Goal: Task Accomplishment & Management: Use online tool/utility

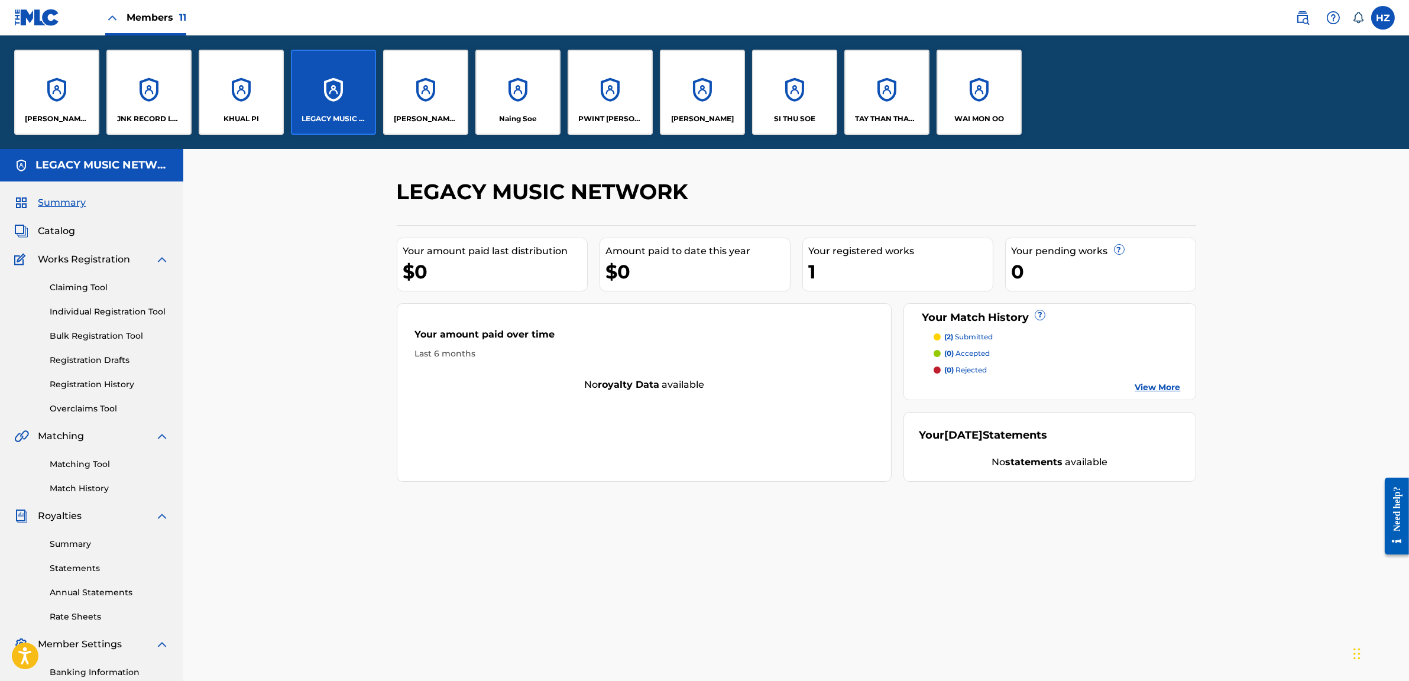
click at [170, 87] on div "JNK RECORD LABEL" at bounding box center [148, 92] width 85 height 85
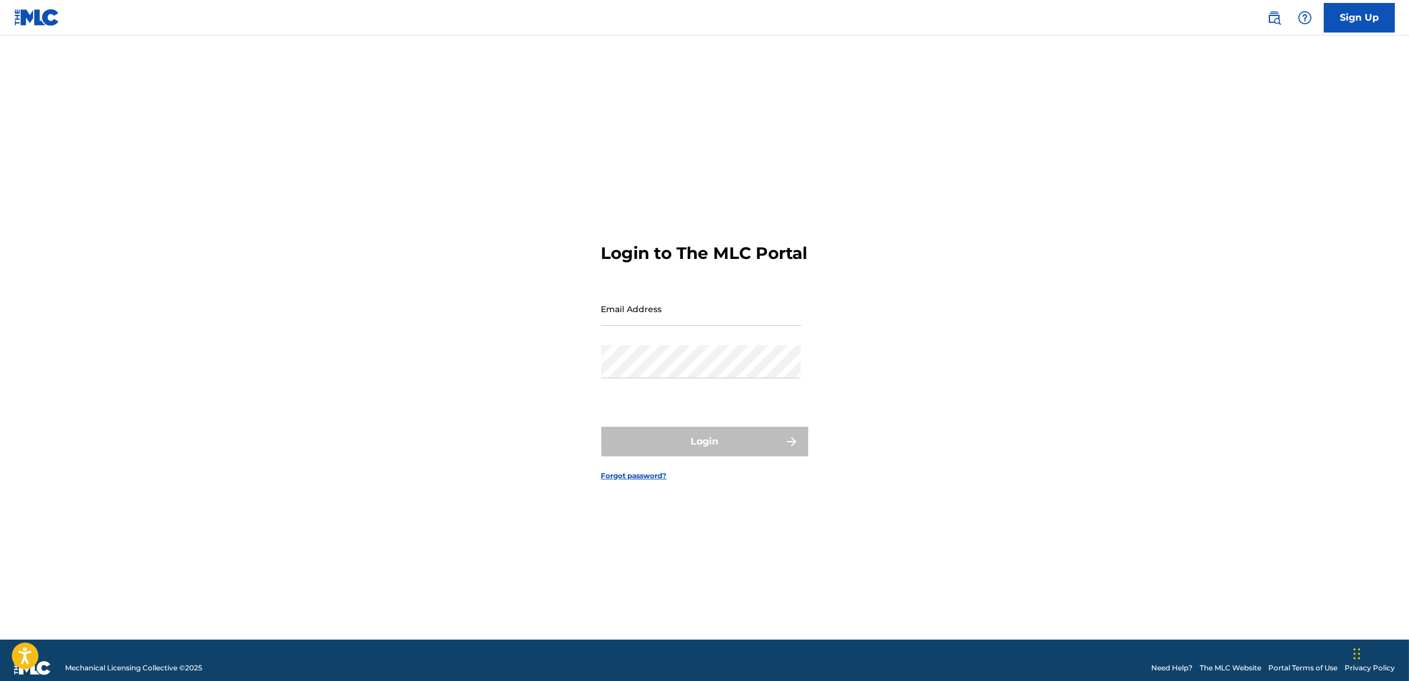
type input "[EMAIL_ADDRESS][DOMAIN_NAME]"
click at [761, 450] on div "Login" at bounding box center [704, 442] width 207 height 30
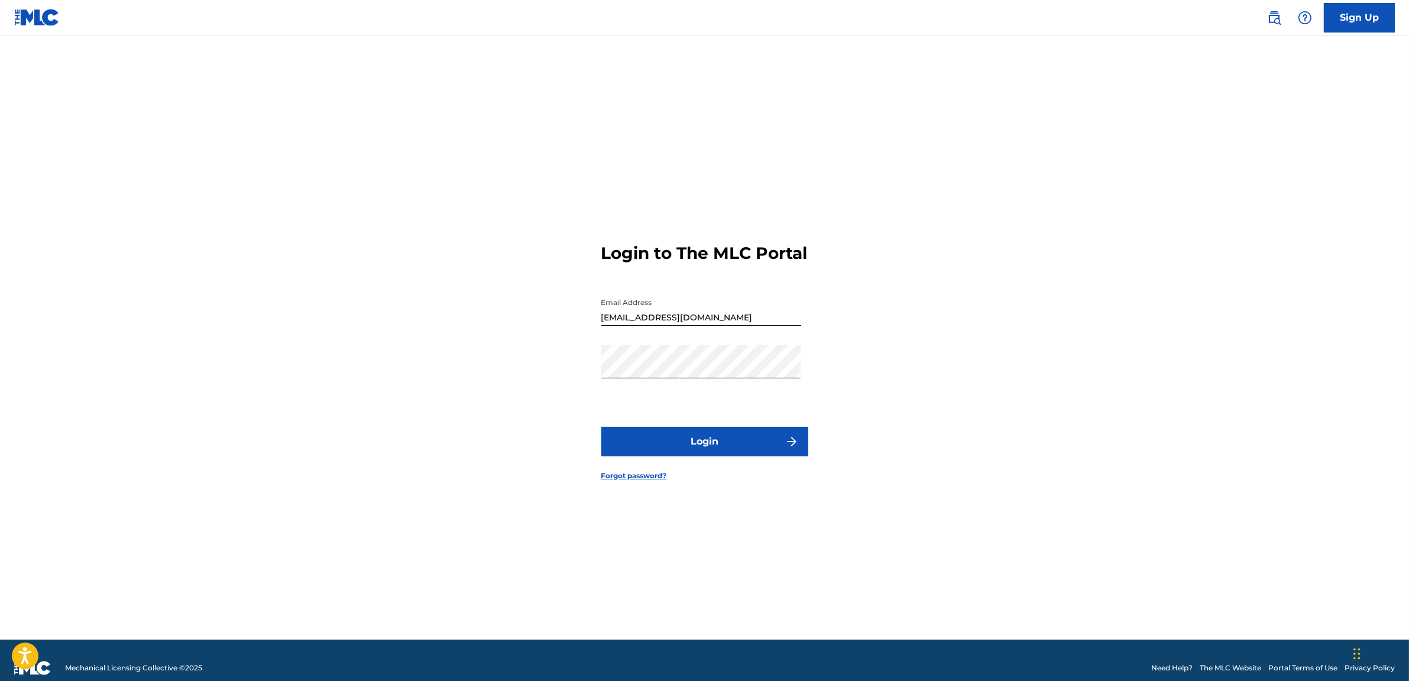
click at [761, 450] on button "Login" at bounding box center [704, 442] width 207 height 30
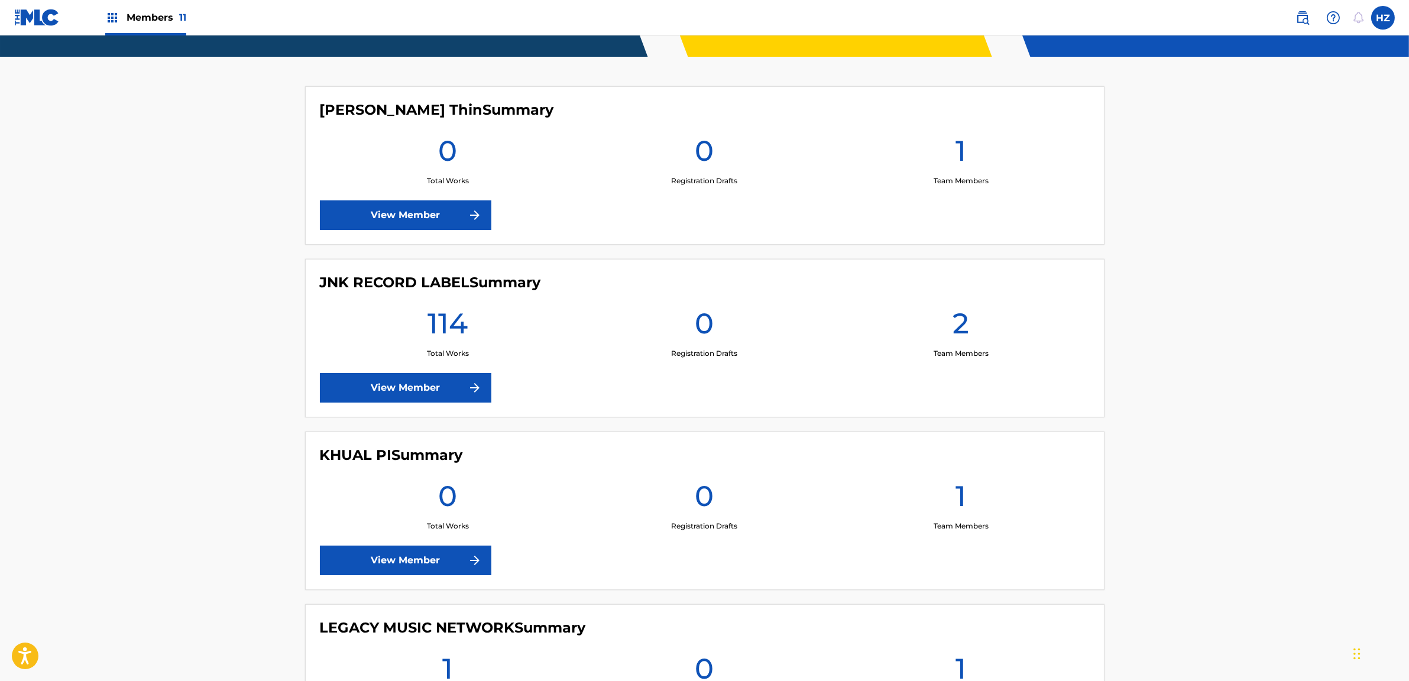
scroll to position [380, 0]
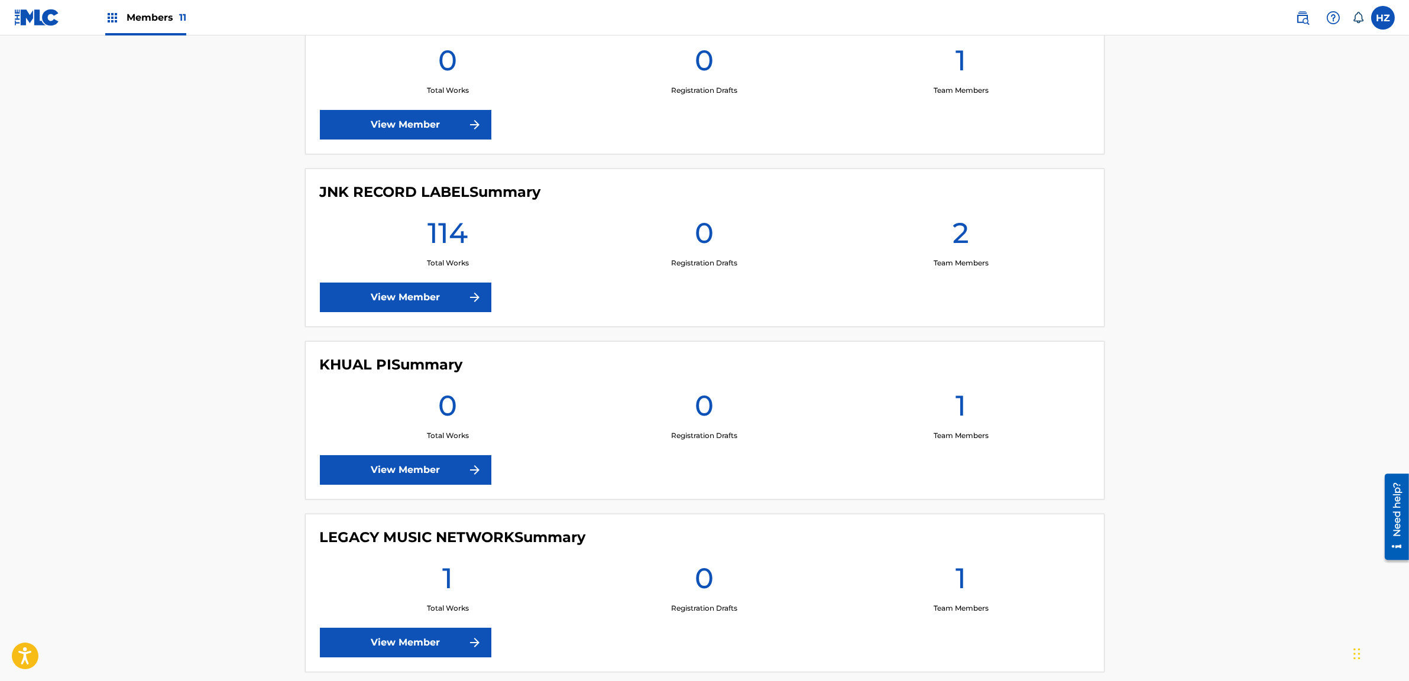
click at [427, 280] on div "JNK RECORD LABEL Summary 114 Total Works 0 Registration Drafts 2 Team Members V…" at bounding box center [704, 247] width 799 height 158
click at [427, 300] on link "View Member" at bounding box center [405, 298] width 171 height 30
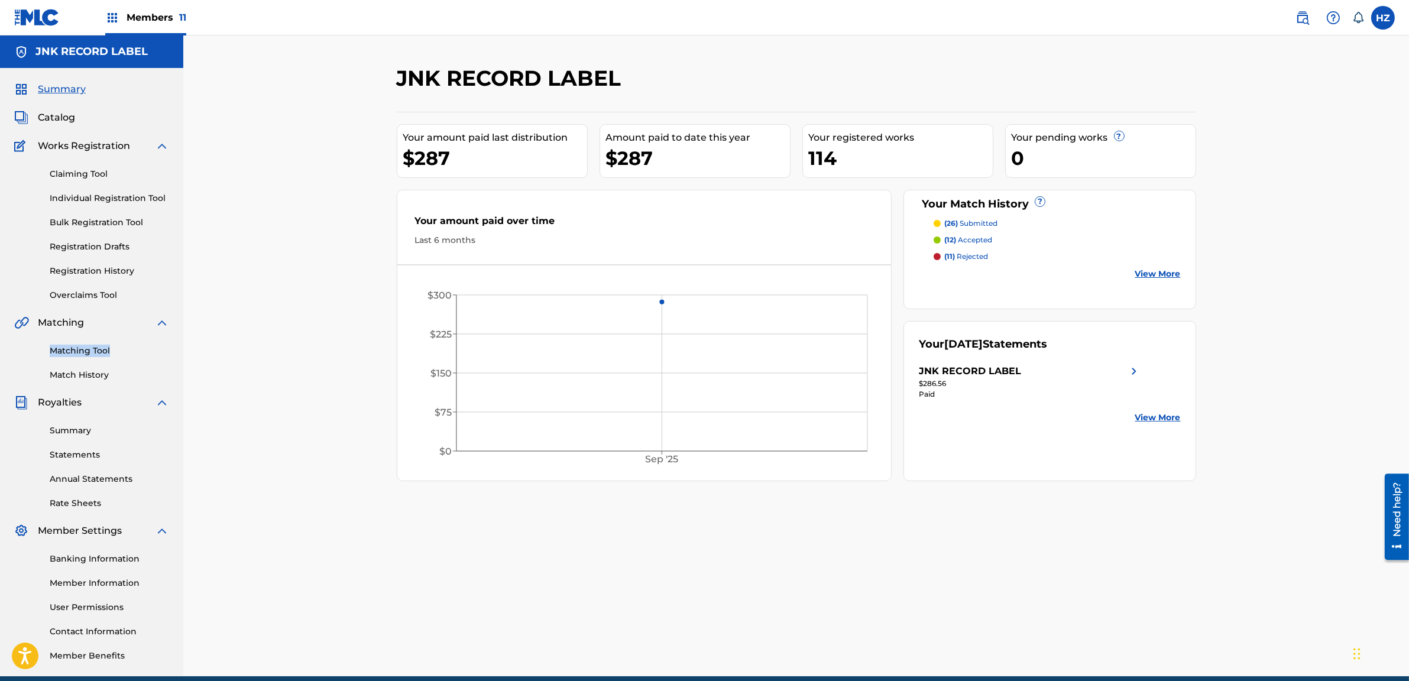
click at [79, 176] on link "Claiming Tool" at bounding box center [109, 174] width 119 height 12
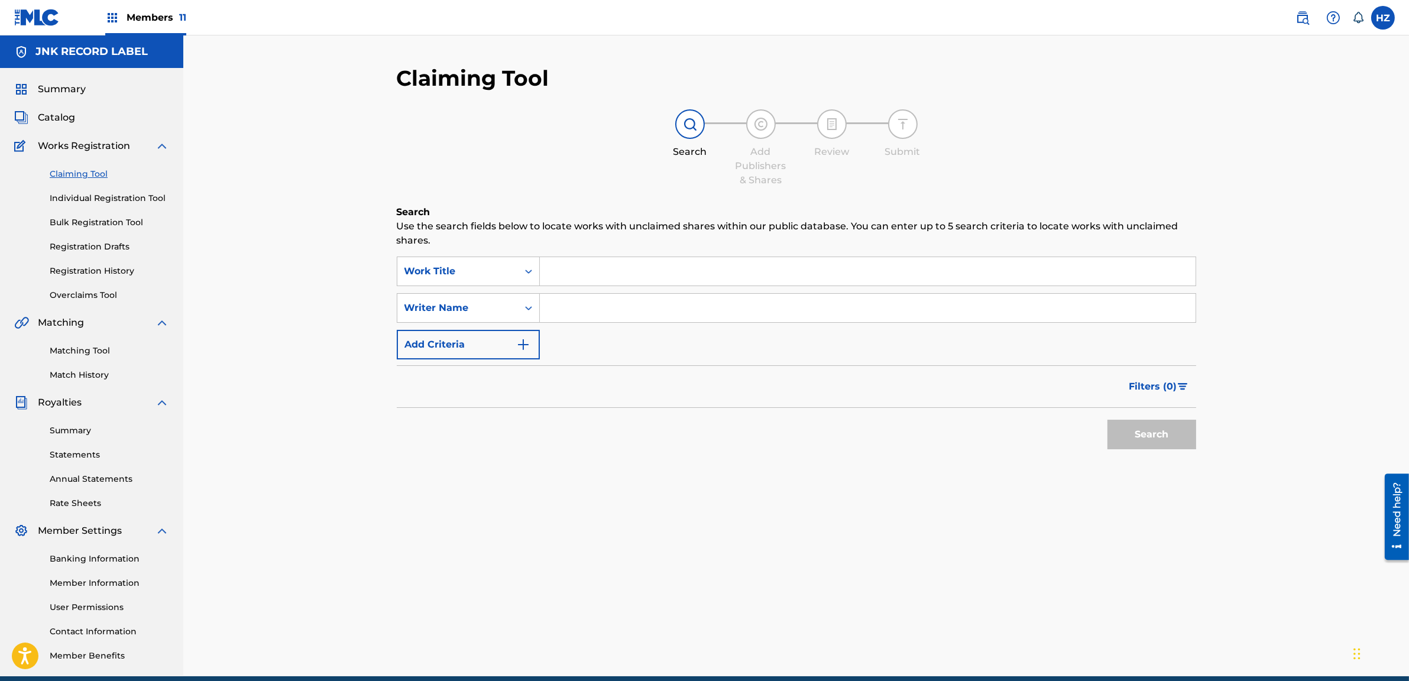
paste input "DI PA DI LANN KA CHAY YAR MYAR"
click at [569, 305] on input "Search Form" at bounding box center [868, 308] width 656 height 28
click at [550, 271] on input "DI PA DI LANN KA CHAY YAR MYAR" at bounding box center [868, 271] width 656 height 28
click at [556, 299] on input "Search Form" at bounding box center [868, 308] width 656 height 28
drag, startPoint x: 562, startPoint y: 268, endPoint x: 562, endPoint y: 274, distance: 5.9
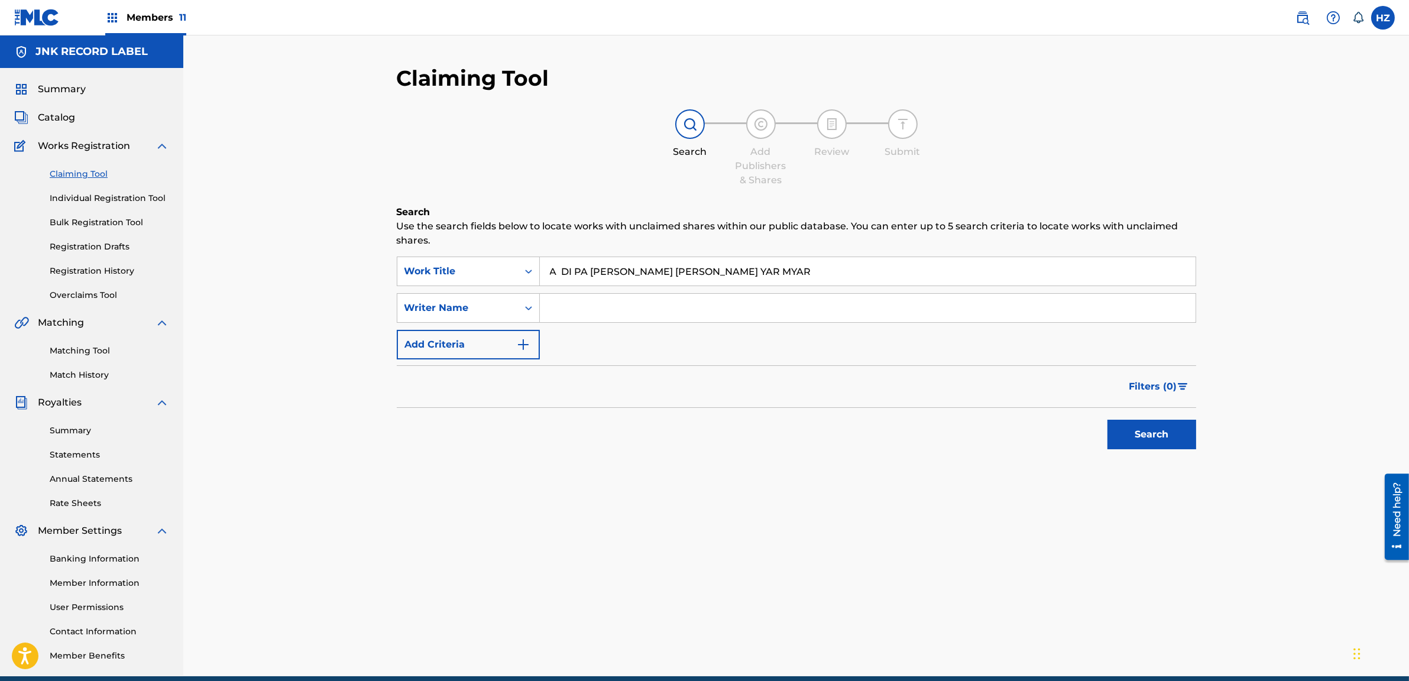
click at [562, 269] on input "A DI PA DI LANN KA CHAY YAR MYAR" at bounding box center [868, 271] width 656 height 28
type input "A DI PA DI LANN KA CHAY YAR MYAR"
click at [554, 297] on input "Search Form" at bounding box center [868, 308] width 656 height 28
type input "Htoo Eain Thin"
click at [1148, 434] on button "Search" at bounding box center [1151, 435] width 89 height 30
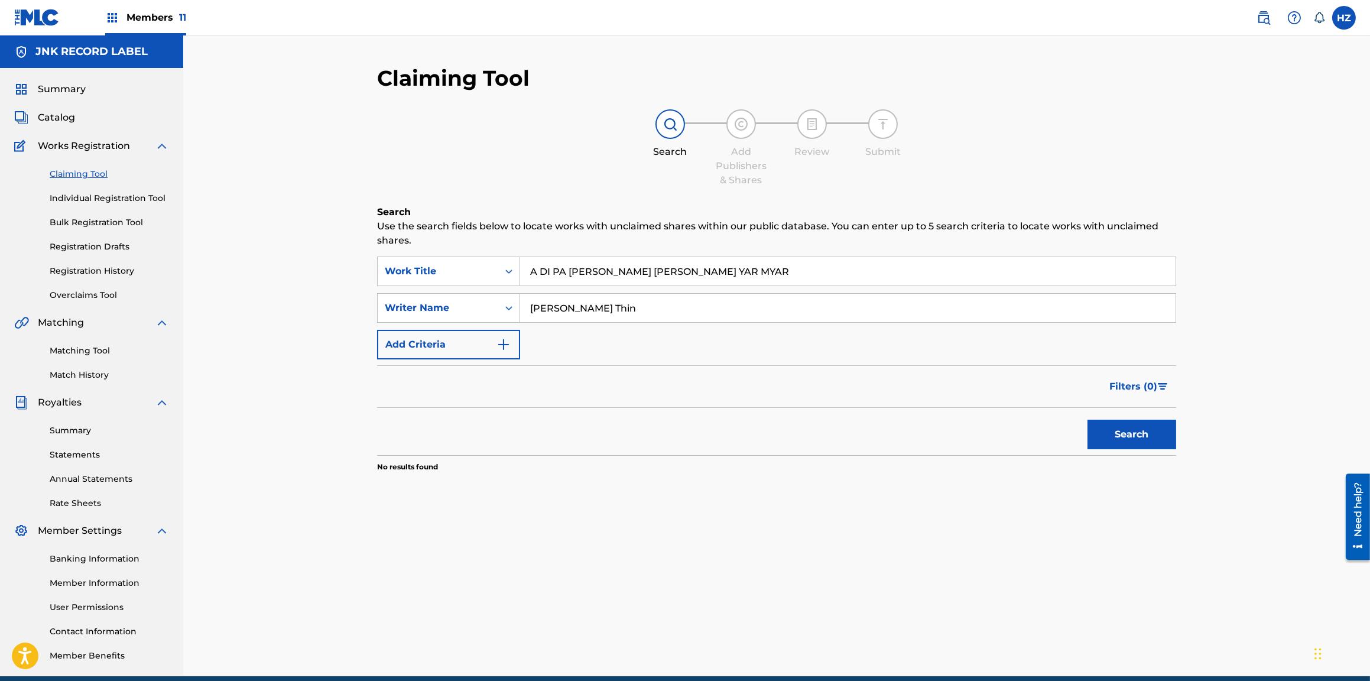
click at [84, 350] on link "Matching Tool" at bounding box center [109, 351] width 119 height 12
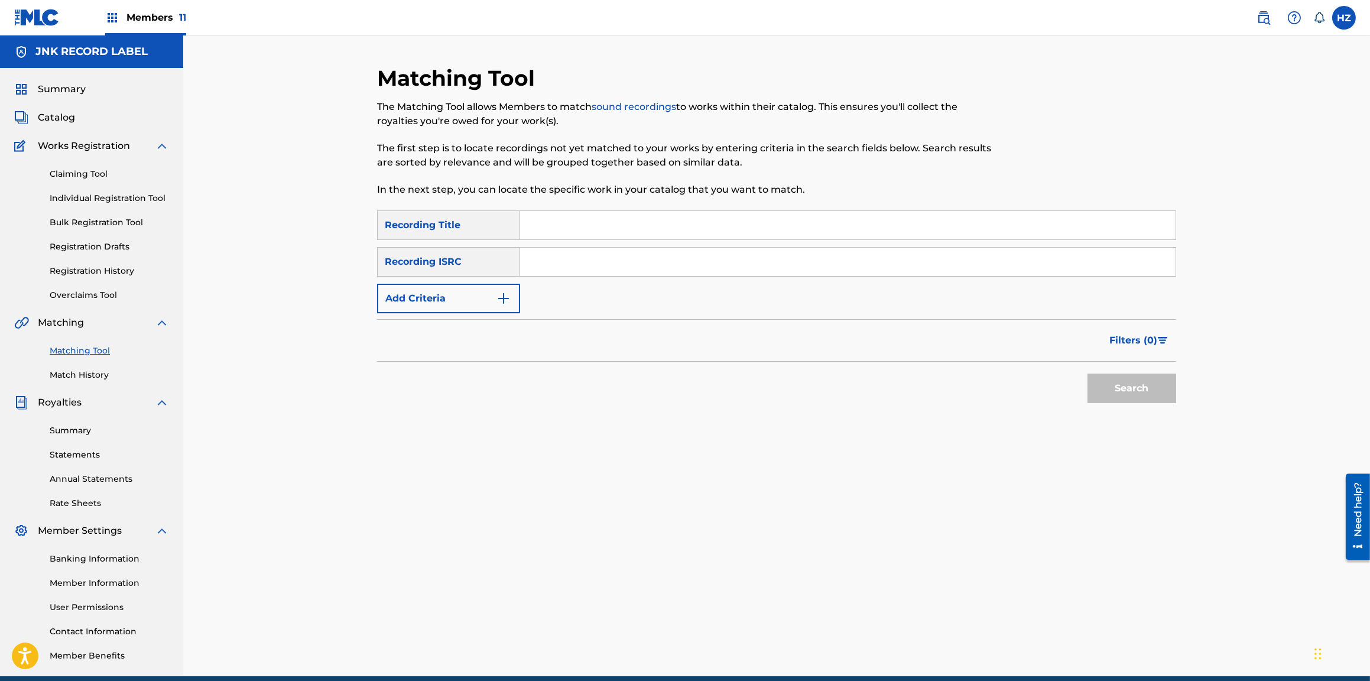
click at [489, 299] on button "Add Criteria" at bounding box center [448, 299] width 143 height 30
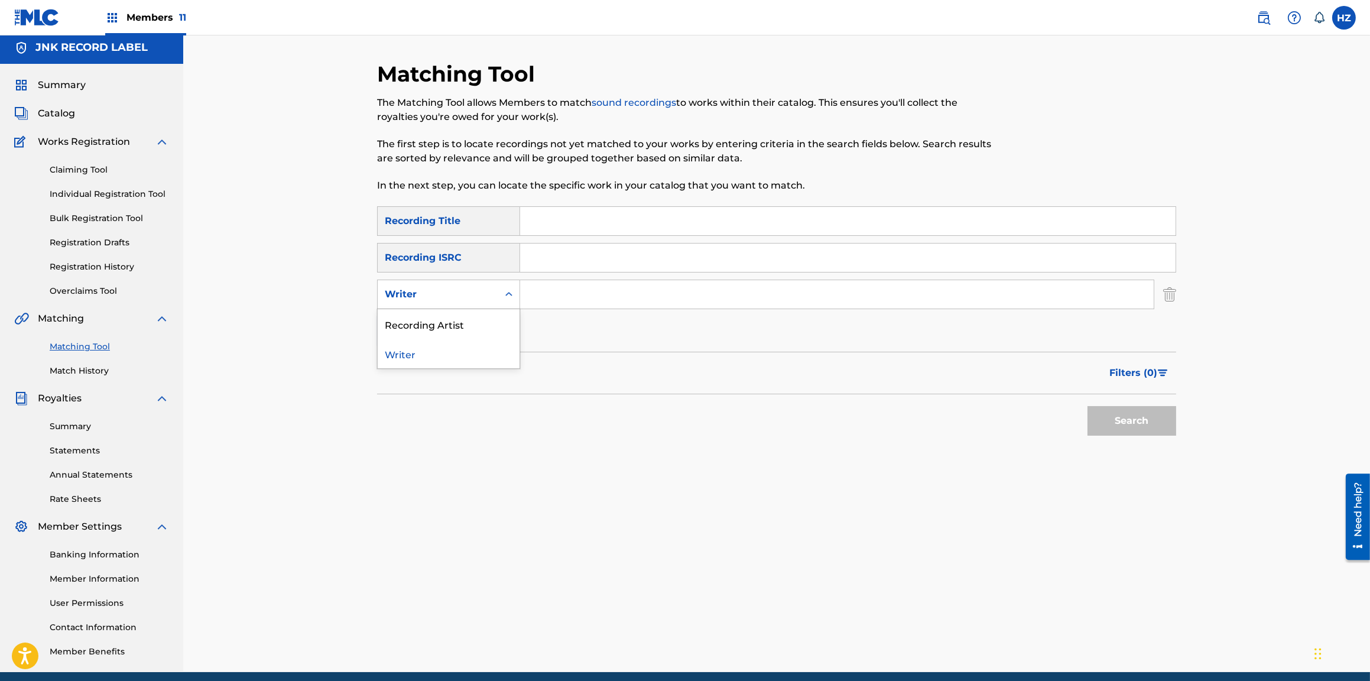
click at [443, 307] on div "Writer" at bounding box center [448, 295] width 143 height 30
click at [440, 317] on div "Recording Artist" at bounding box center [449, 324] width 142 height 30
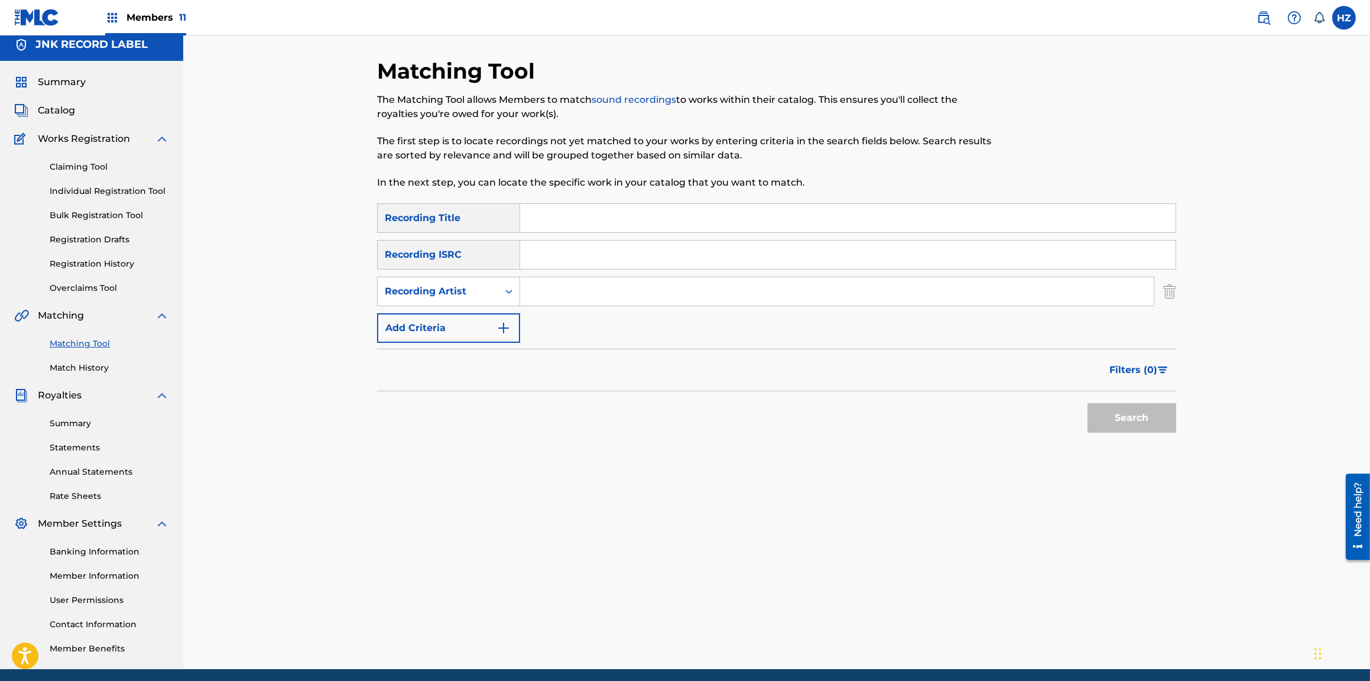
click at [556, 220] on input "Search Form" at bounding box center [848, 218] width 656 height 28
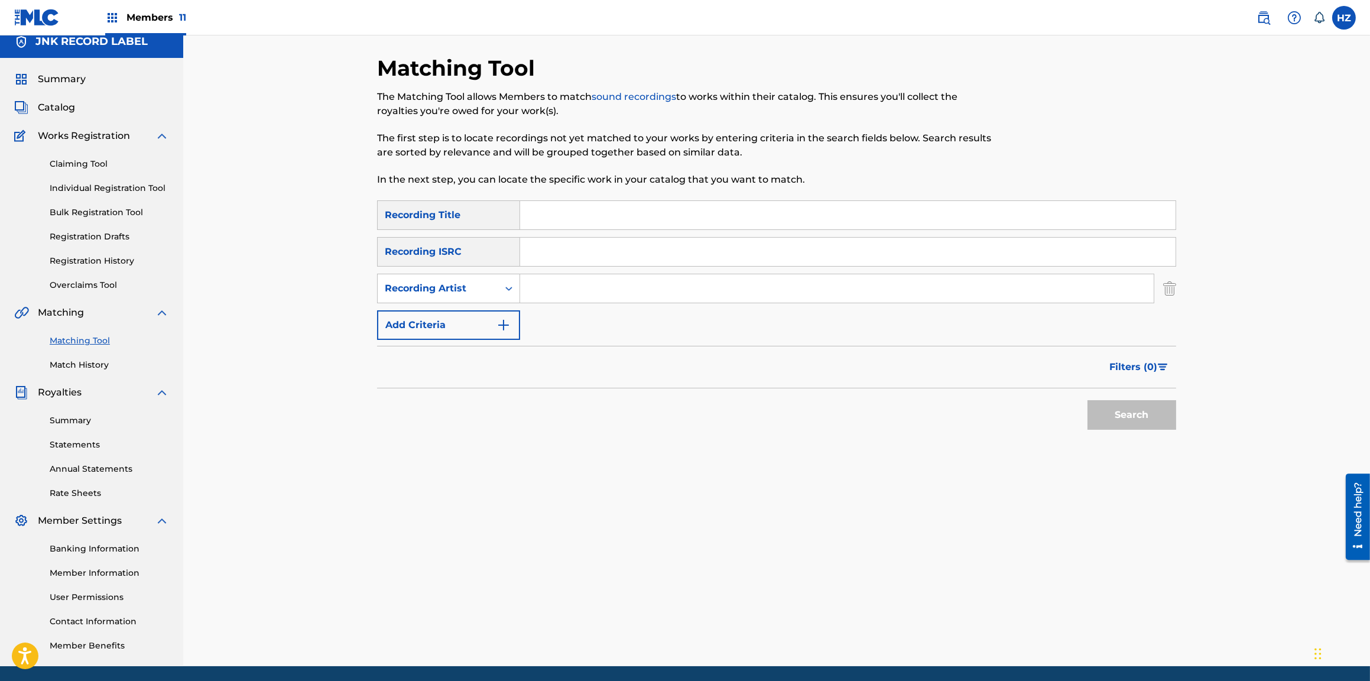
scroll to position [13, 0]
click at [544, 283] on input "Search Form" at bounding box center [837, 288] width 634 height 28
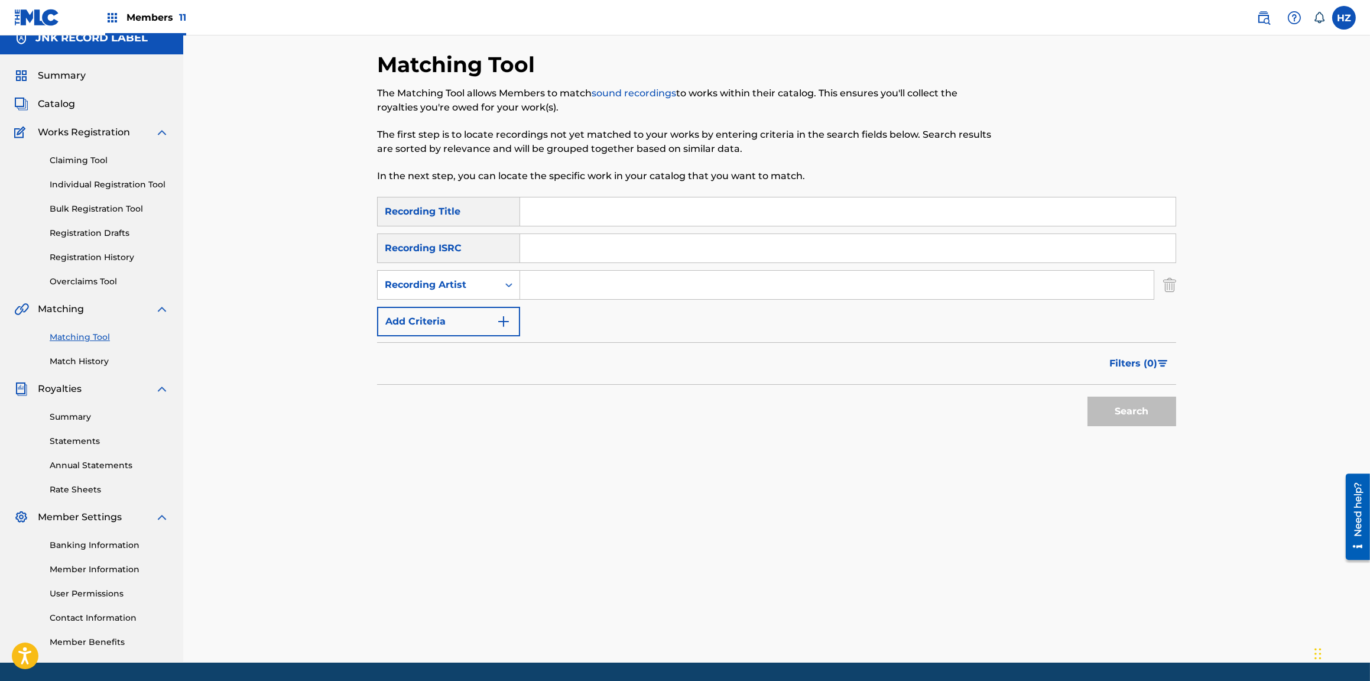
scroll to position [15, 0]
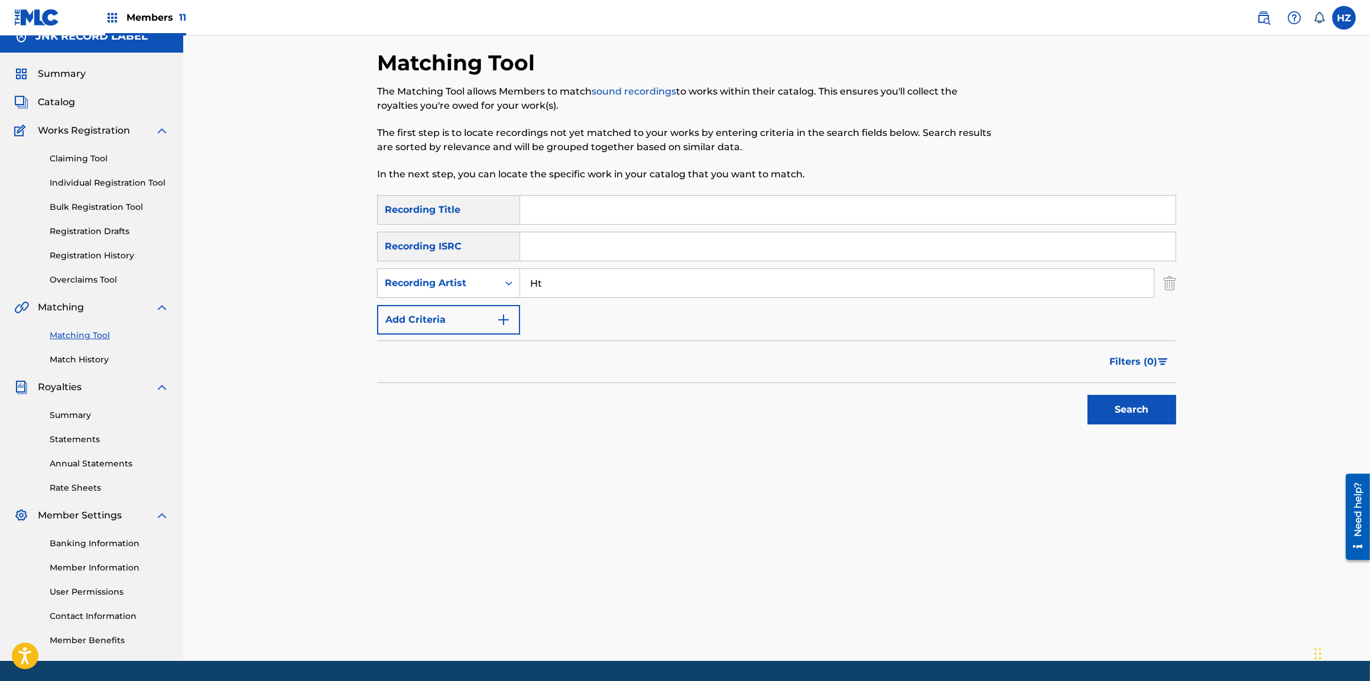
type input "[PERSON_NAME] THIN"
click at [1107, 417] on button "Search" at bounding box center [1132, 410] width 89 height 30
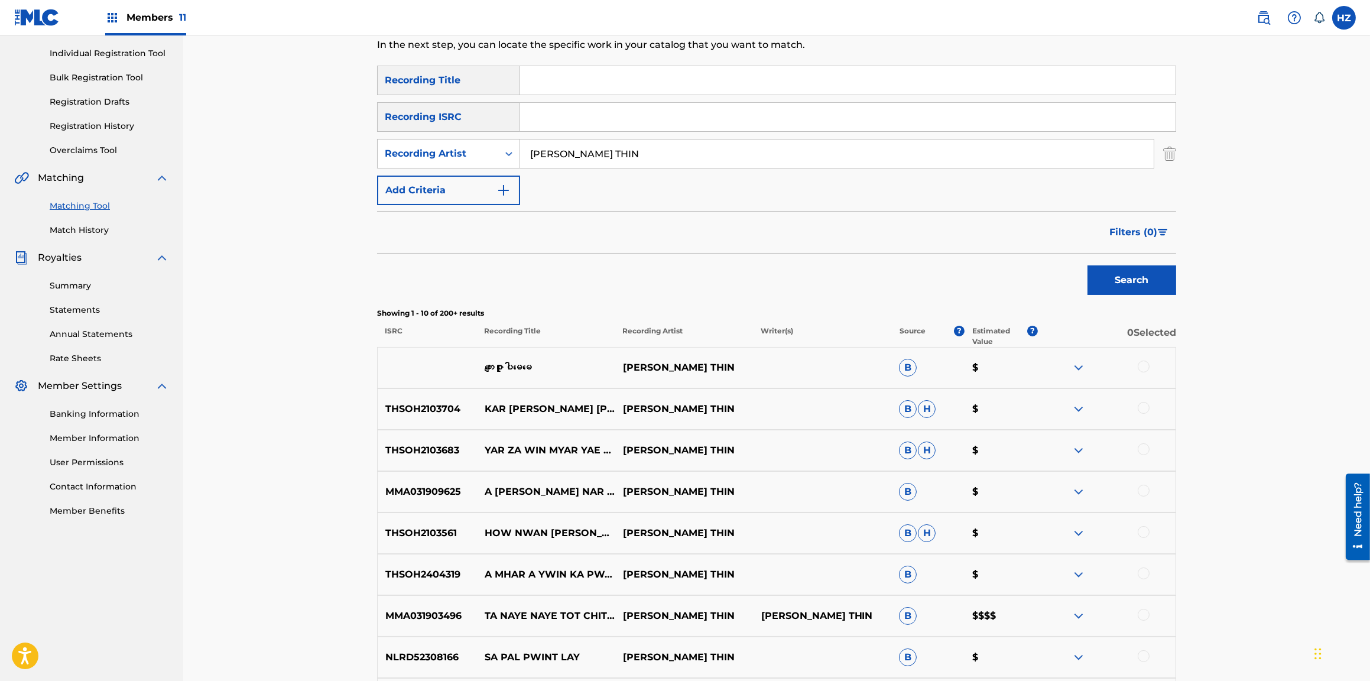
scroll to position [110, 0]
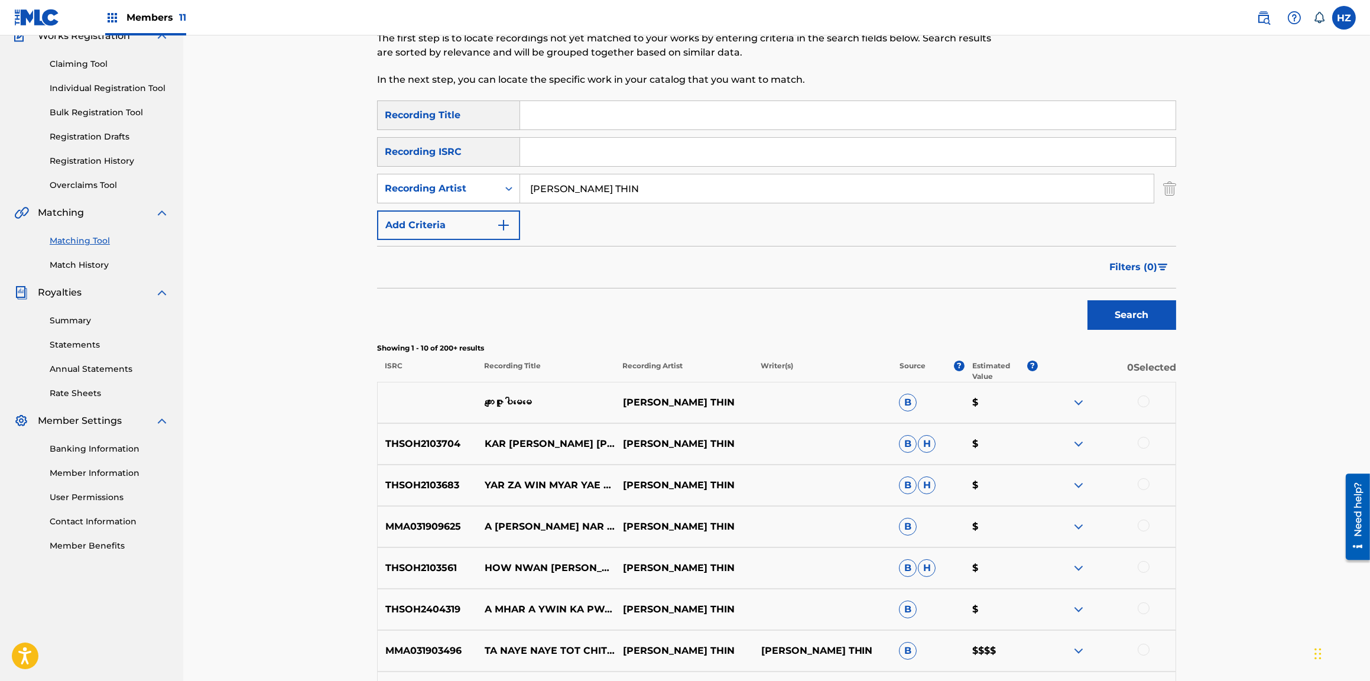
click at [1154, 270] on span "Filters ( 0 )" at bounding box center [1133, 267] width 48 height 14
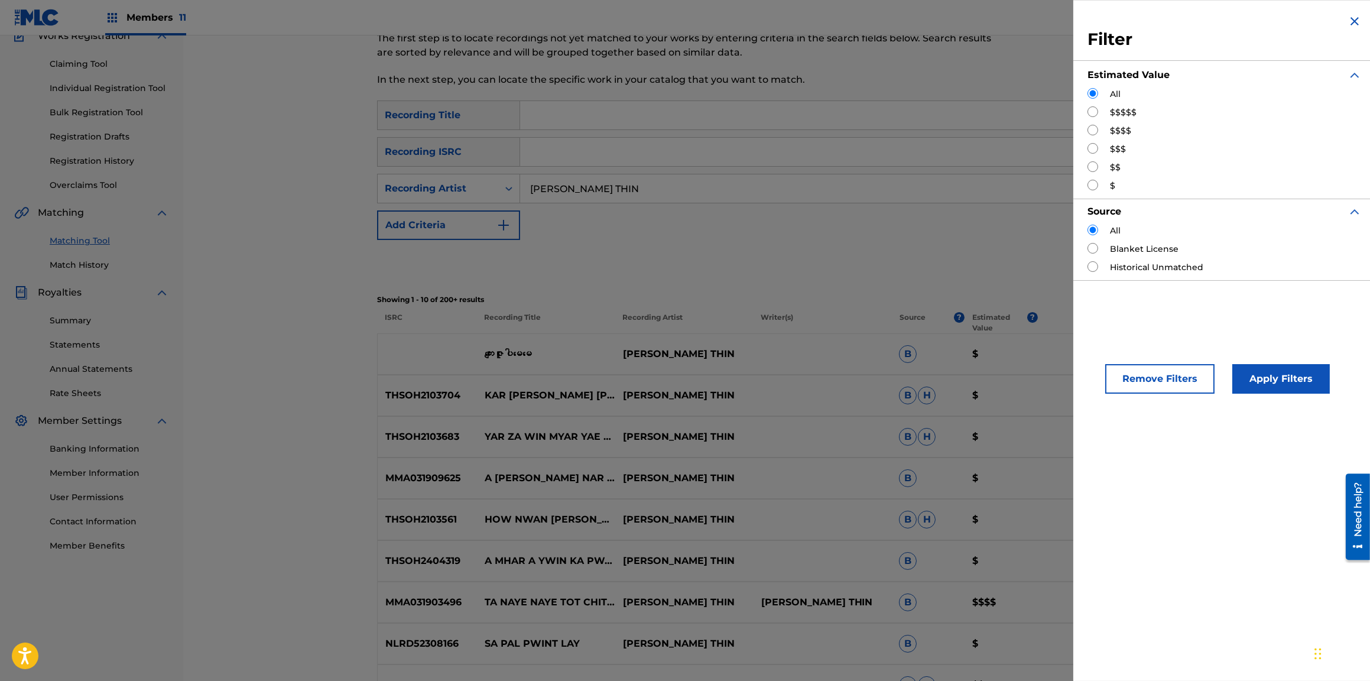
click at [1095, 129] on input "Search Form" at bounding box center [1093, 130] width 11 height 11
radio input "true"
click at [1270, 386] on button "Apply Filters" at bounding box center [1281, 379] width 98 height 30
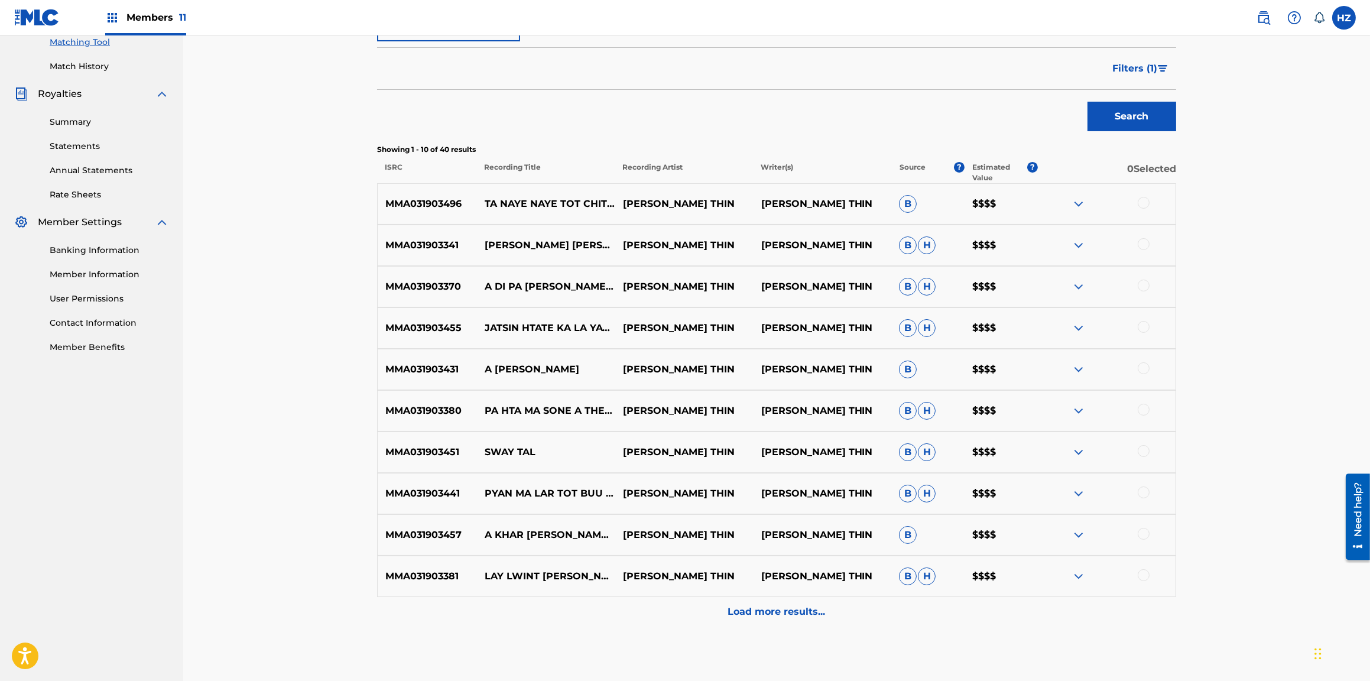
scroll to position [303, 0]
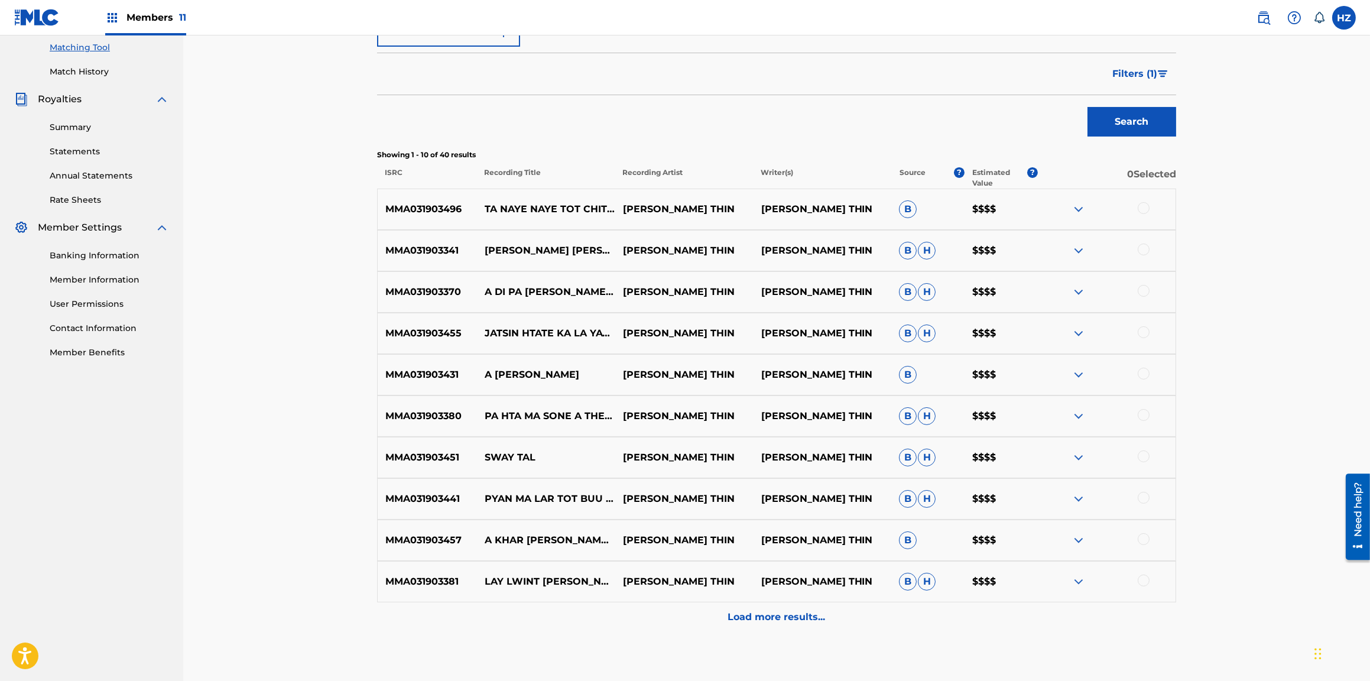
click at [1080, 414] on img at bounding box center [1079, 416] width 14 height 14
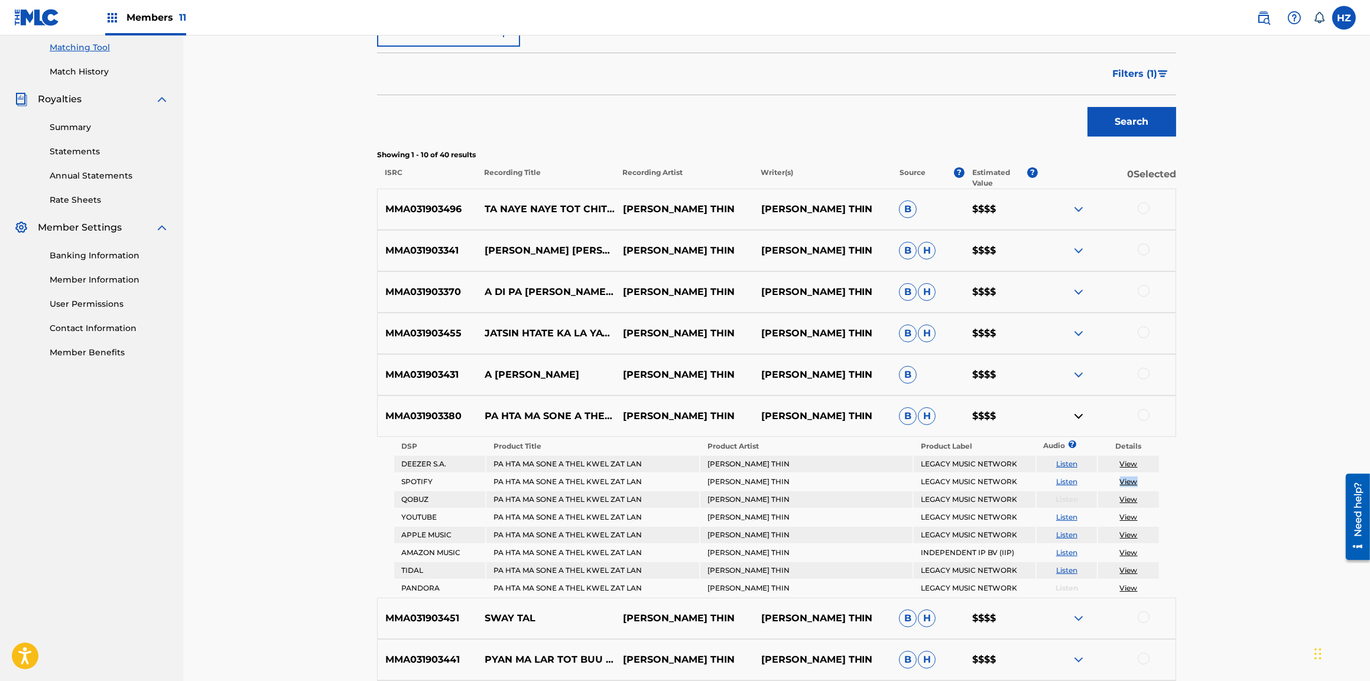
click at [1081, 618] on img at bounding box center [1079, 618] width 14 height 14
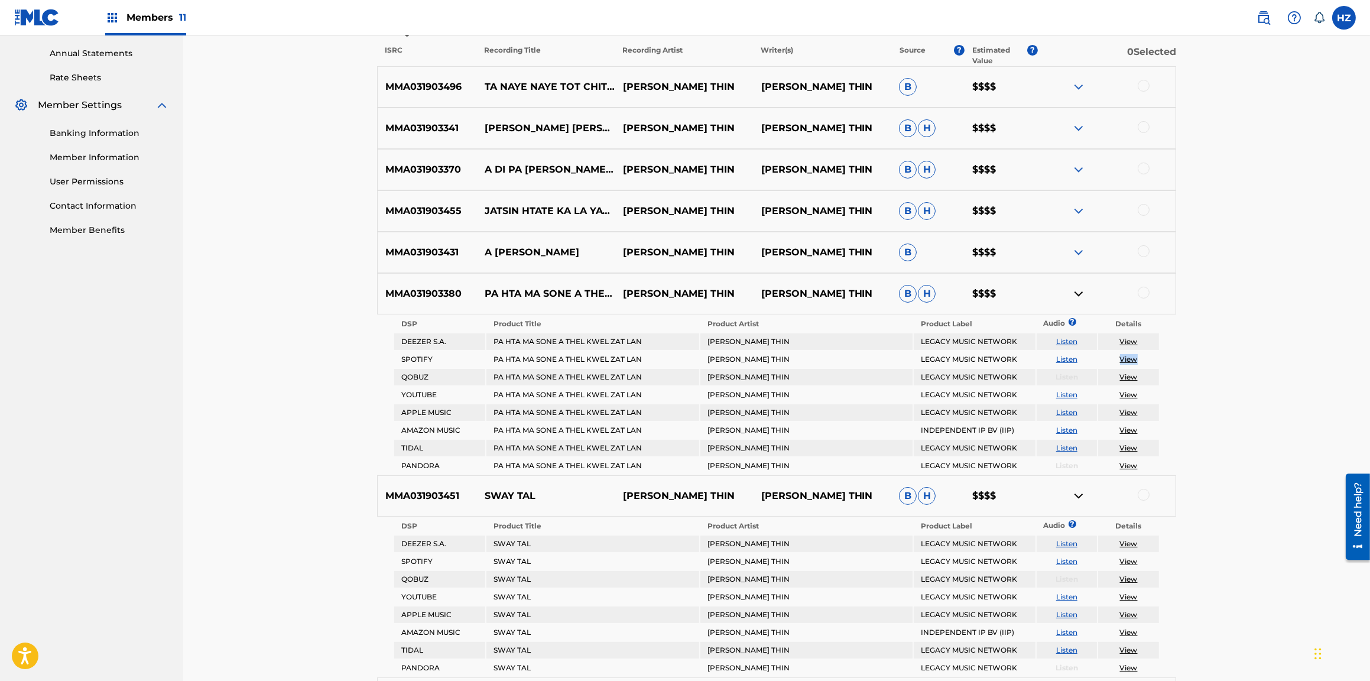
scroll to position [595, 0]
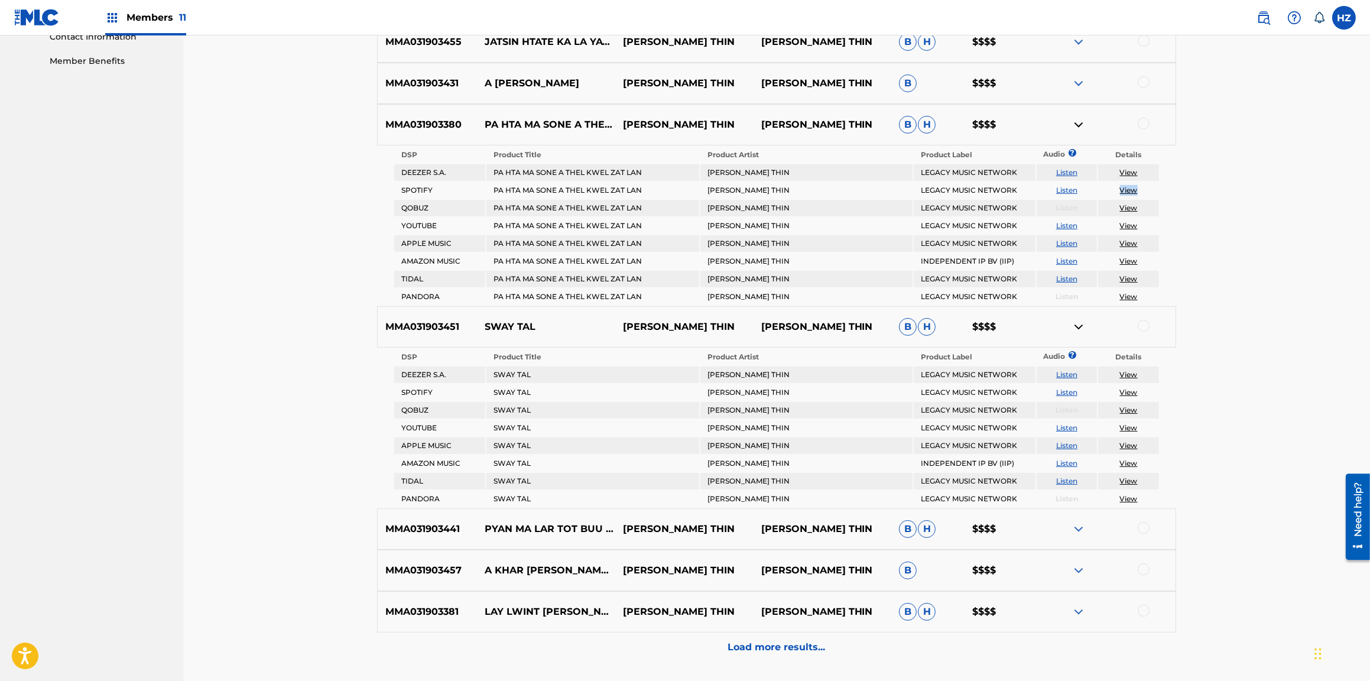
click at [1127, 391] on link "View" at bounding box center [1129, 392] width 18 height 9
click at [1131, 392] on link "View" at bounding box center [1129, 392] width 18 height 9
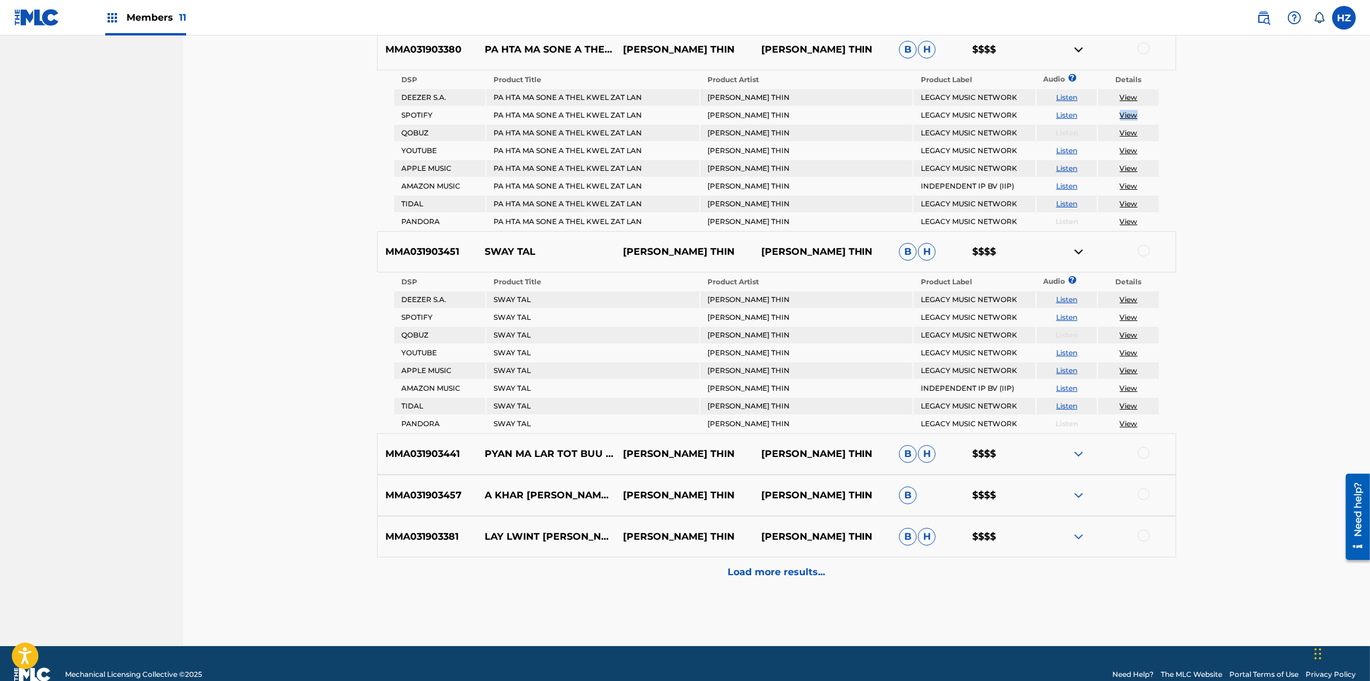
scroll to position [686, 0]
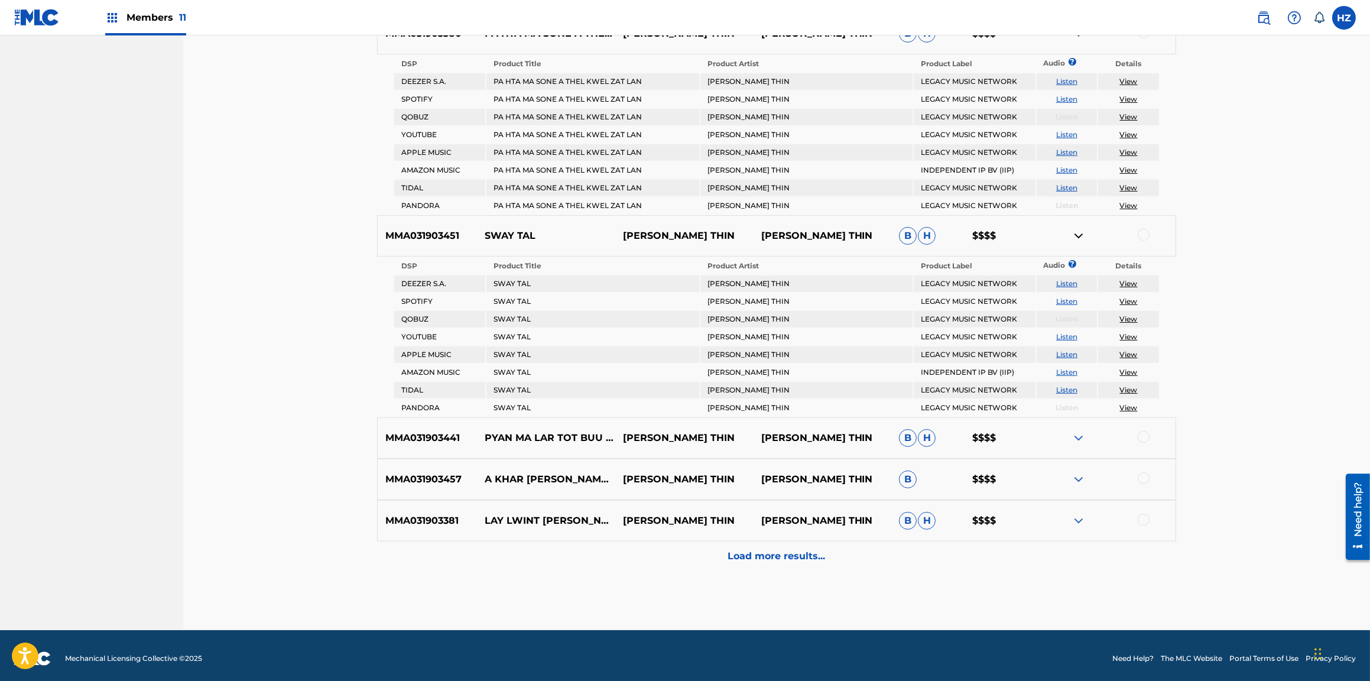
click at [1065, 443] on div at bounding box center [1106, 438] width 138 height 14
click at [1079, 437] on img at bounding box center [1079, 438] width 14 height 14
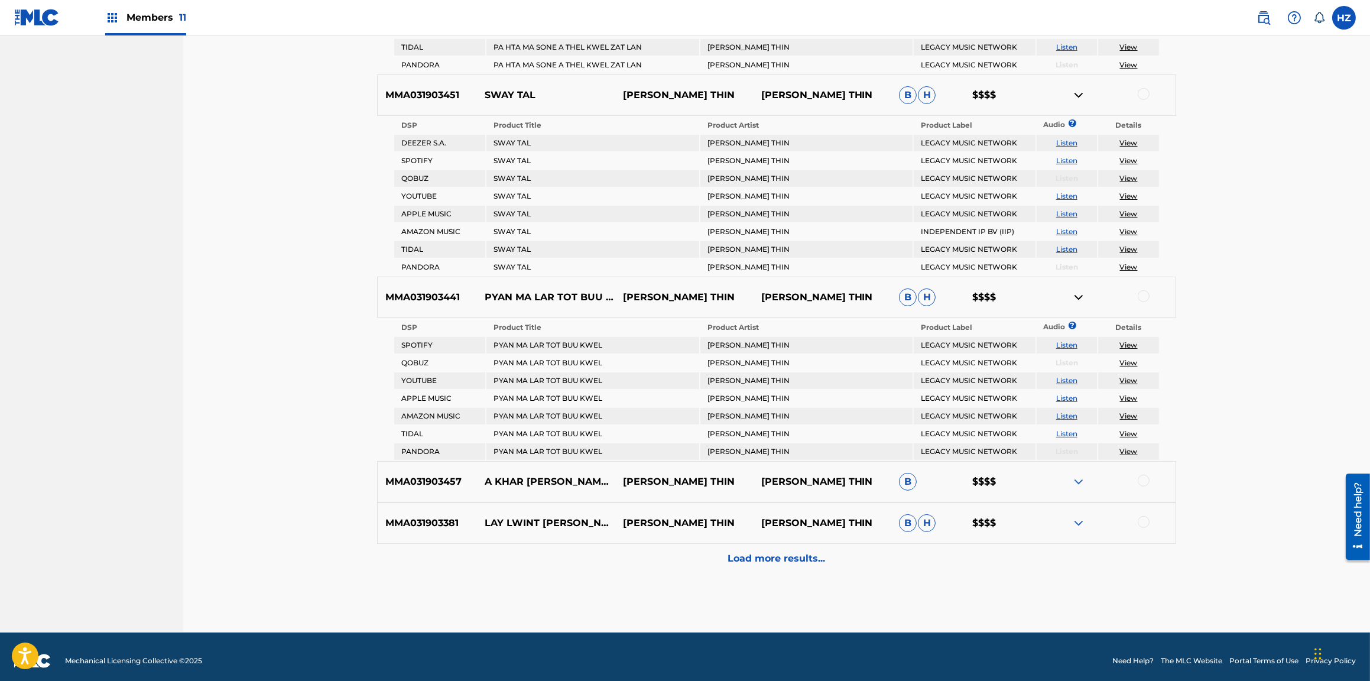
scroll to position [831, 0]
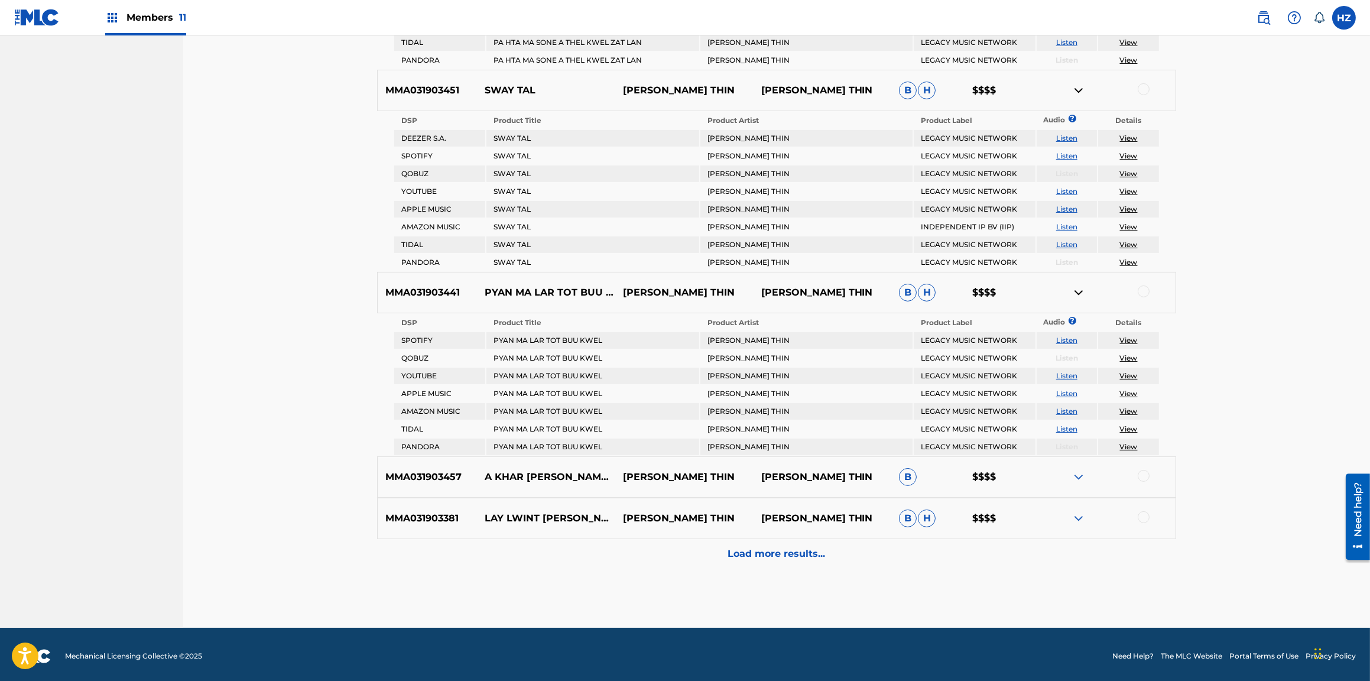
click at [1133, 336] on link "View" at bounding box center [1129, 340] width 18 height 9
click at [1075, 471] on img at bounding box center [1079, 477] width 14 height 14
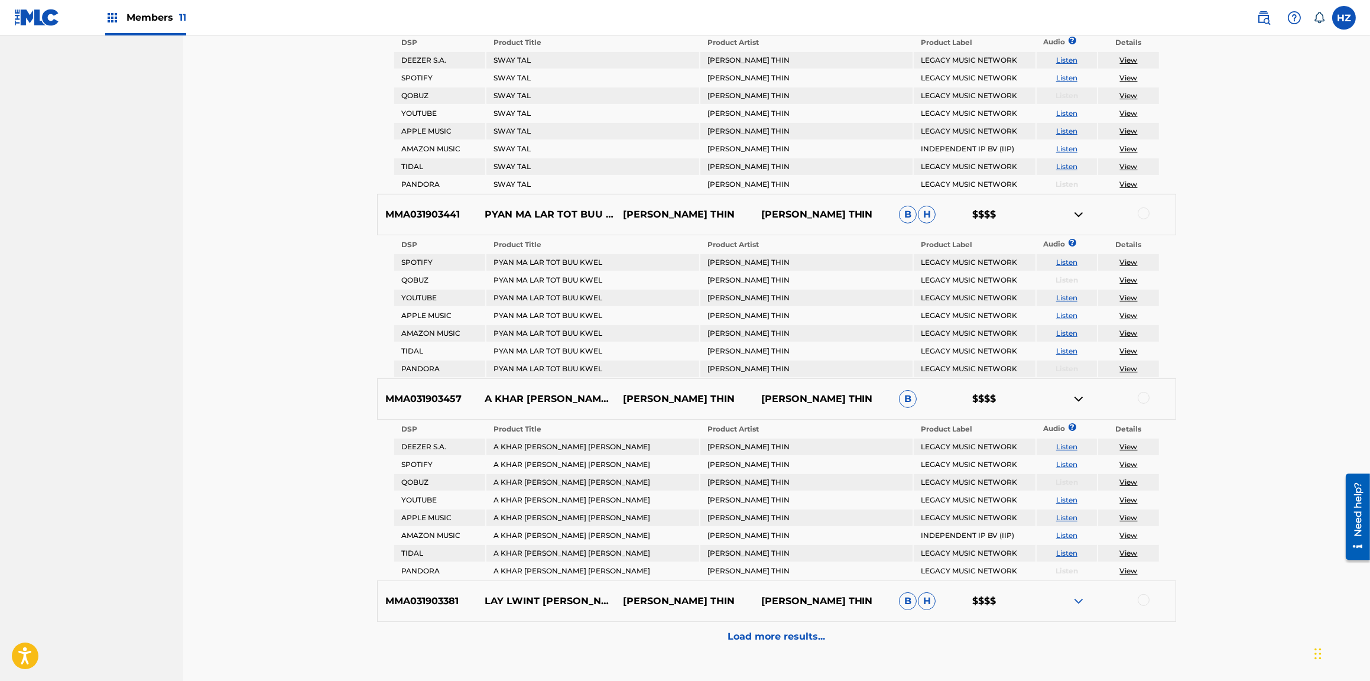
scroll to position [985, 0]
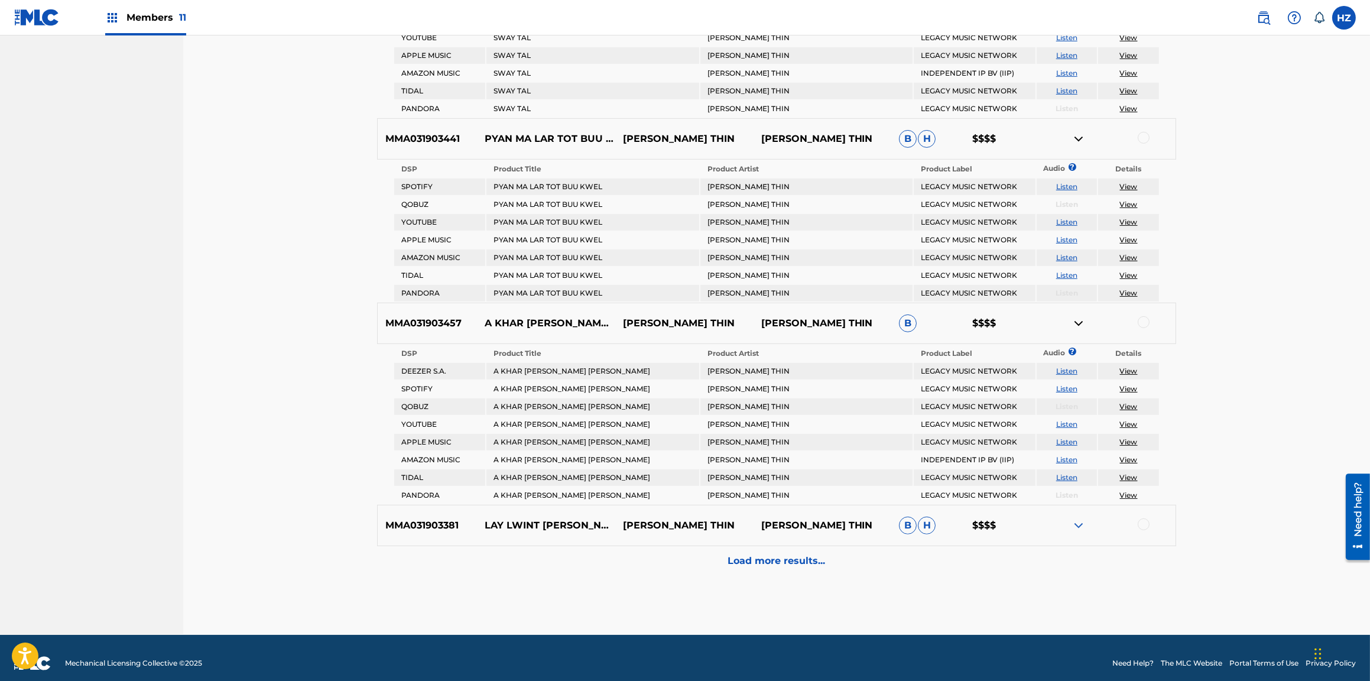
click at [1128, 384] on link "View" at bounding box center [1129, 388] width 18 height 9
click at [1079, 520] on img at bounding box center [1079, 525] width 14 height 14
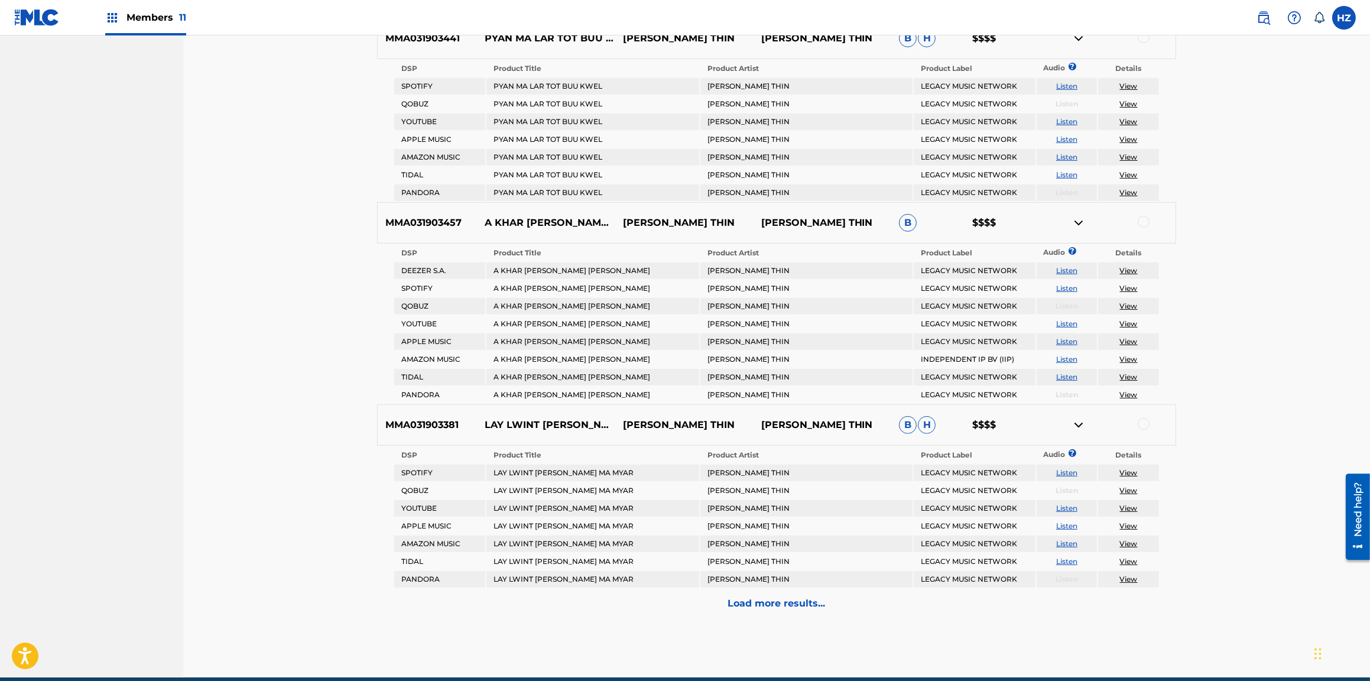
scroll to position [1134, 0]
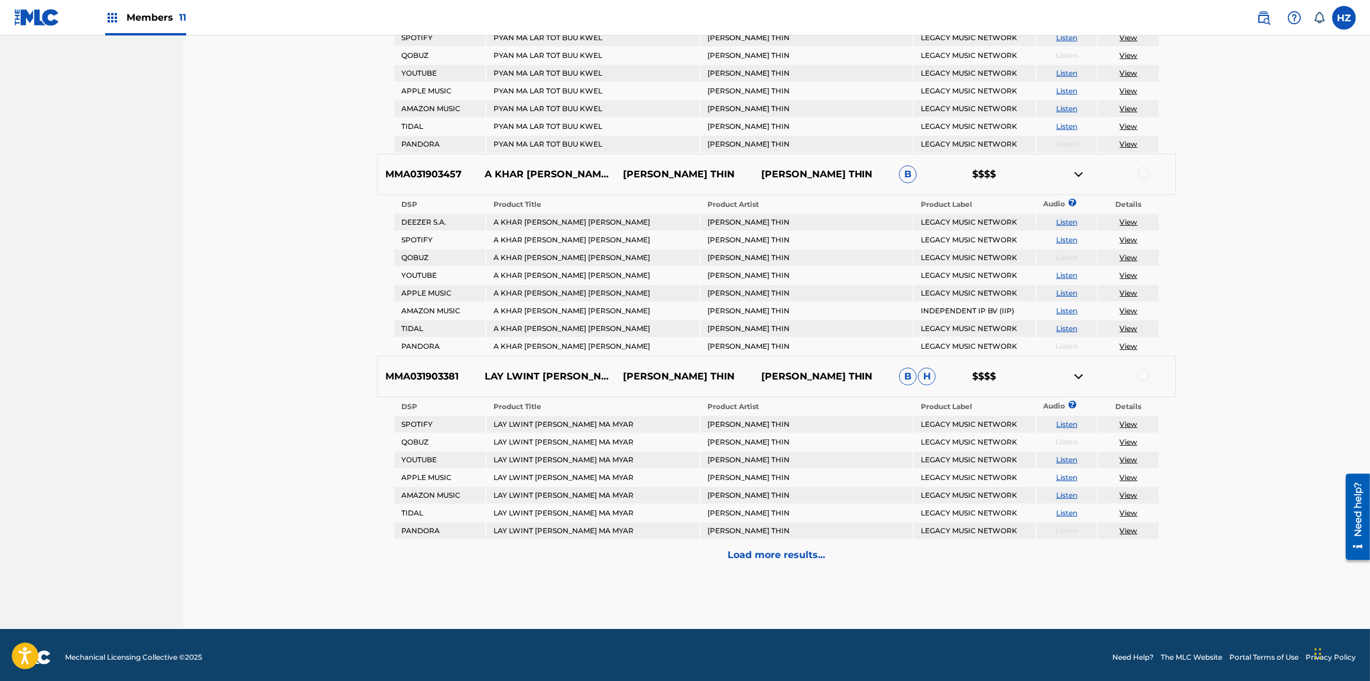
click at [1127, 420] on link "View" at bounding box center [1129, 424] width 18 height 9
click at [786, 551] on p "Load more results..." at bounding box center [777, 555] width 98 height 14
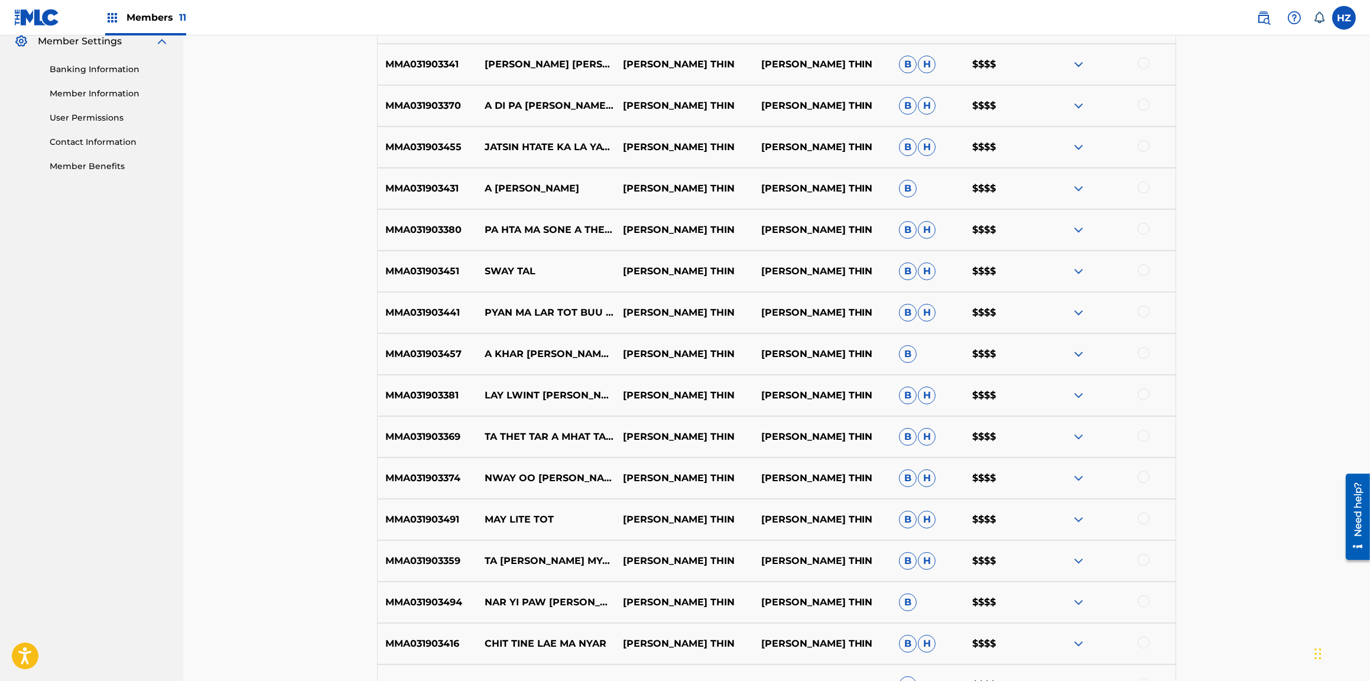
scroll to position [494, 0]
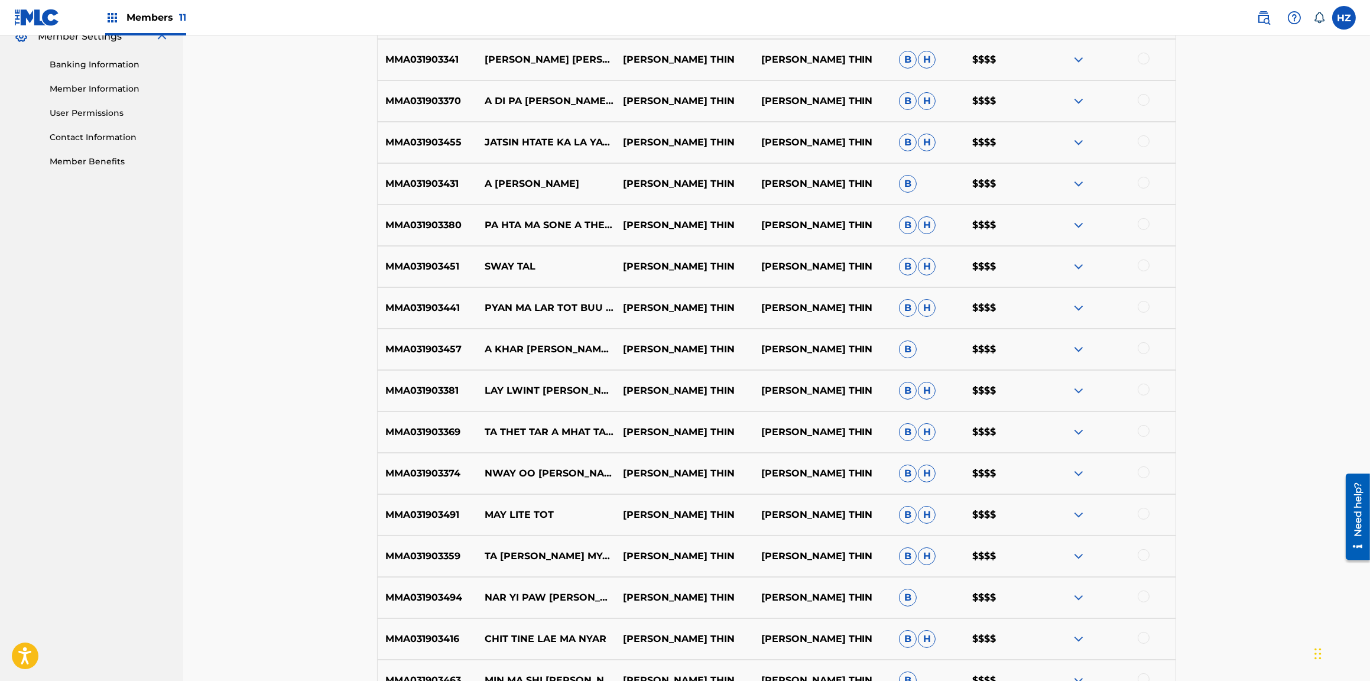
click at [1078, 432] on img at bounding box center [1079, 432] width 14 height 14
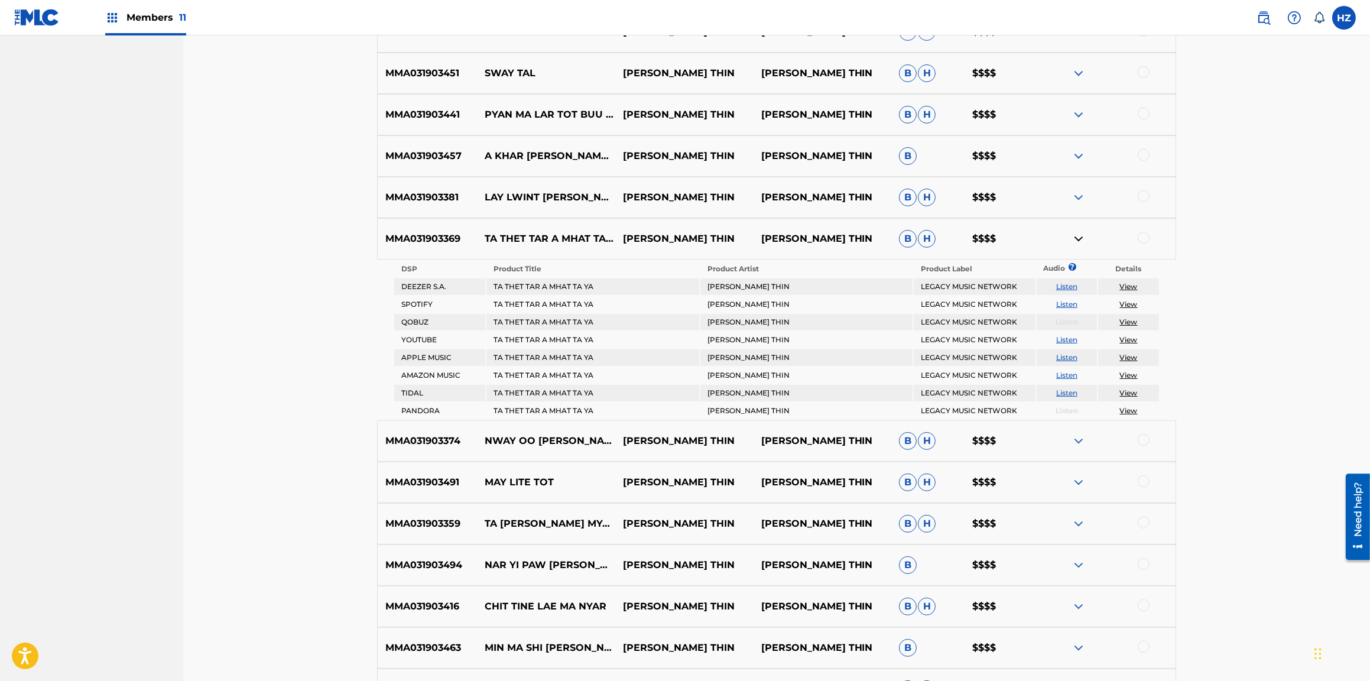
scroll to position [691, 0]
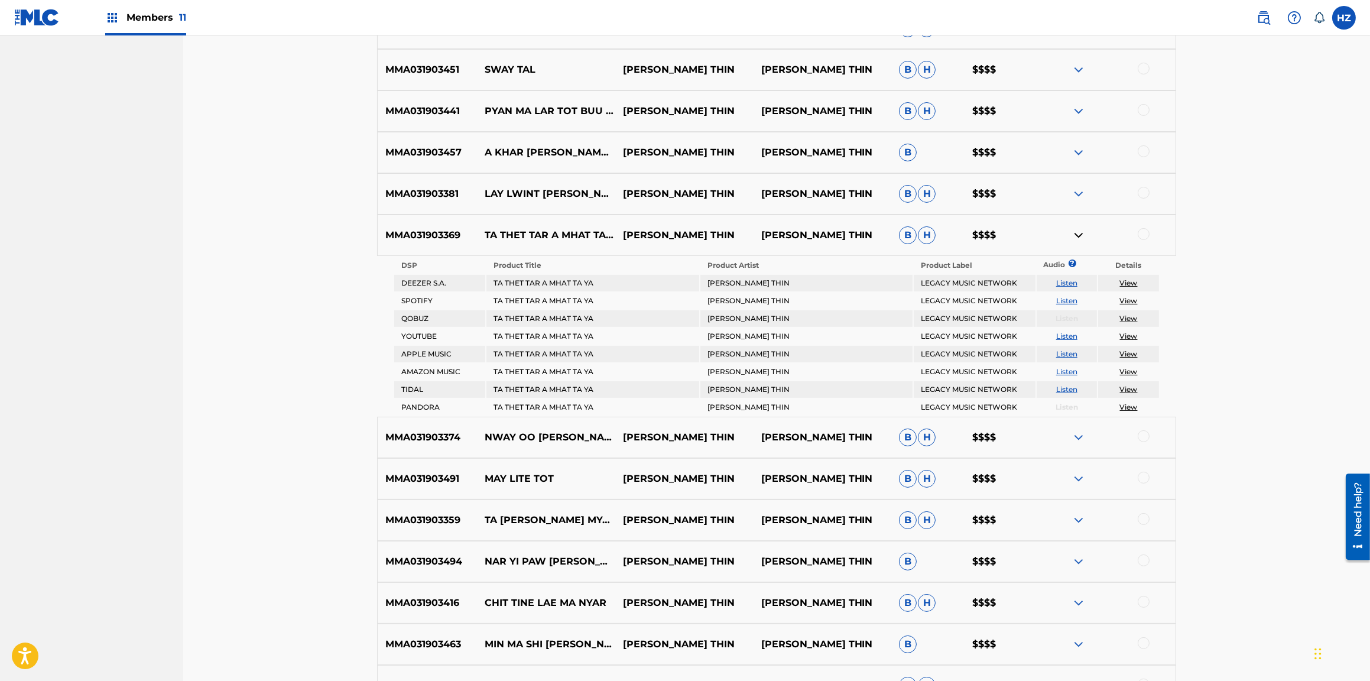
click at [1068, 299] on link "Listen" at bounding box center [1066, 300] width 21 height 9
click at [1083, 435] on img at bounding box center [1079, 437] width 14 height 14
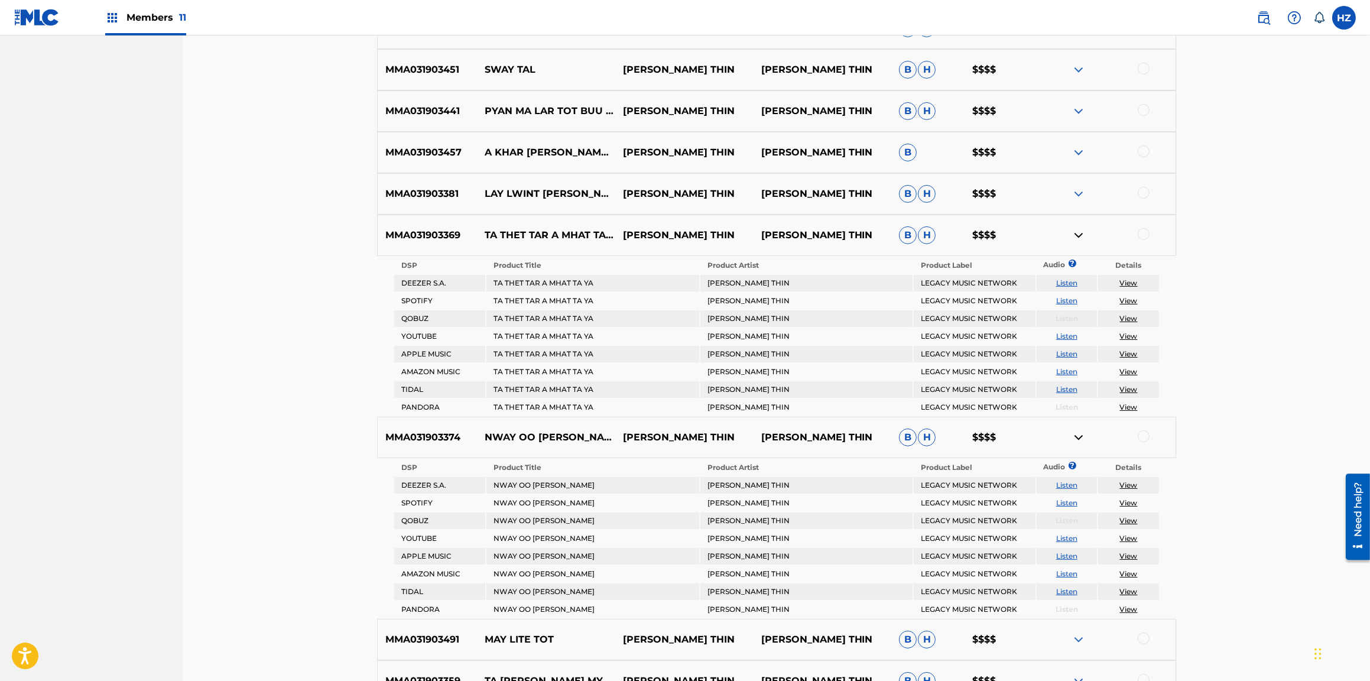
click at [1063, 503] on link "Listen" at bounding box center [1066, 502] width 21 height 9
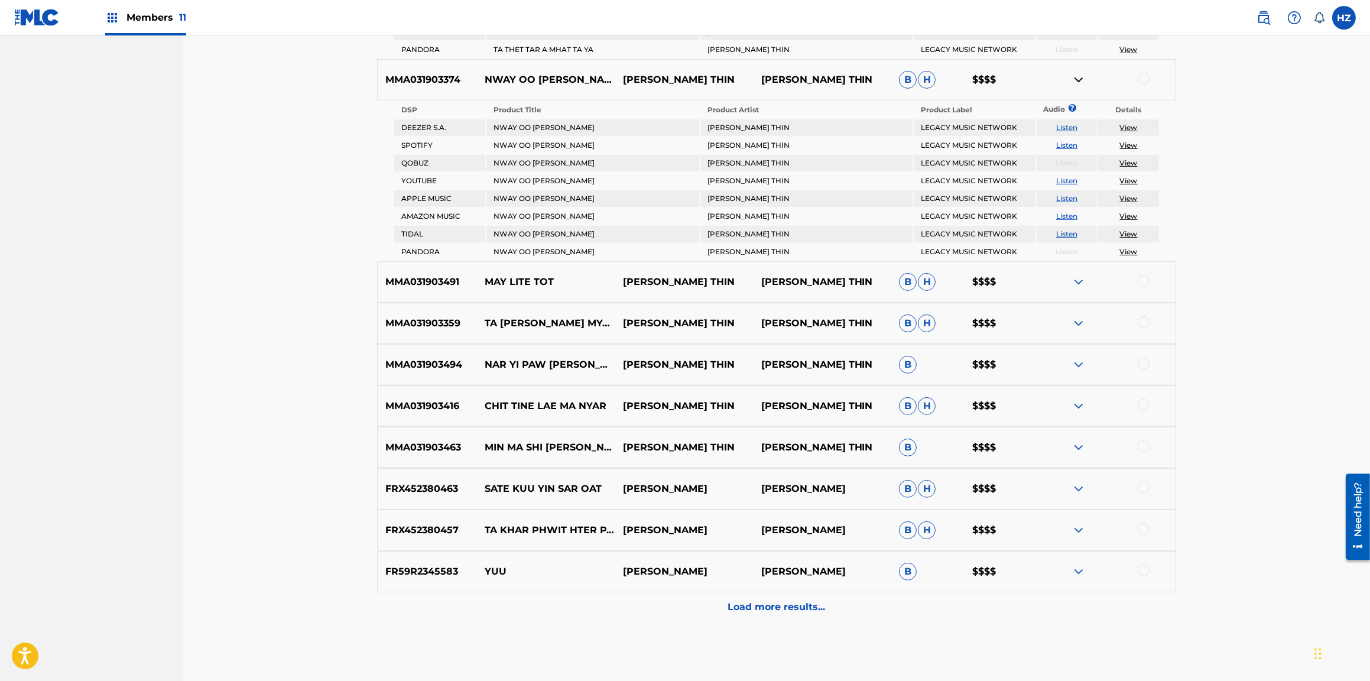
scroll to position [1085, 0]
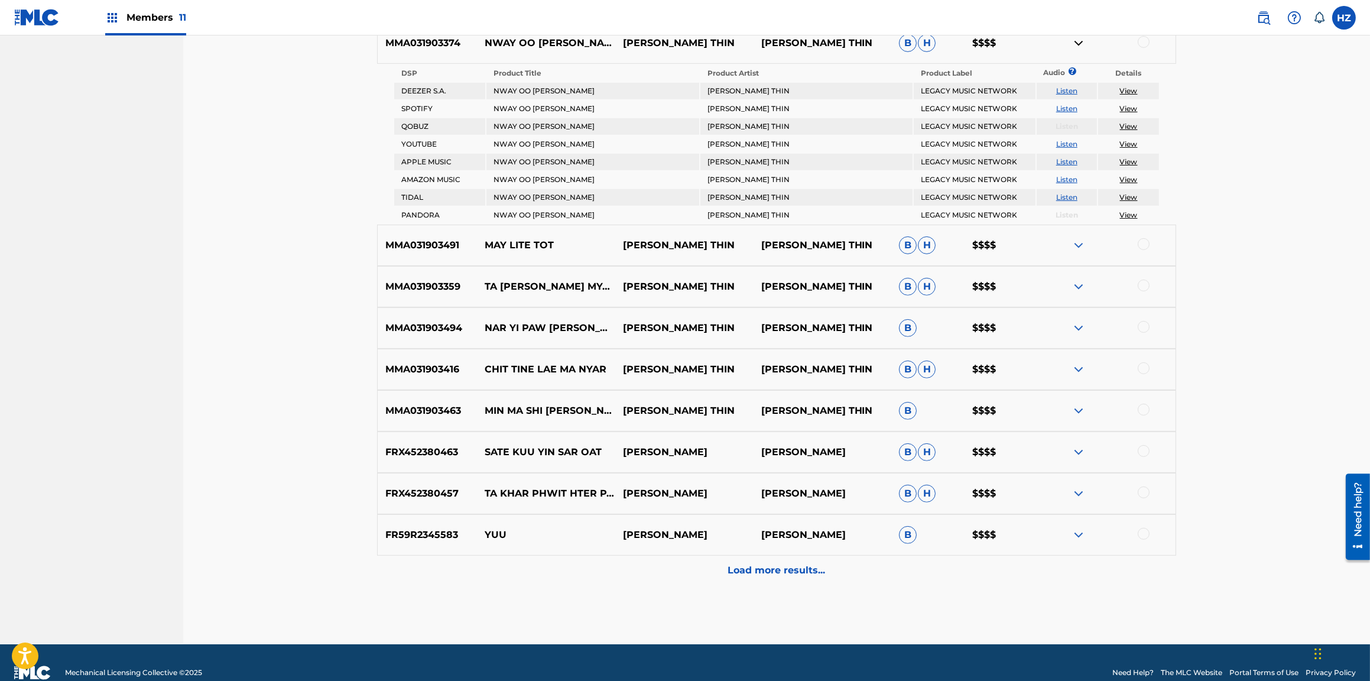
click at [1082, 238] on img at bounding box center [1079, 245] width 14 height 14
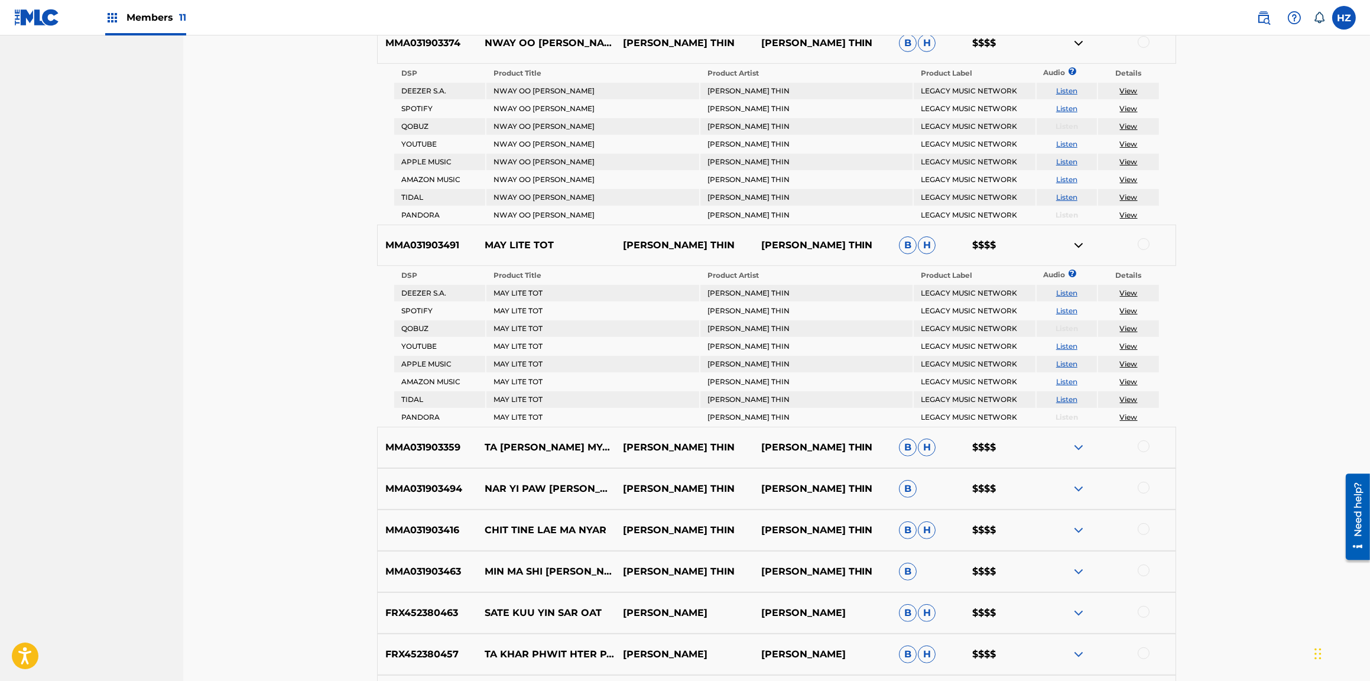
click at [1118, 303] on td "View" at bounding box center [1128, 311] width 61 height 17
click at [1137, 308] on link "View" at bounding box center [1129, 310] width 18 height 9
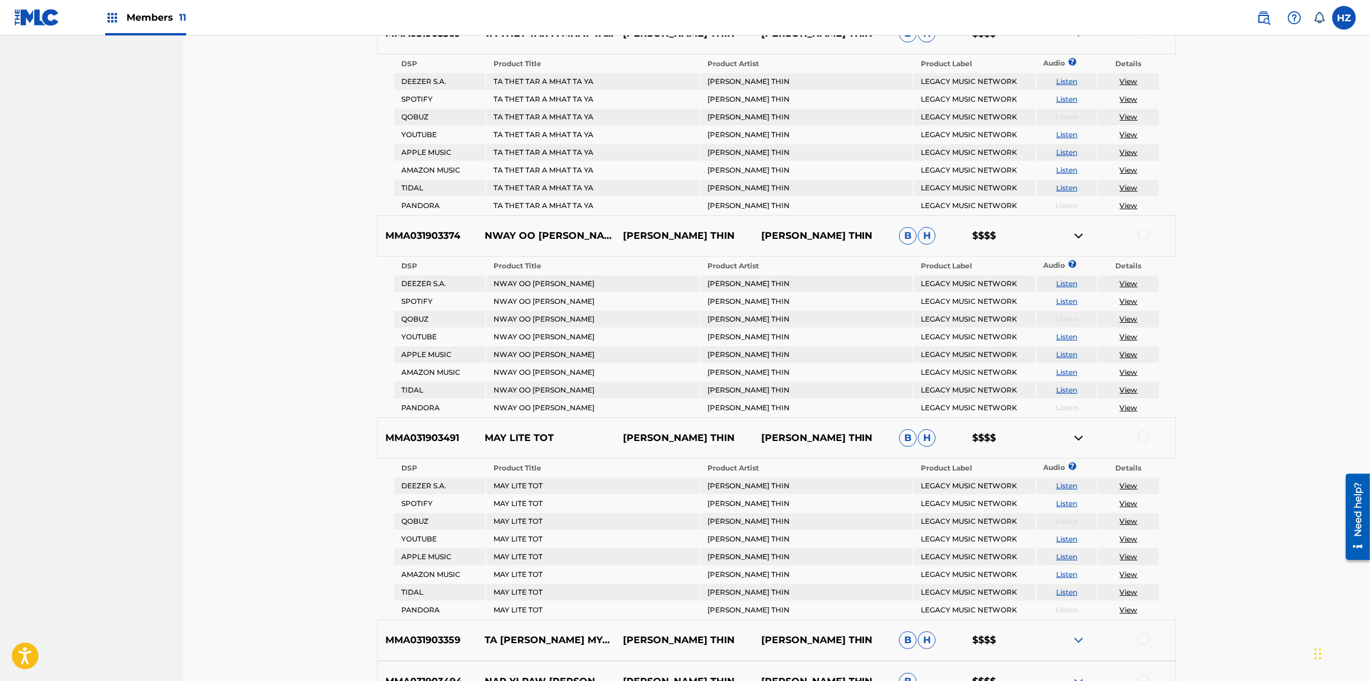
scroll to position [869, 0]
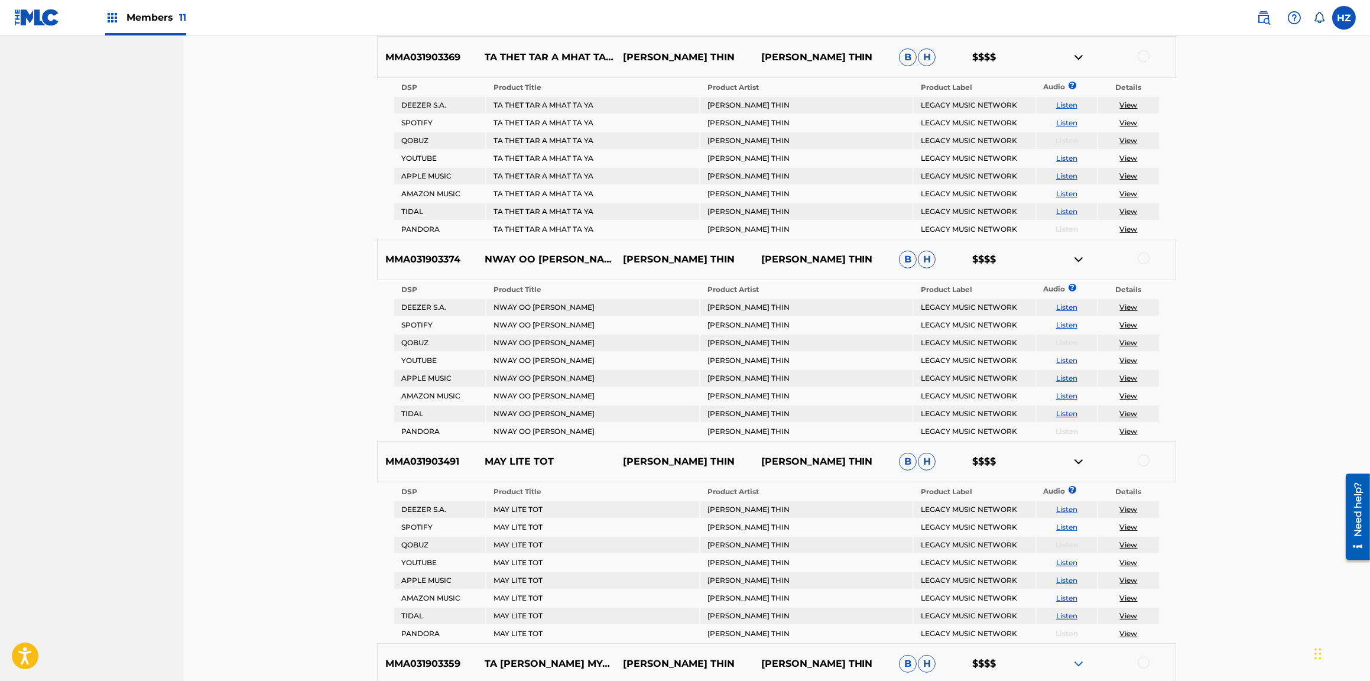
click at [1128, 320] on link "View" at bounding box center [1129, 324] width 18 height 9
click at [1132, 126] on td "View" at bounding box center [1128, 123] width 61 height 17
click at [1131, 124] on link "View" at bounding box center [1129, 122] width 18 height 9
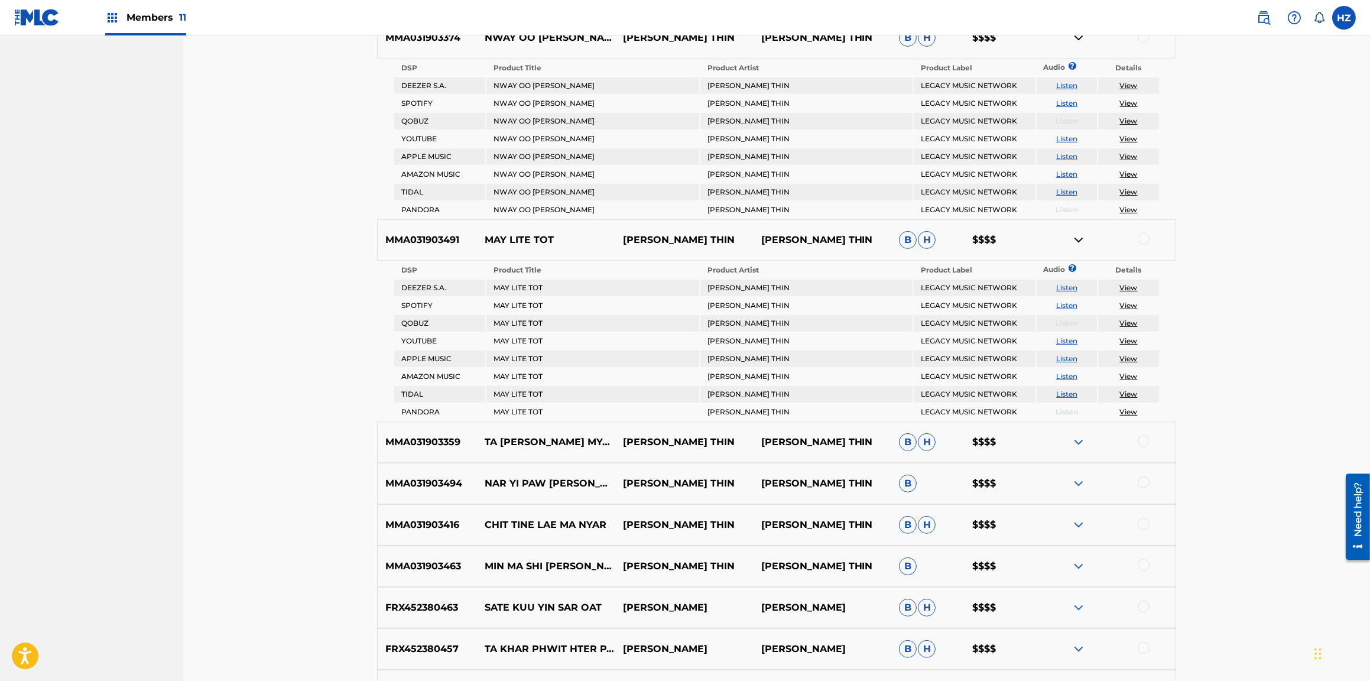
scroll to position [1101, 0]
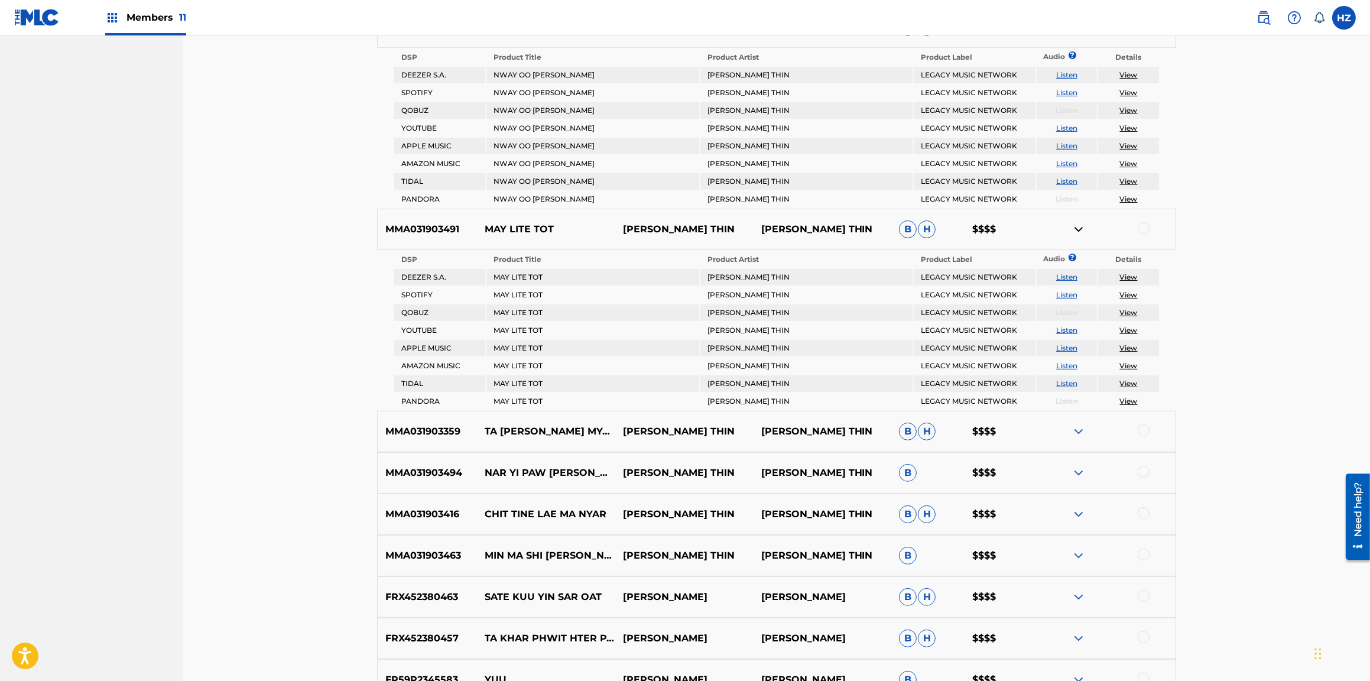
click at [1082, 430] on img at bounding box center [1079, 431] width 14 height 14
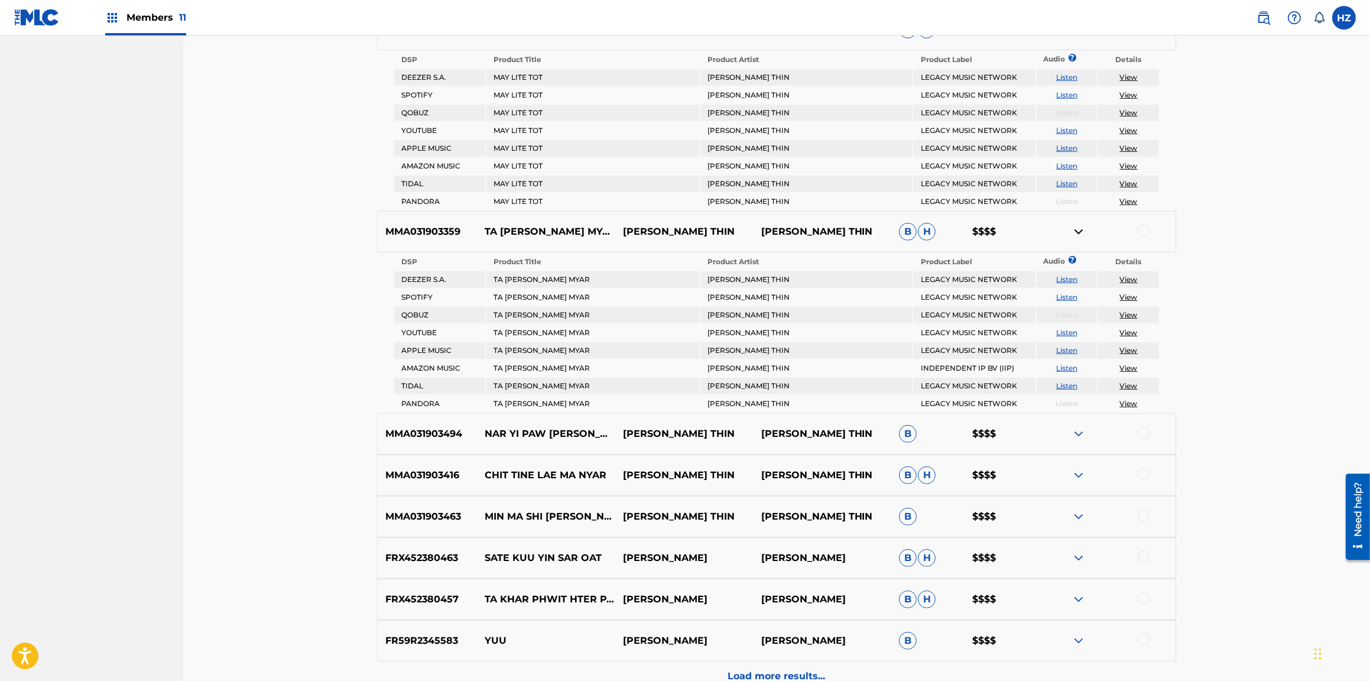
scroll to position [1323, 0]
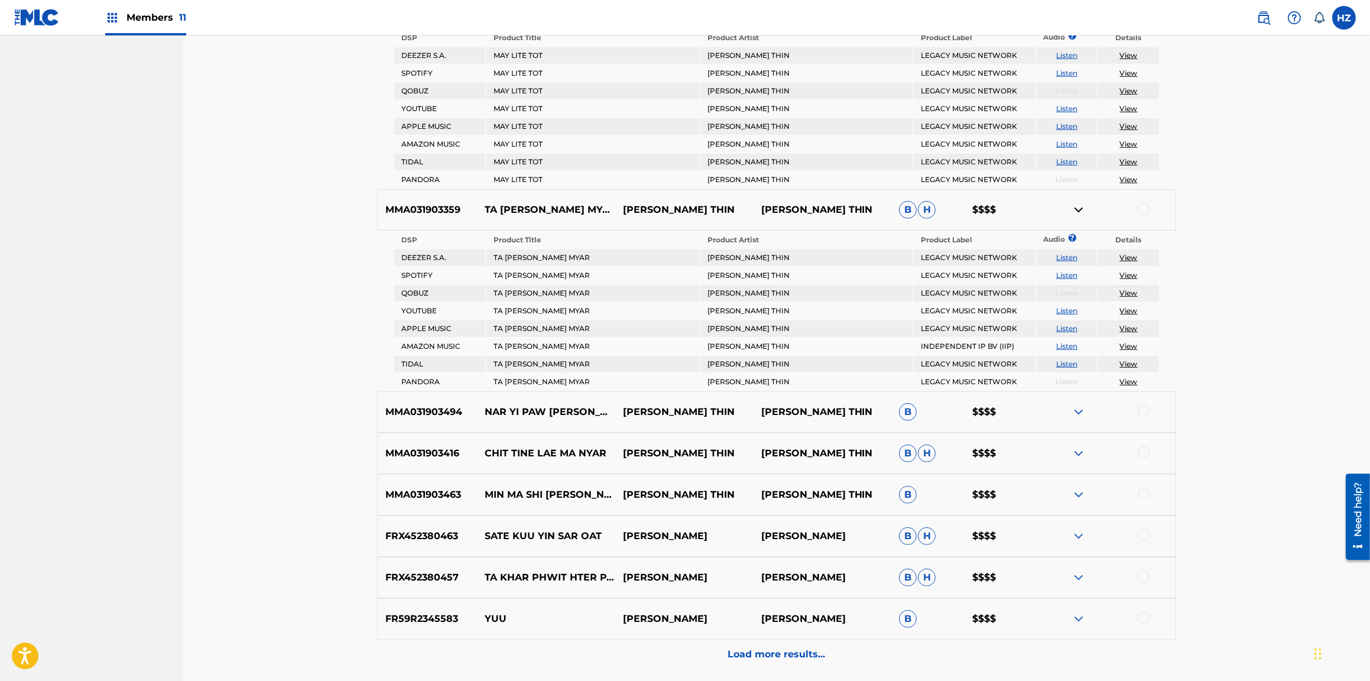
click at [1129, 272] on link "View" at bounding box center [1129, 275] width 18 height 9
click at [1082, 407] on img at bounding box center [1079, 412] width 14 height 14
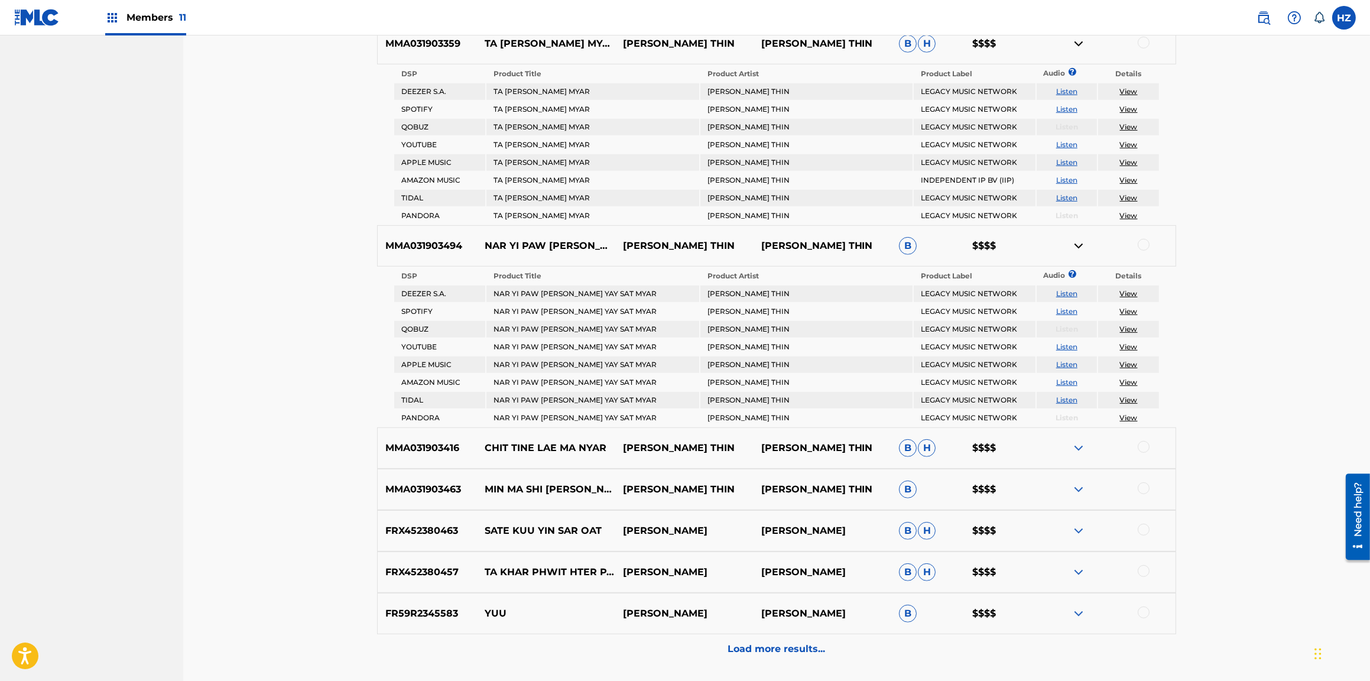
scroll to position [1487, 0]
click at [1128, 309] on link "View" at bounding box center [1129, 313] width 18 height 9
click at [1075, 445] on img at bounding box center [1079, 450] width 14 height 14
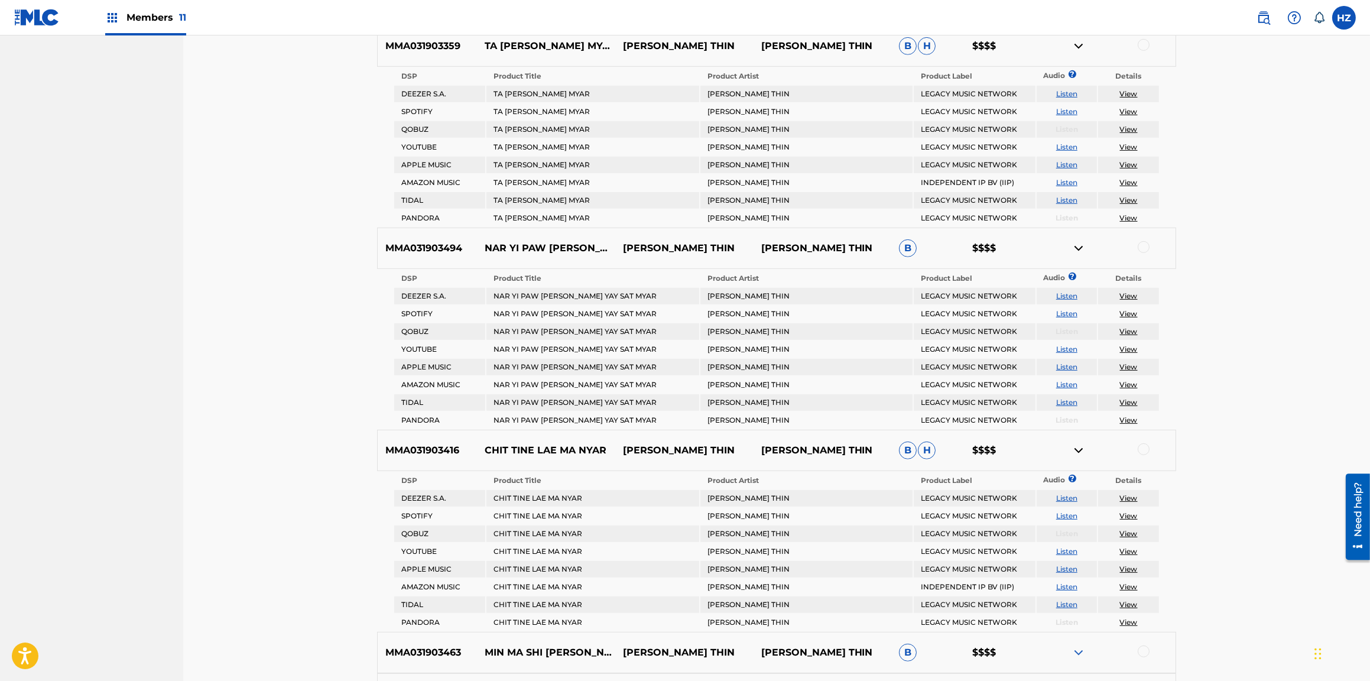
click at [1127, 512] on link "View" at bounding box center [1129, 515] width 18 height 9
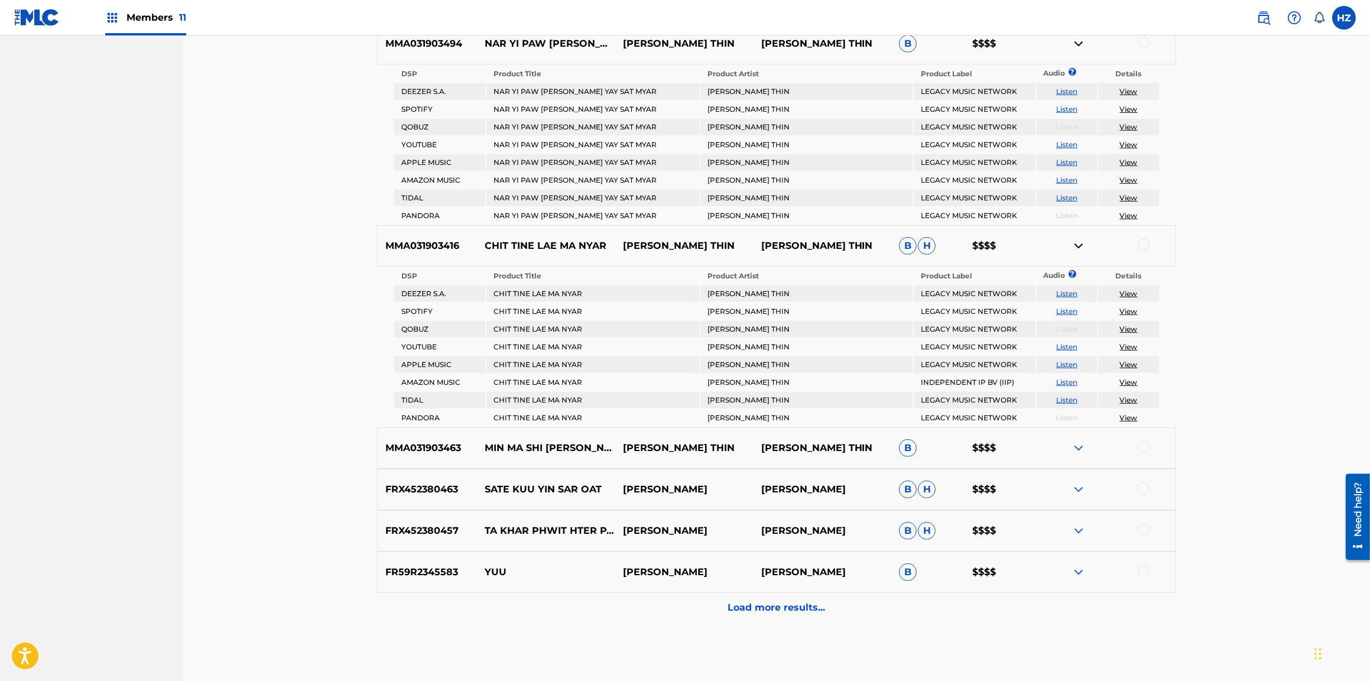
scroll to position [1694, 0]
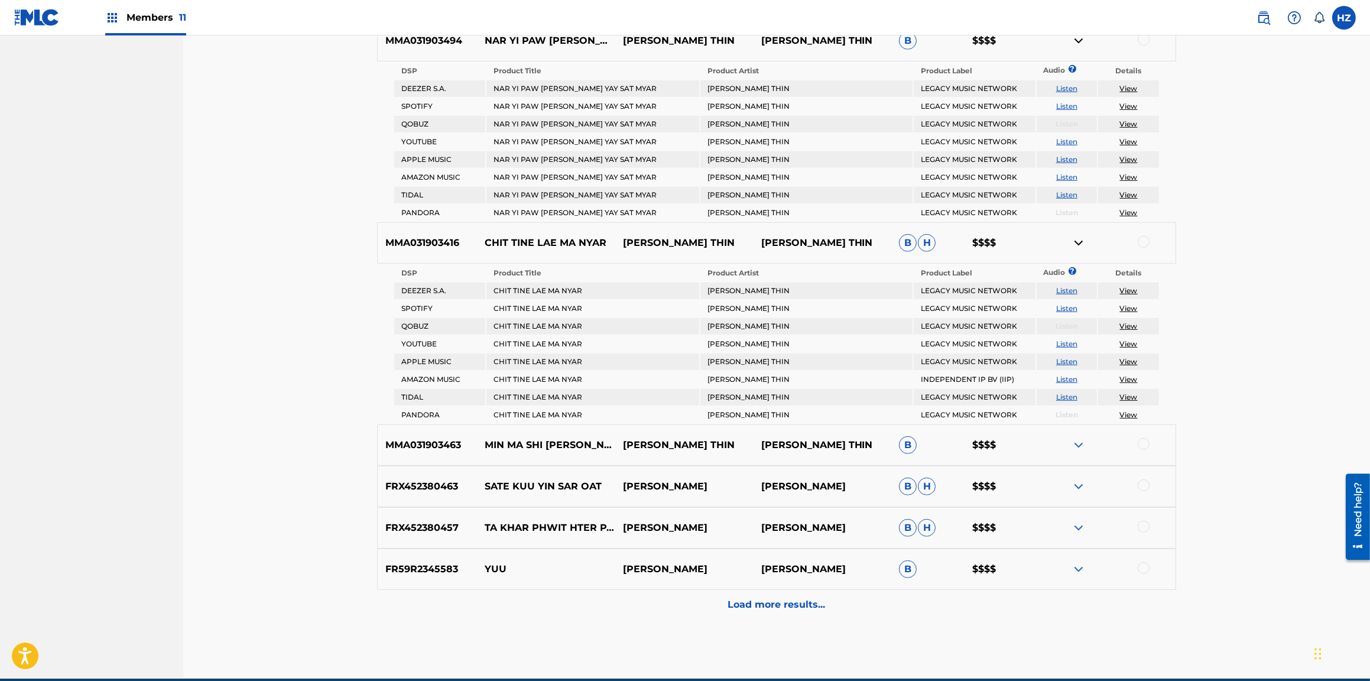
click at [1080, 438] on img at bounding box center [1079, 445] width 14 height 14
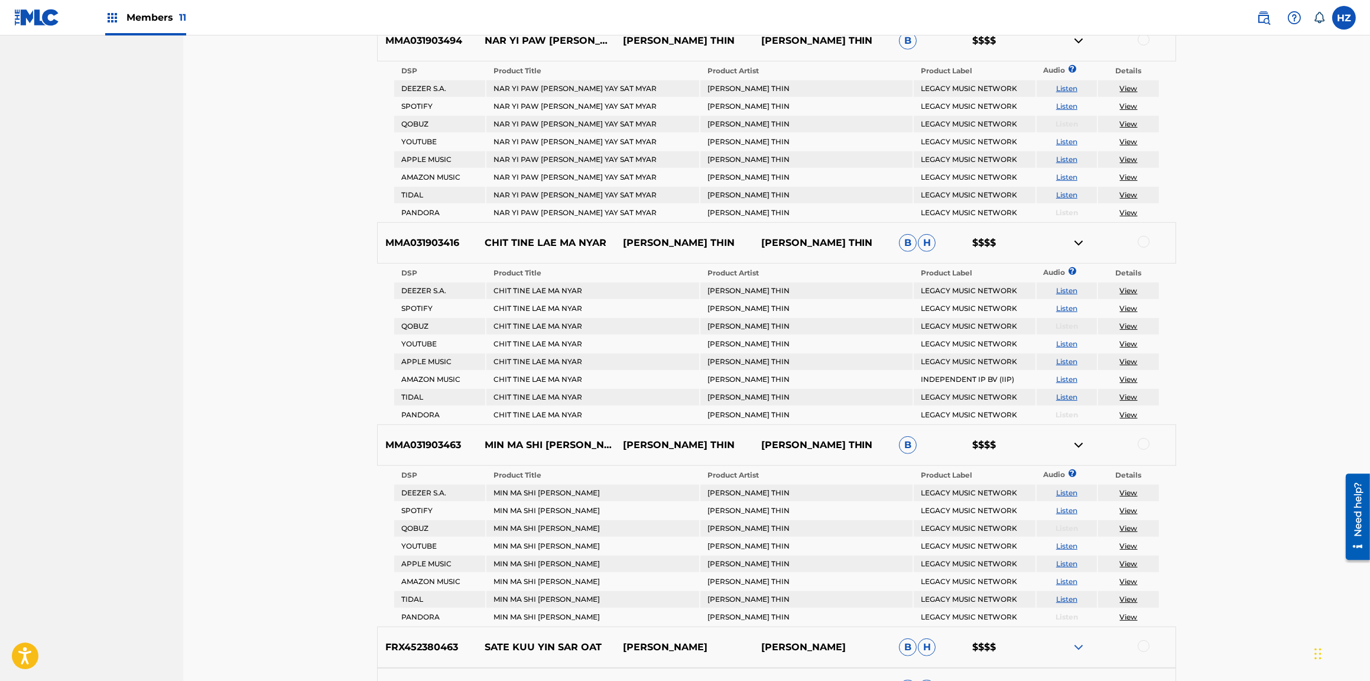
click at [1129, 506] on link "View" at bounding box center [1129, 510] width 18 height 9
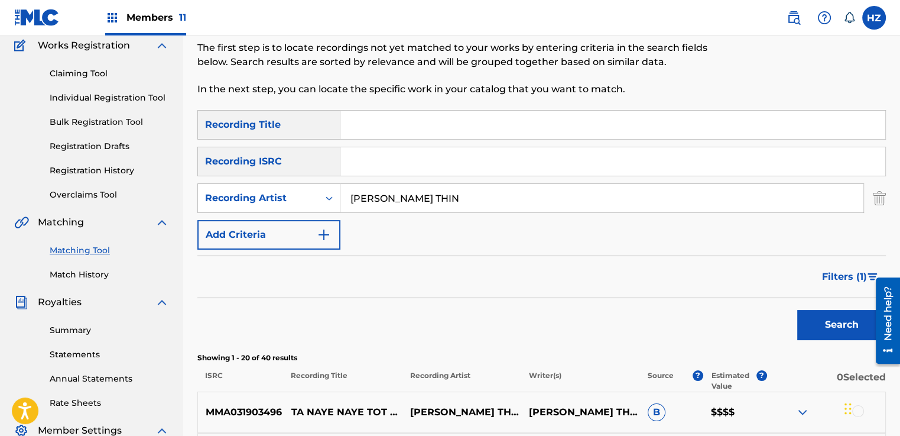
scroll to position [233, 0]
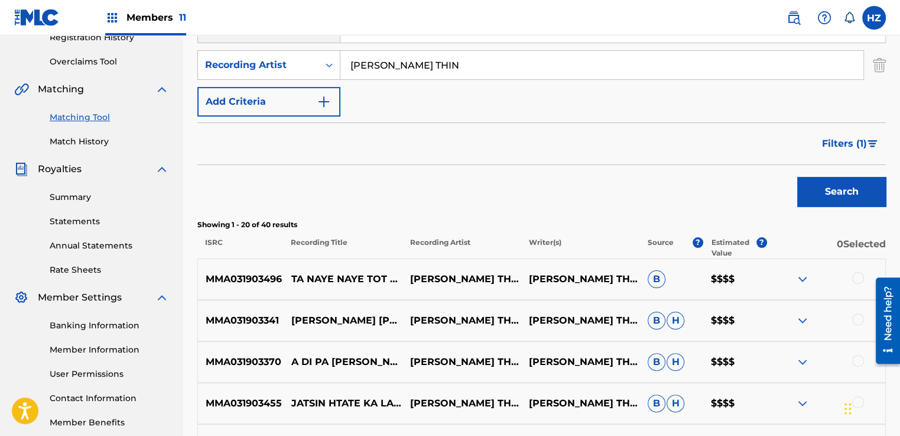
click at [854, 151] on button "Filters ( 1 )" at bounding box center [850, 144] width 71 height 30
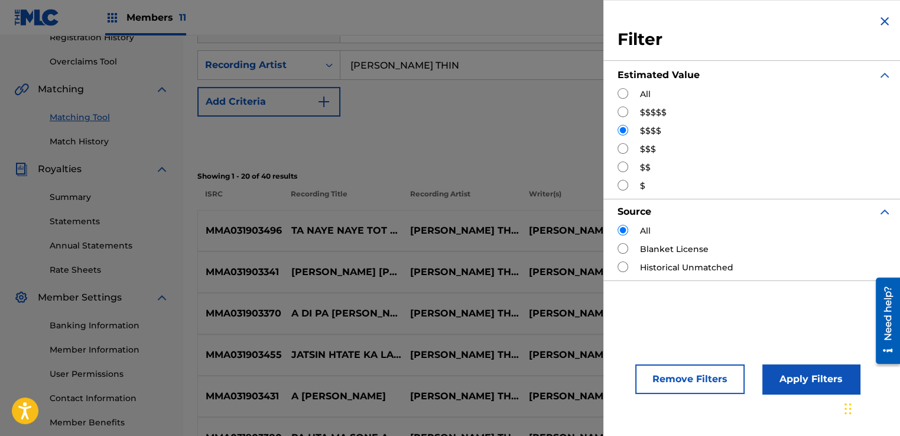
click at [627, 151] on input "Search Form" at bounding box center [623, 148] width 11 height 11
radio input "true"
click at [811, 375] on button "Apply Filters" at bounding box center [812, 379] width 98 height 30
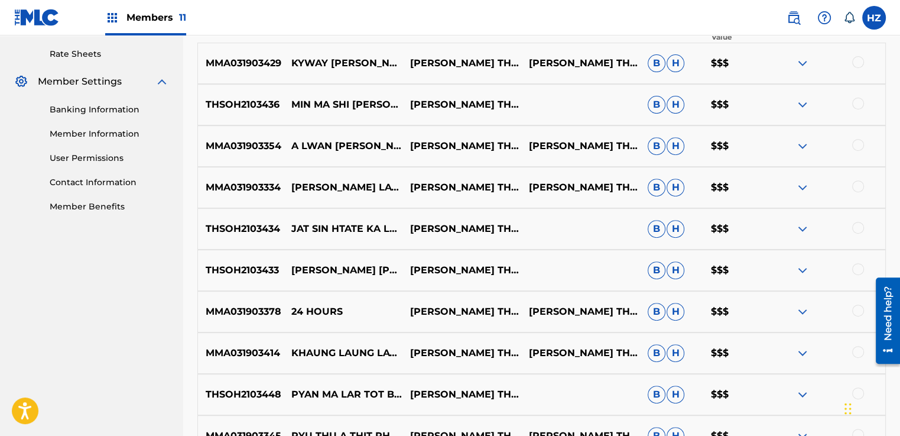
scroll to position [615, 0]
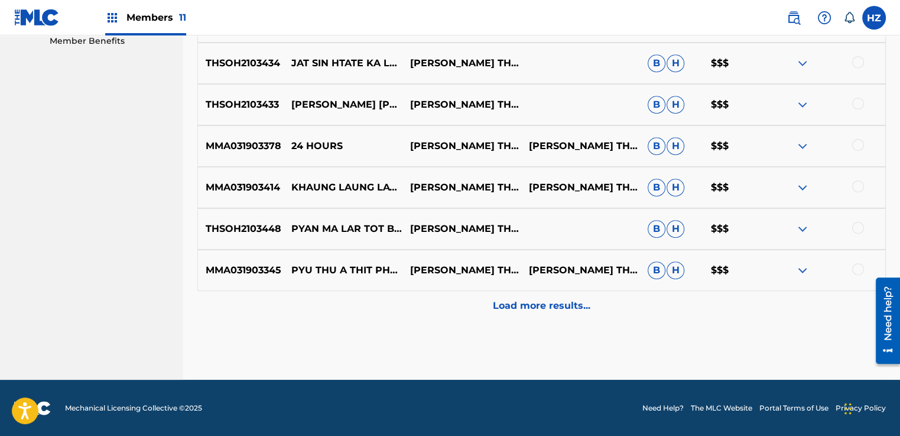
click at [563, 306] on p "Load more results..." at bounding box center [542, 306] width 98 height 14
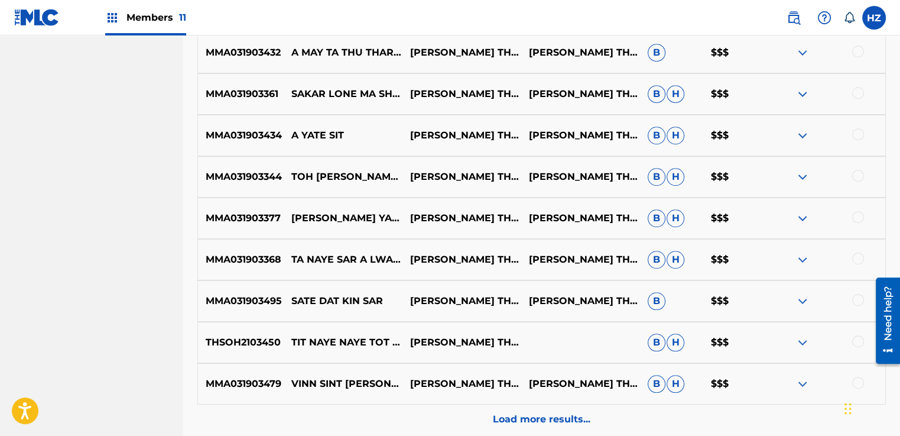
scroll to position [1029, 0]
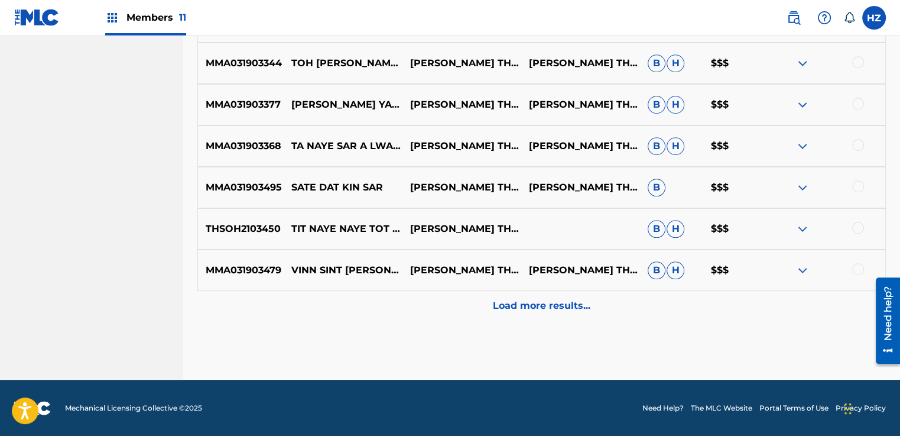
click at [556, 314] on div "Load more results..." at bounding box center [541, 306] width 689 height 30
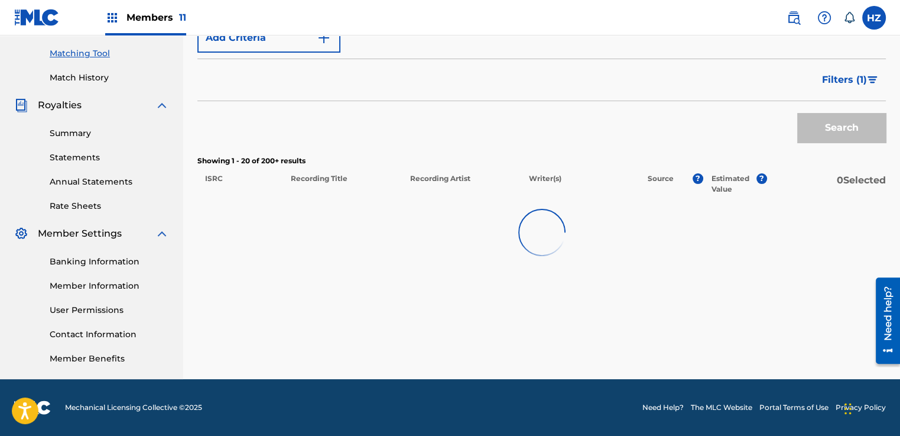
scroll to position [297, 0]
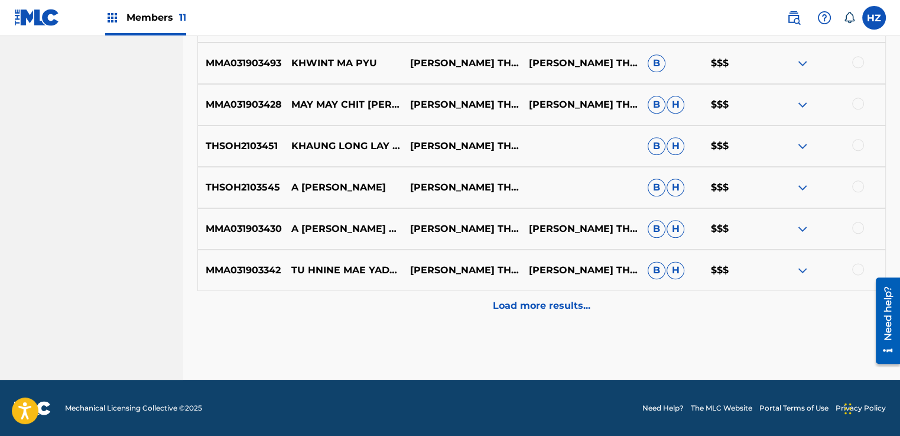
click at [557, 305] on p "Load more results..." at bounding box center [542, 306] width 98 height 14
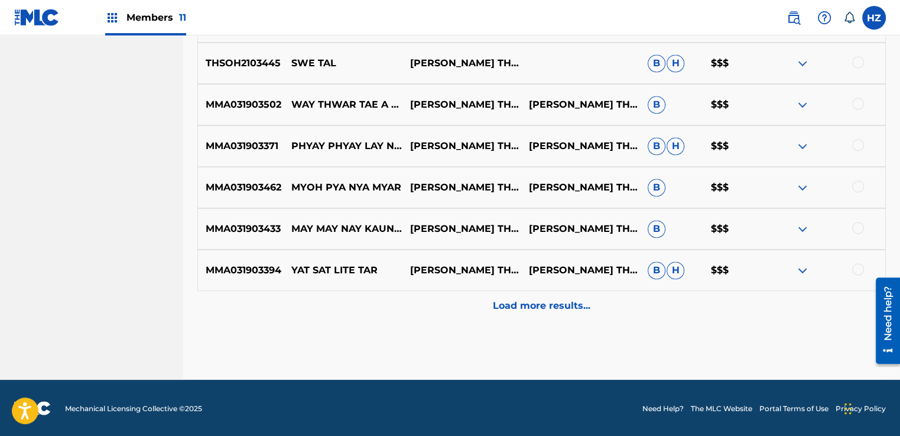
click at [558, 303] on p "Load more results..." at bounding box center [542, 306] width 98 height 14
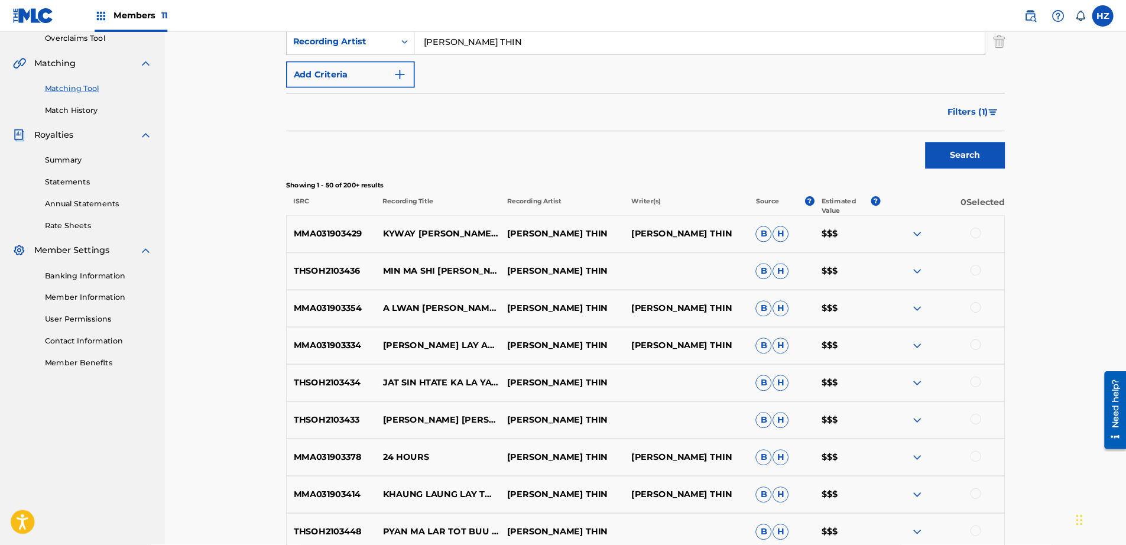
scroll to position [253, 0]
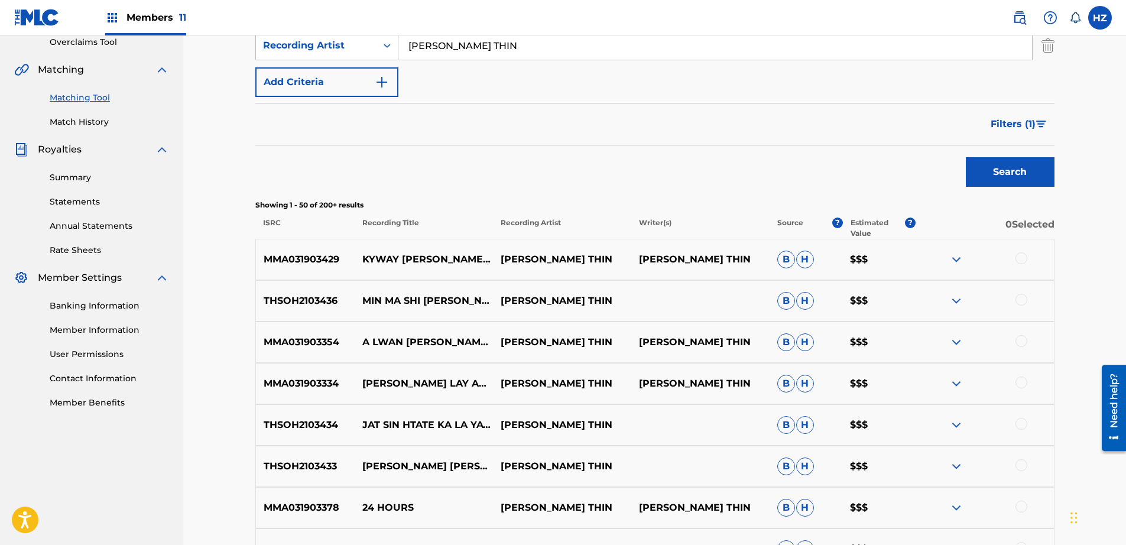
click at [955, 261] on img at bounding box center [956, 259] width 14 height 14
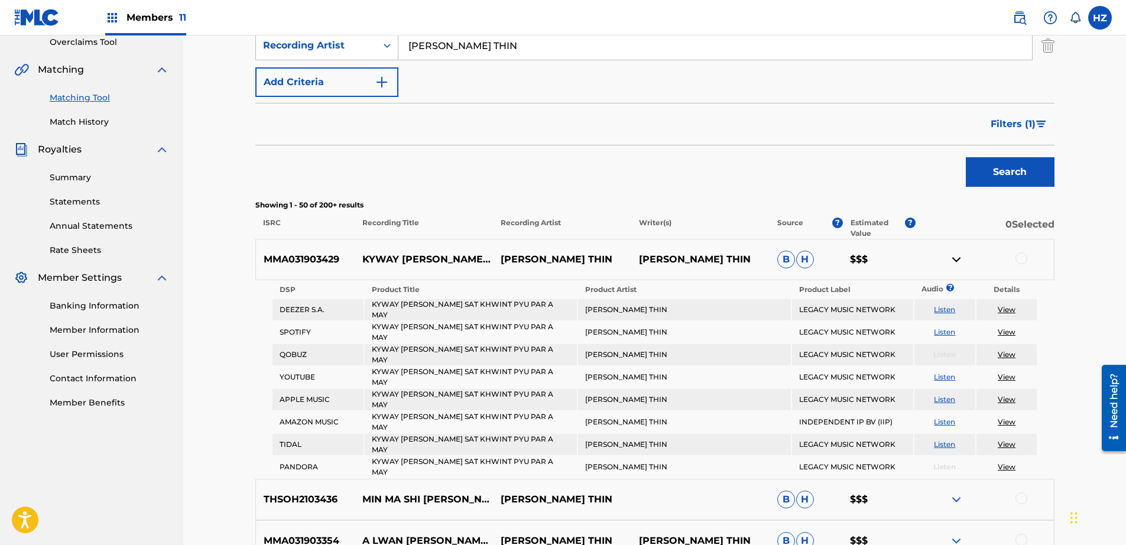
click at [1007, 327] on link "View" at bounding box center [1007, 331] width 18 height 9
click at [297, 1] on nav "Members 11 HZ HZ HTAIN MINN ZAW fokkerwanted2004@gmail.com Notification Prefere…" at bounding box center [563, 17] width 1126 height 35
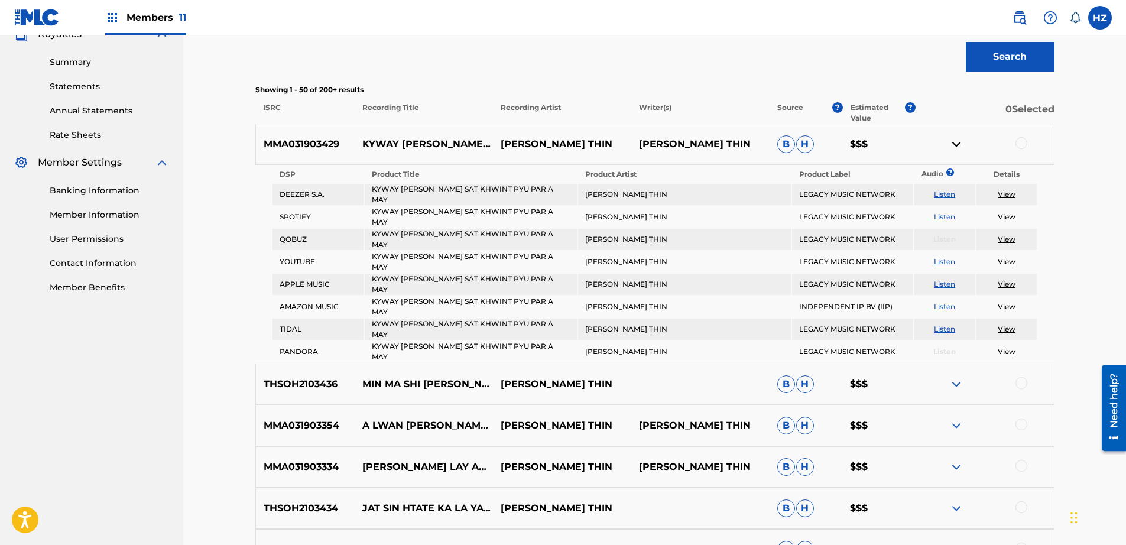
scroll to position [365, 0]
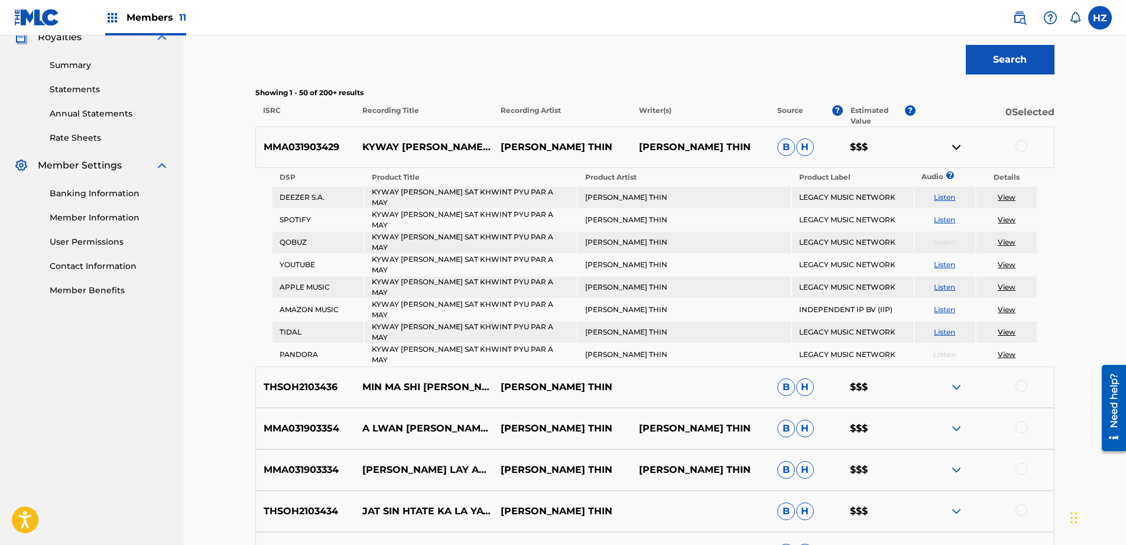
click at [956, 380] on img at bounding box center [956, 387] width 14 height 14
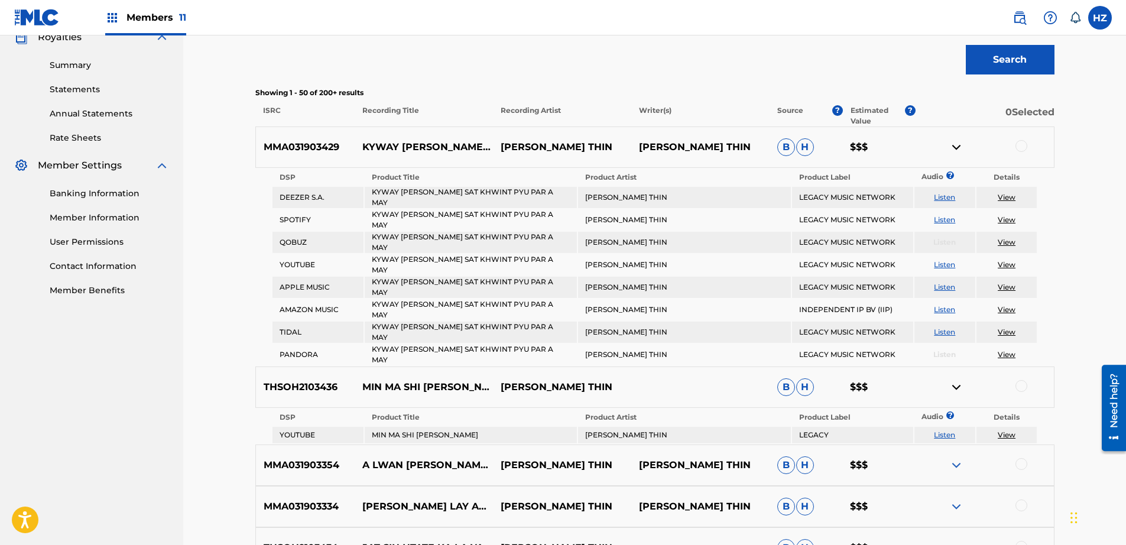
click at [949, 458] on div at bounding box center [985, 465] width 138 height 14
click at [953, 458] on img at bounding box center [956, 465] width 14 height 14
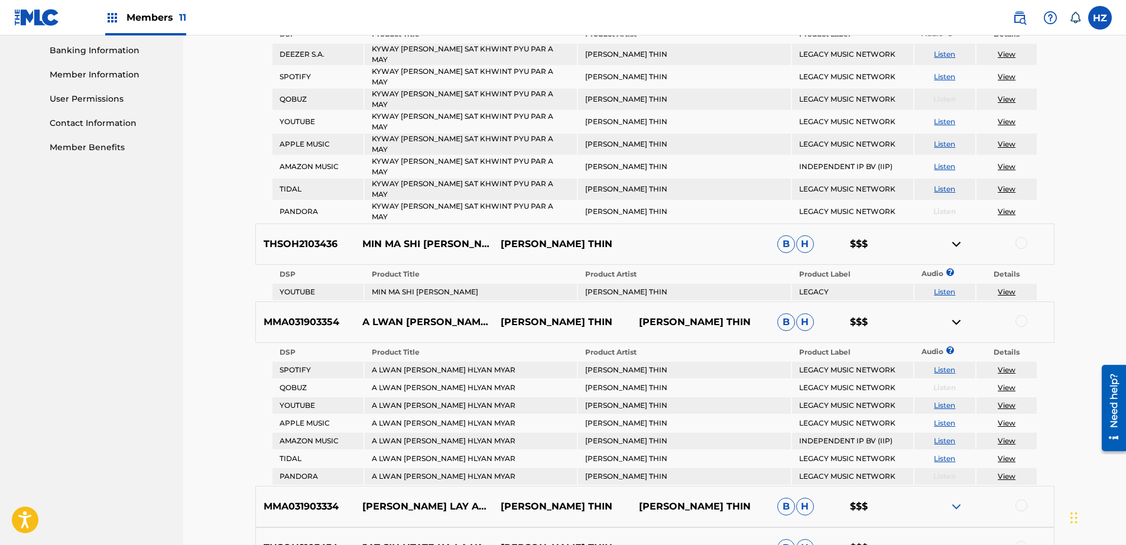
scroll to position [535, 0]
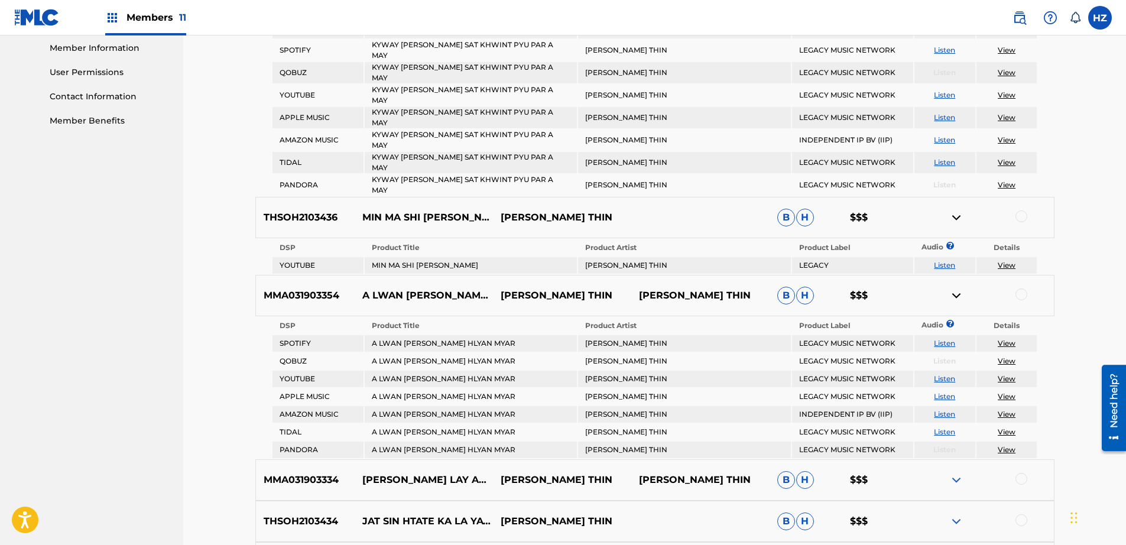
click at [1011, 339] on link "View" at bounding box center [1007, 343] width 18 height 9
click at [954, 473] on img at bounding box center [956, 480] width 14 height 14
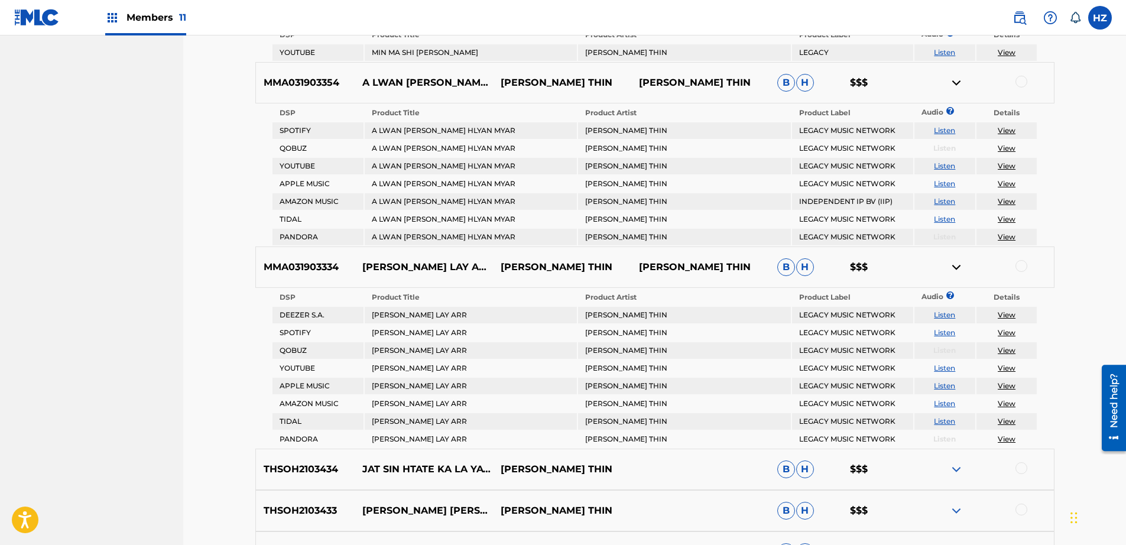
scroll to position [750, 0]
click at [1006, 326] on link "View" at bounding box center [1007, 330] width 18 height 9
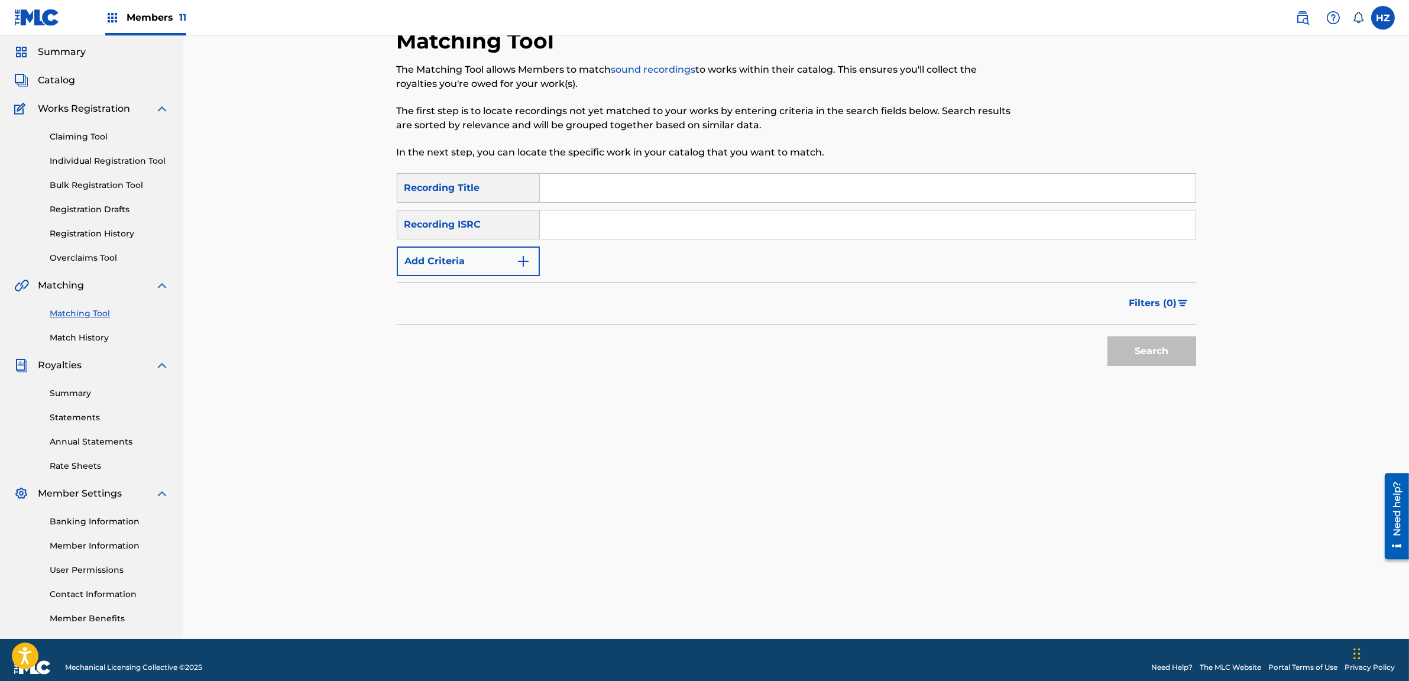
scroll to position [42, 0]
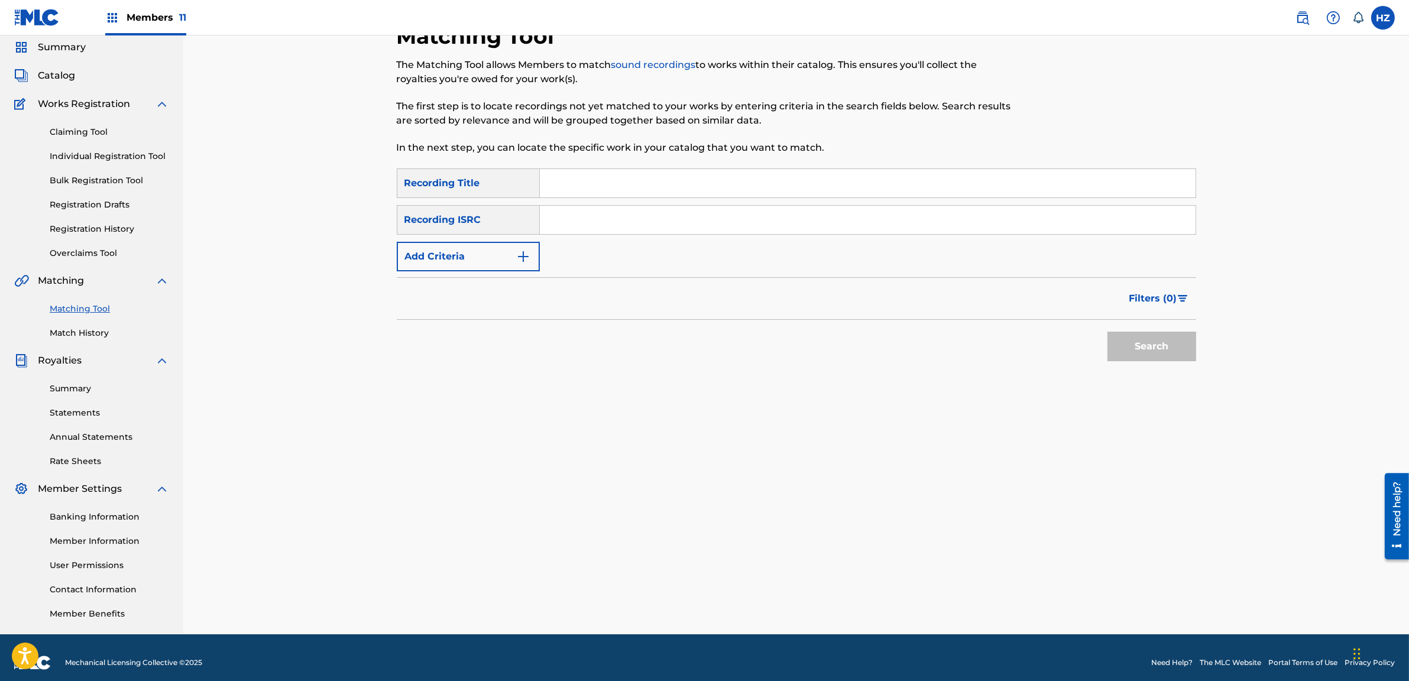
click at [566, 179] on input "Search Form" at bounding box center [868, 183] width 656 height 28
click at [515, 255] on button "Add Criteria" at bounding box center [468, 257] width 143 height 30
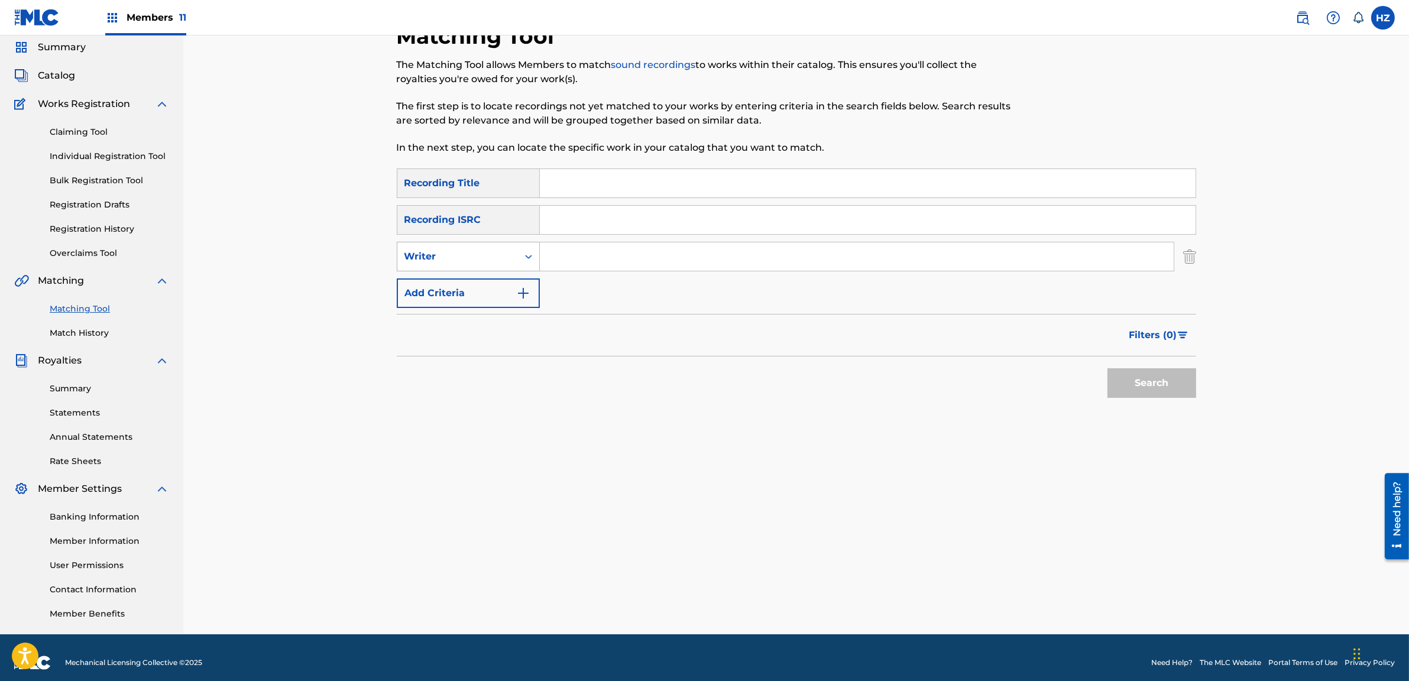
click at [512, 269] on div "Writer" at bounding box center [468, 257] width 143 height 30
click at [512, 259] on div "Writer" at bounding box center [457, 256] width 121 height 22
click at [511, 260] on div "Writer" at bounding box center [457, 256] width 121 height 22
drag, startPoint x: 491, startPoint y: 280, endPoint x: 497, endPoint y: 280, distance: 5.9
click at [492, 280] on div "Recording Artist" at bounding box center [468, 286] width 142 height 30
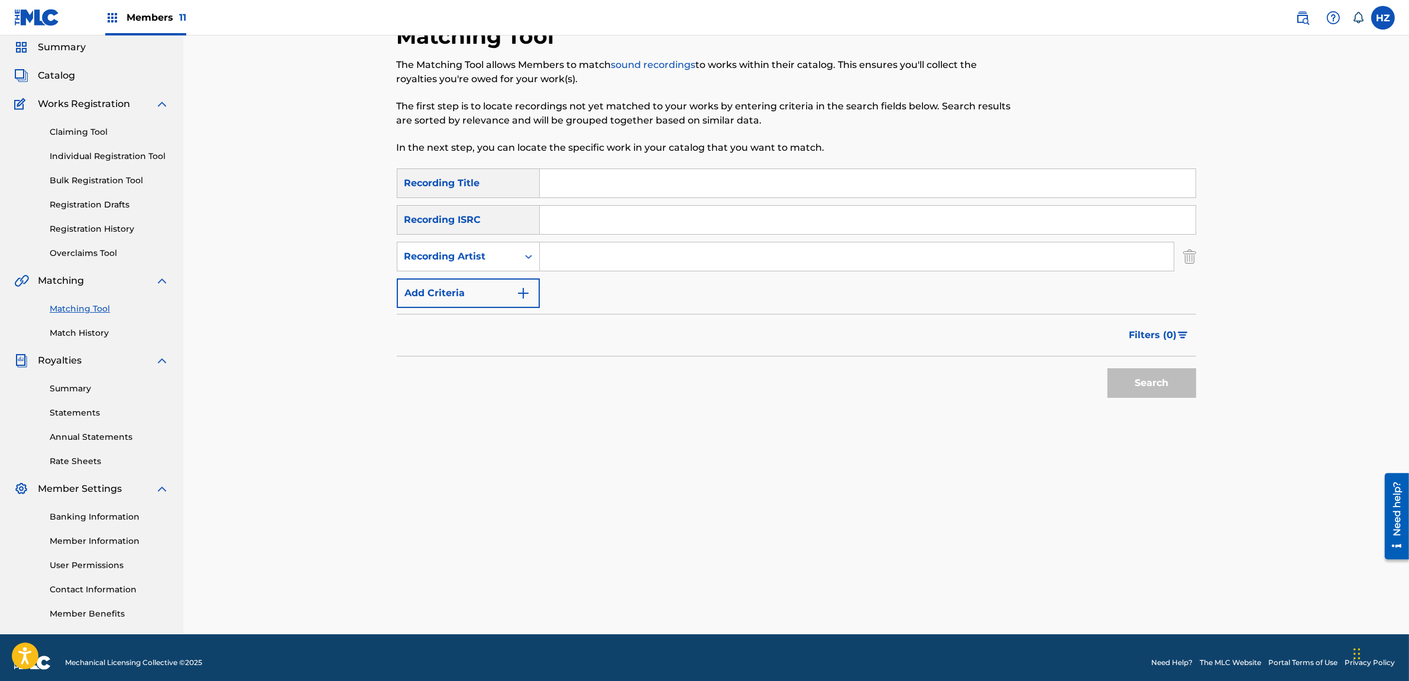
click at [591, 255] on input "Search Form" at bounding box center [857, 256] width 634 height 28
click at [602, 248] on input "Search Form" at bounding box center [857, 256] width 634 height 28
type input "[PERSON_NAME] THIN"
click at [1107, 368] on button "Search" at bounding box center [1151, 383] width 89 height 30
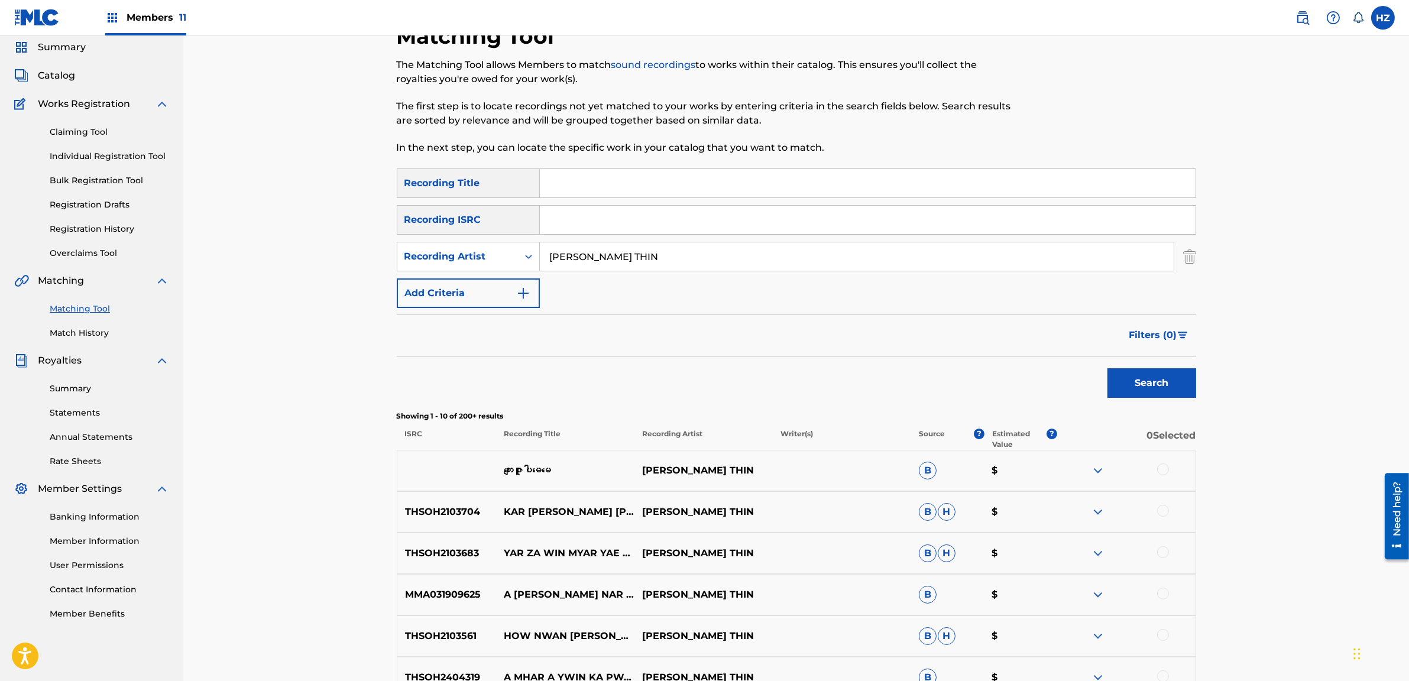
click at [1177, 333] on img "Search Form" at bounding box center [1182, 335] width 10 height 7
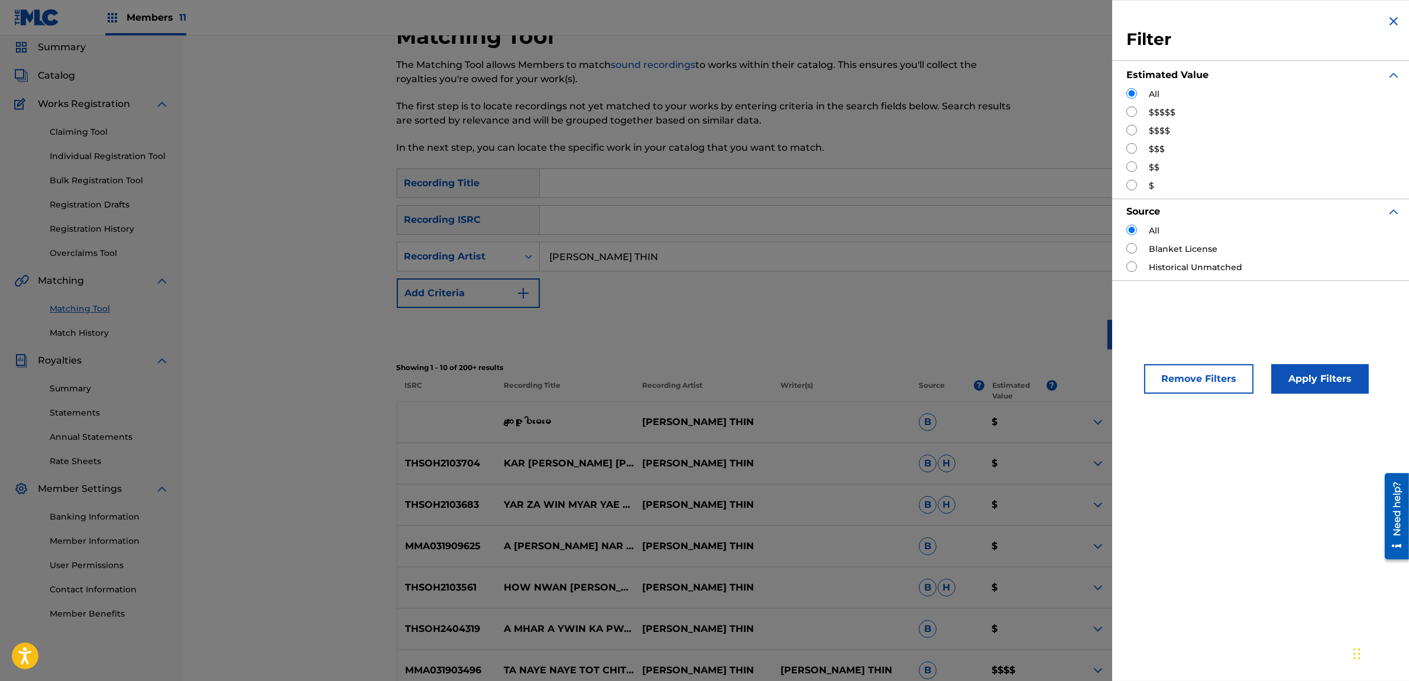
click at [1134, 134] on input "Search Form" at bounding box center [1131, 130] width 11 height 11
radio input "true"
click at [1332, 398] on div "Remove Filters Apply Filters" at bounding box center [1263, 369] width 303 height 78
click at [1324, 388] on button "Apply Filters" at bounding box center [1320, 379] width 98 height 30
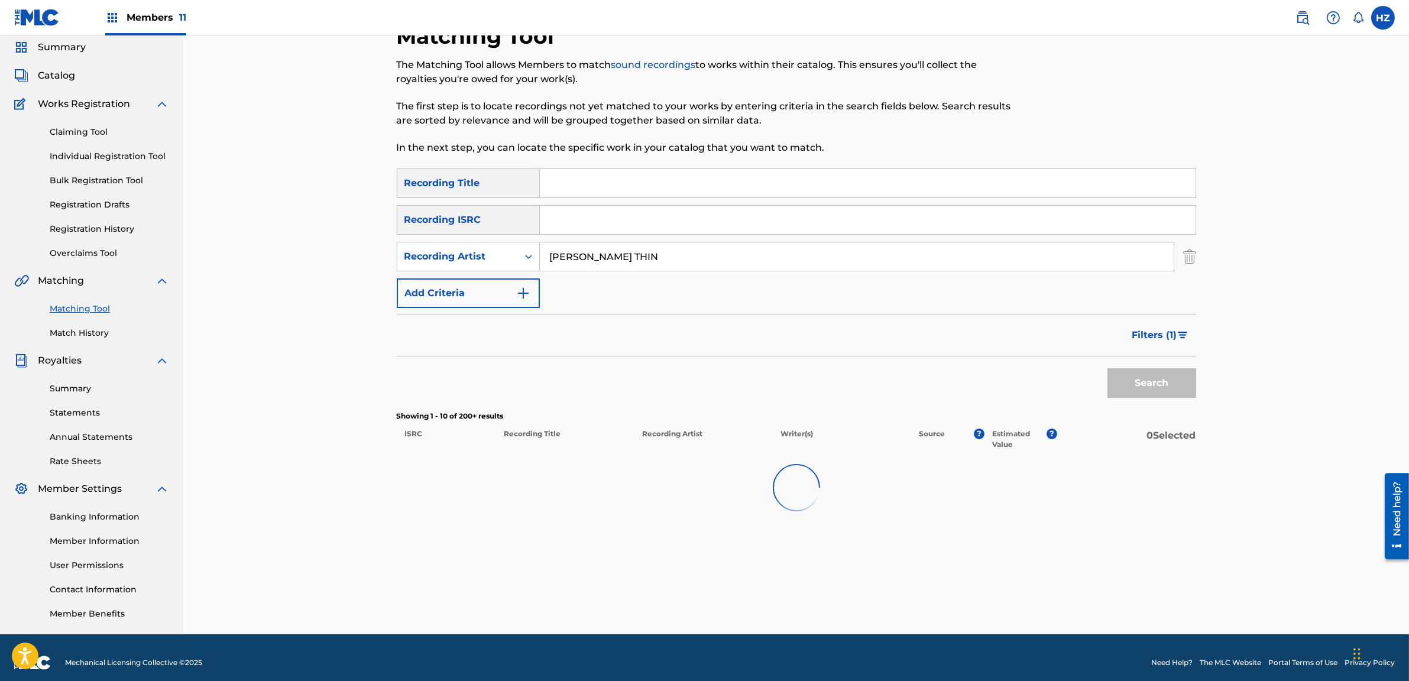
click at [984, 342] on div "Filters ( 1 )" at bounding box center [796, 335] width 799 height 43
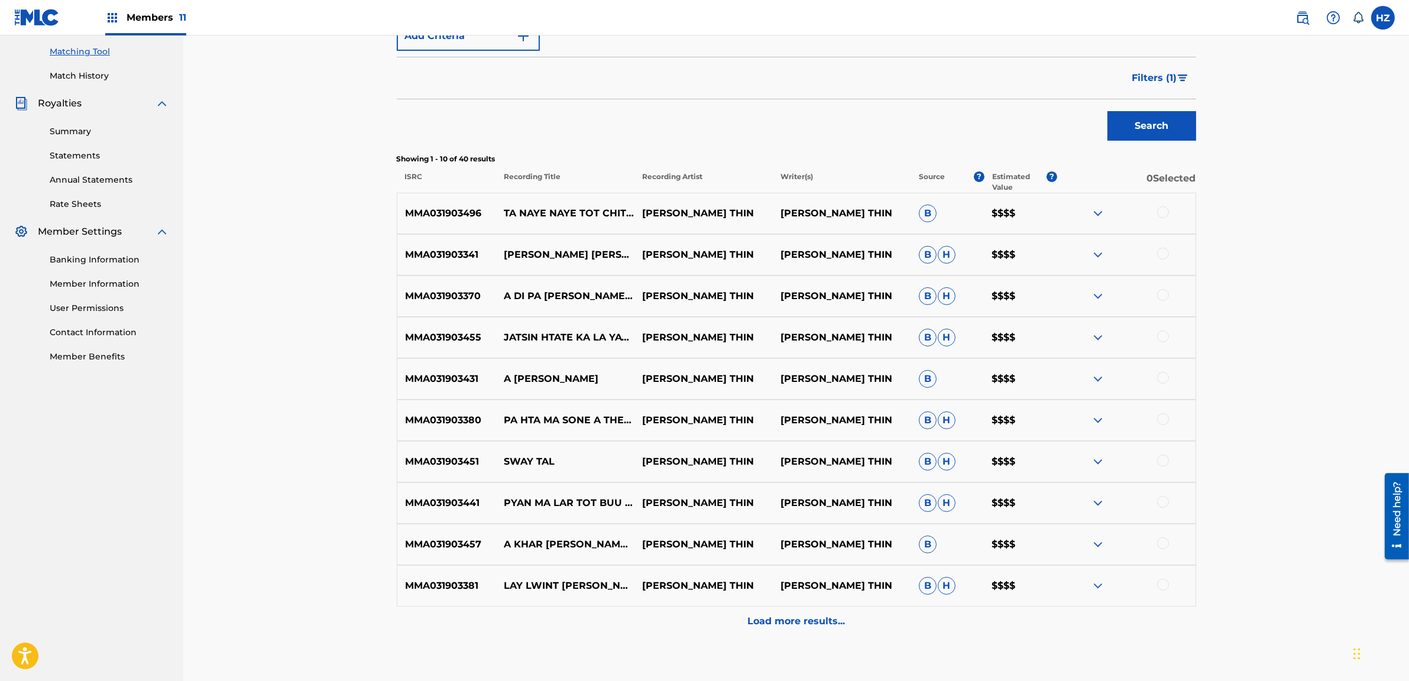
scroll to position [369, 0]
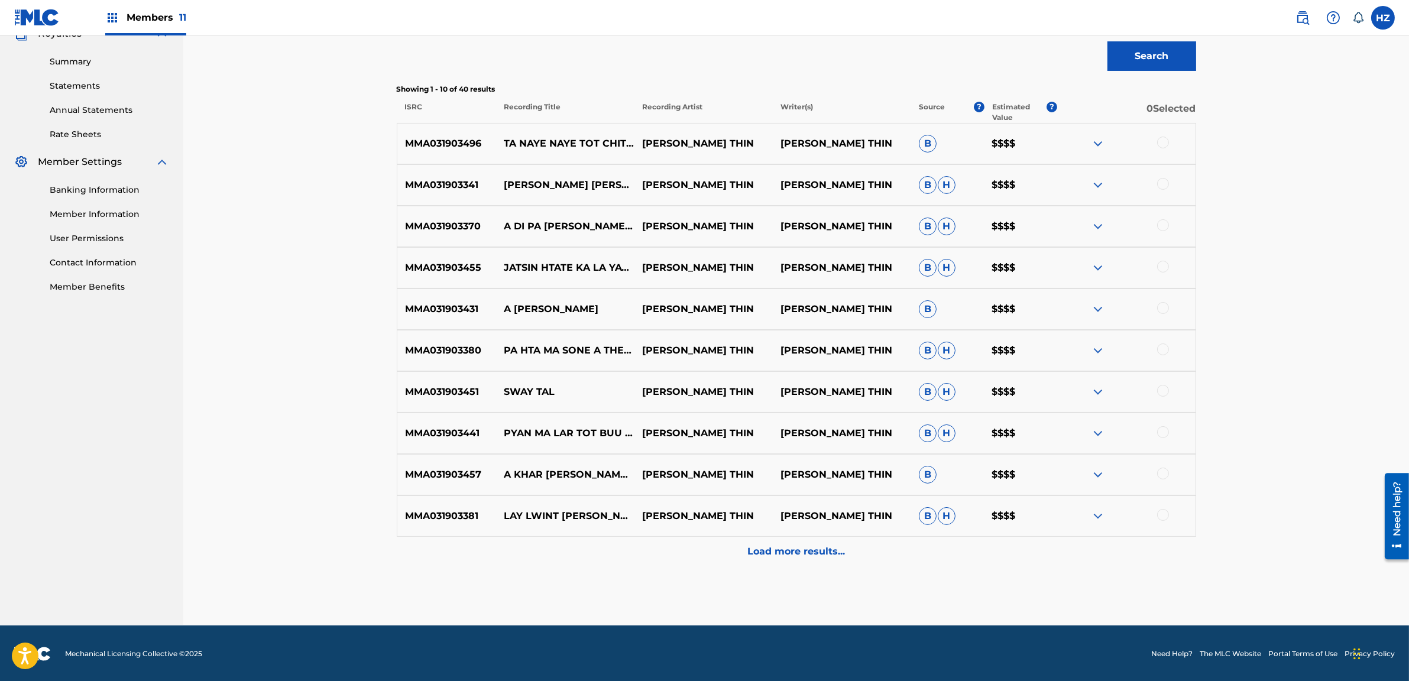
click at [1103, 224] on img at bounding box center [1098, 226] width 14 height 14
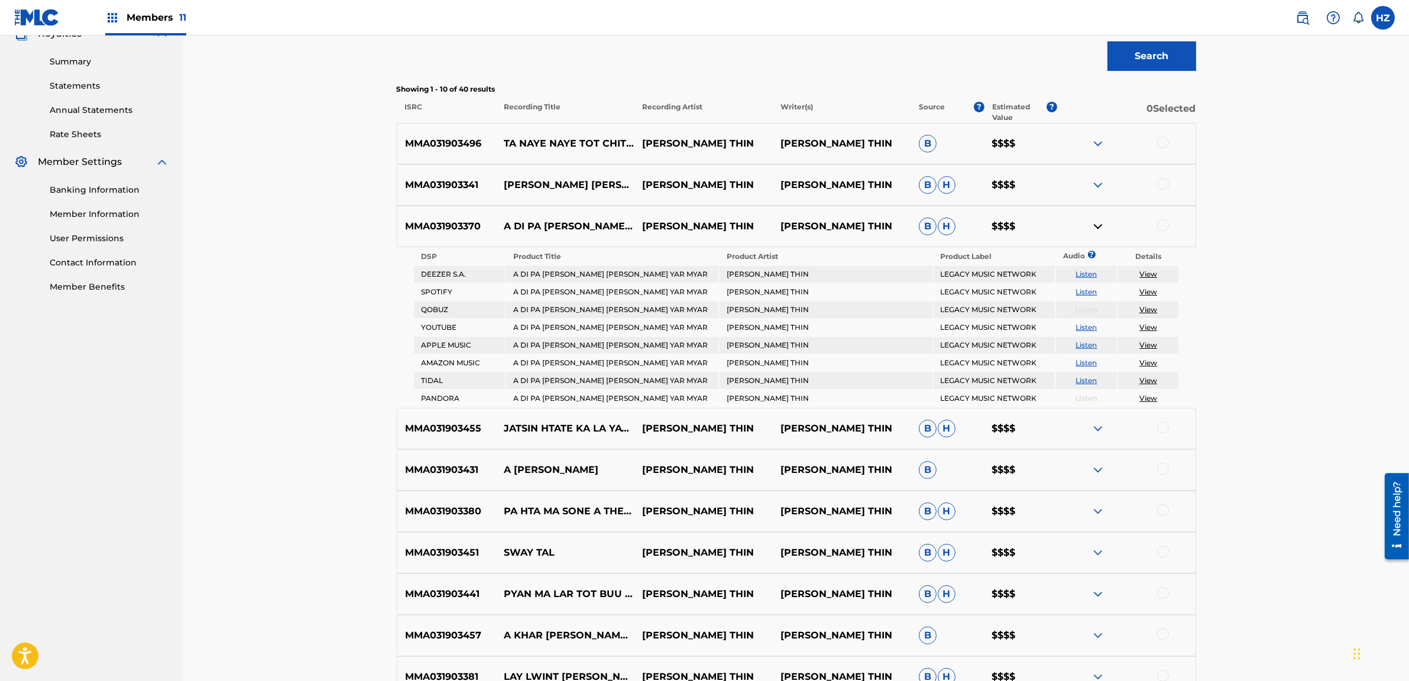
scroll to position [361, 0]
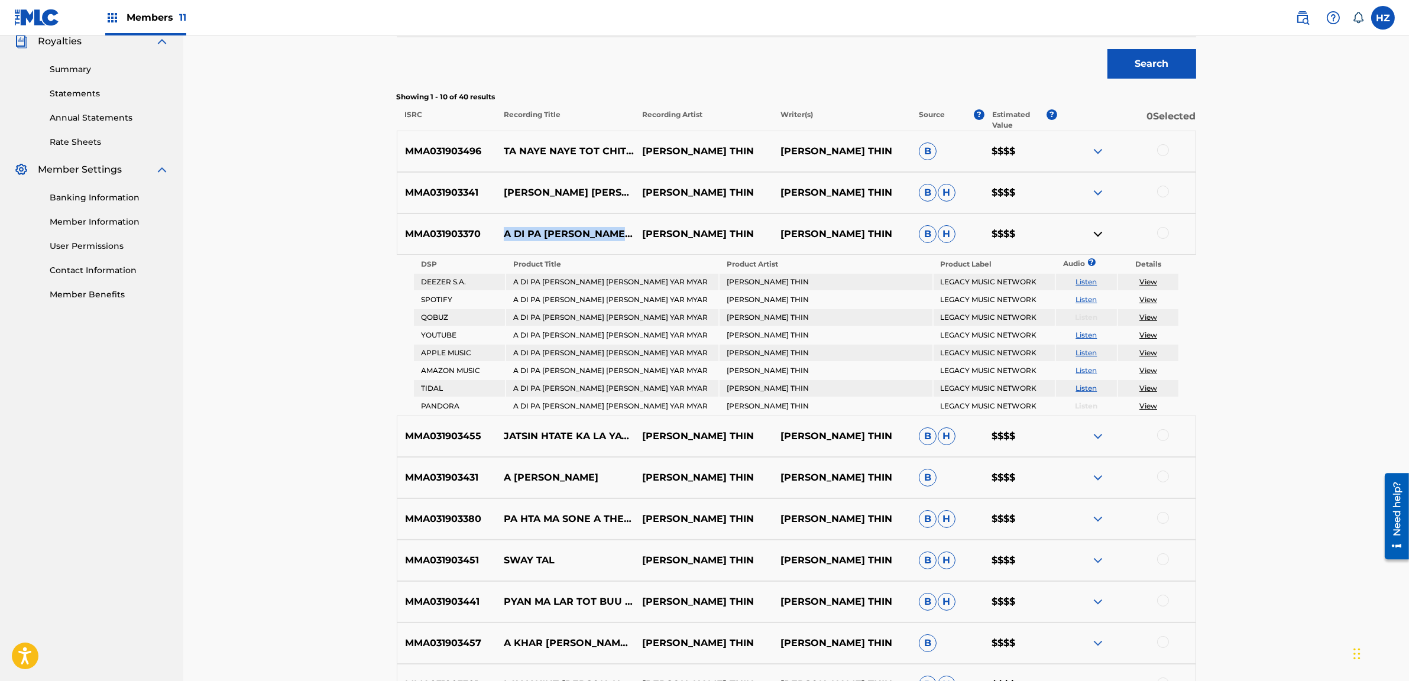
drag, startPoint x: 496, startPoint y: 226, endPoint x: 546, endPoint y: 243, distance: 52.9
click at [547, 241] on p "A DI PA DI LANN KA CHAY YAR MYAR" at bounding box center [565, 234] width 138 height 14
drag, startPoint x: 561, startPoint y: 239, endPoint x: 510, endPoint y: 224, distance: 53.1
click at [510, 227] on p "A DI PA DI LANN KA CHAY YAR MYAR" at bounding box center [565, 234] width 138 height 14
copy p "DI PA DI LANN KA CHAY YAR MYAR"
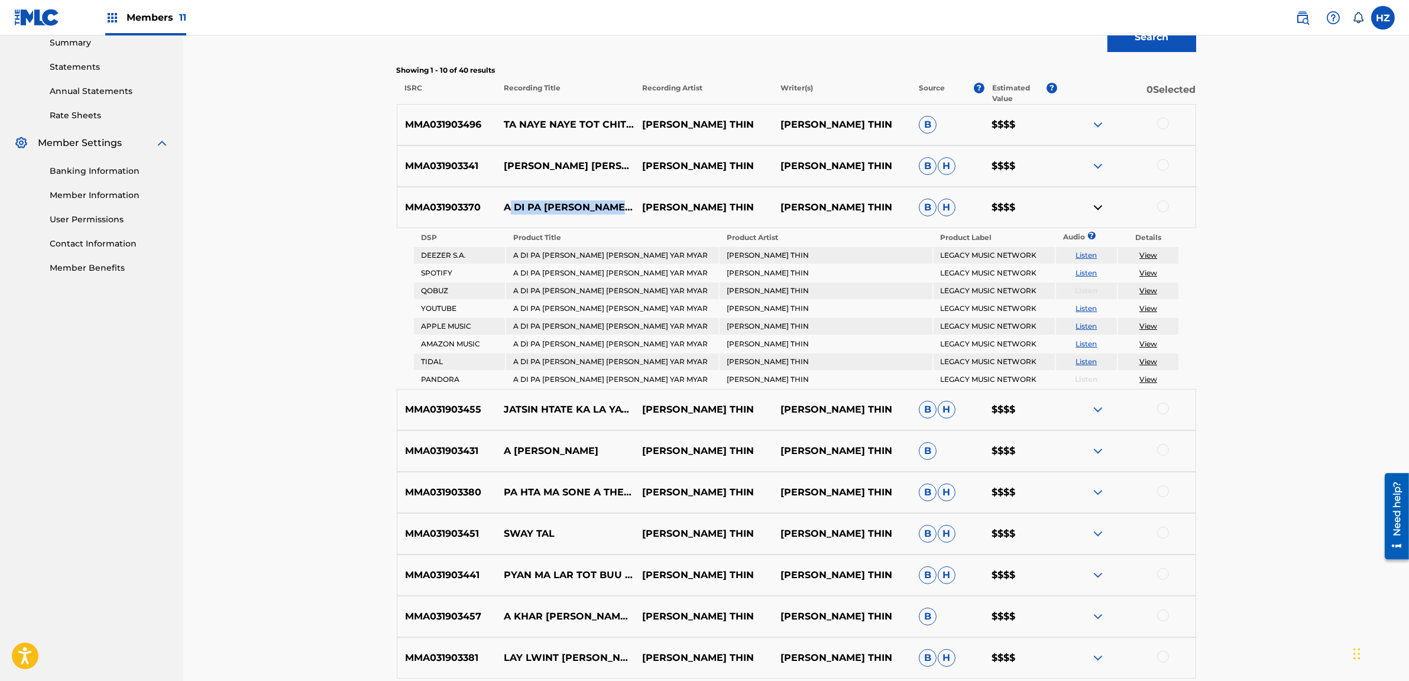
scroll to position [435, 0]
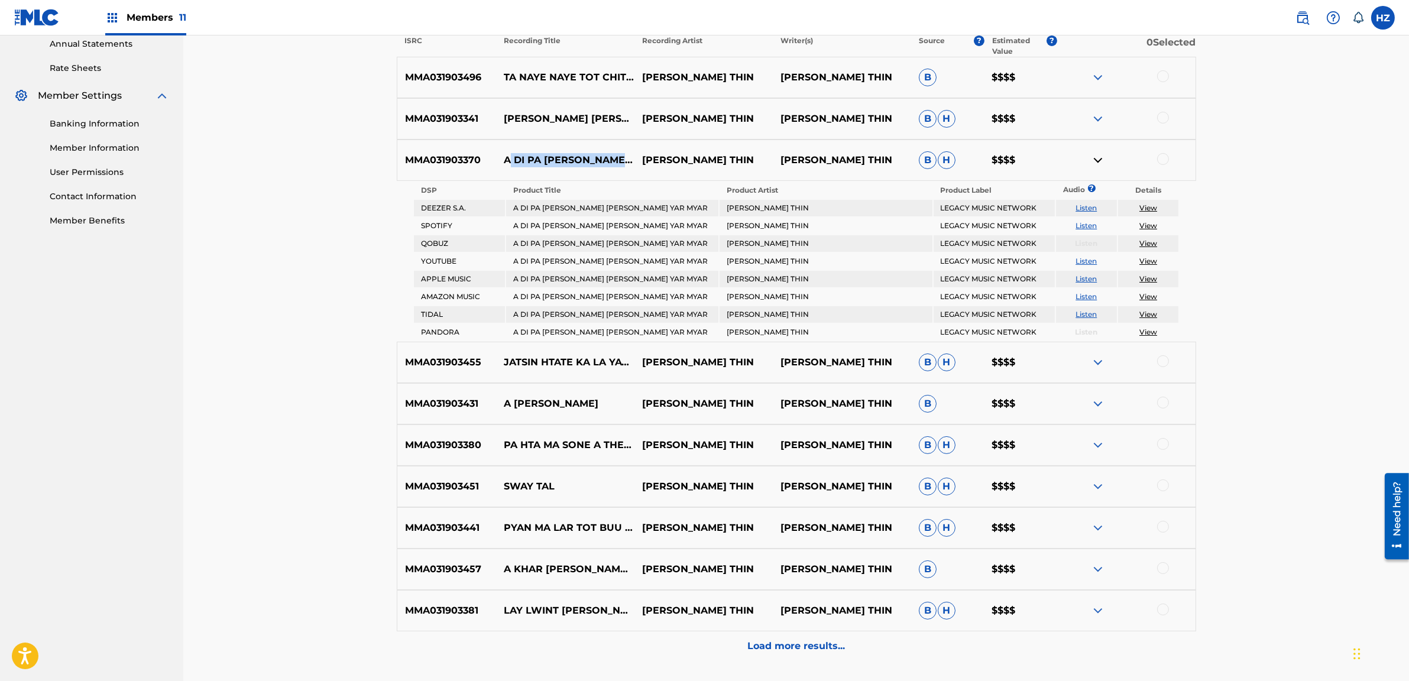
click at [1099, 157] on img at bounding box center [1098, 160] width 14 height 14
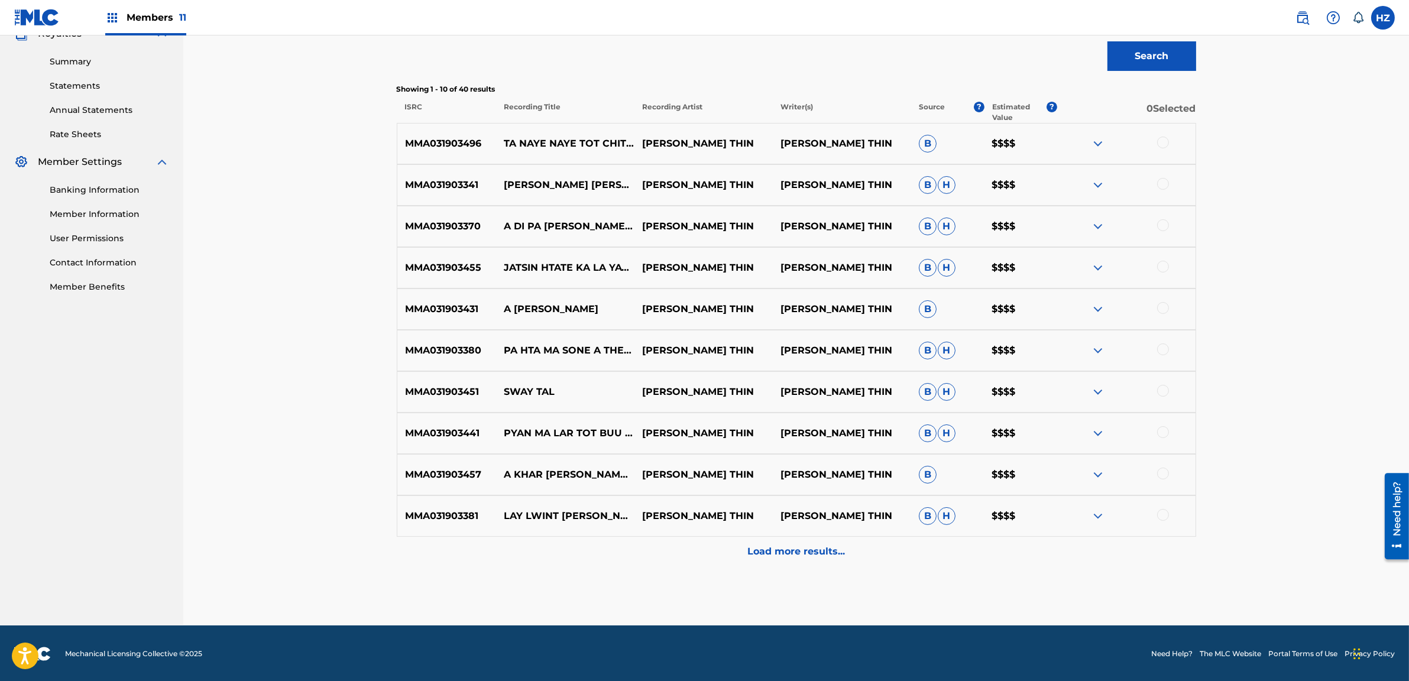
click at [817, 553] on p "Load more results..." at bounding box center [796, 551] width 98 height 14
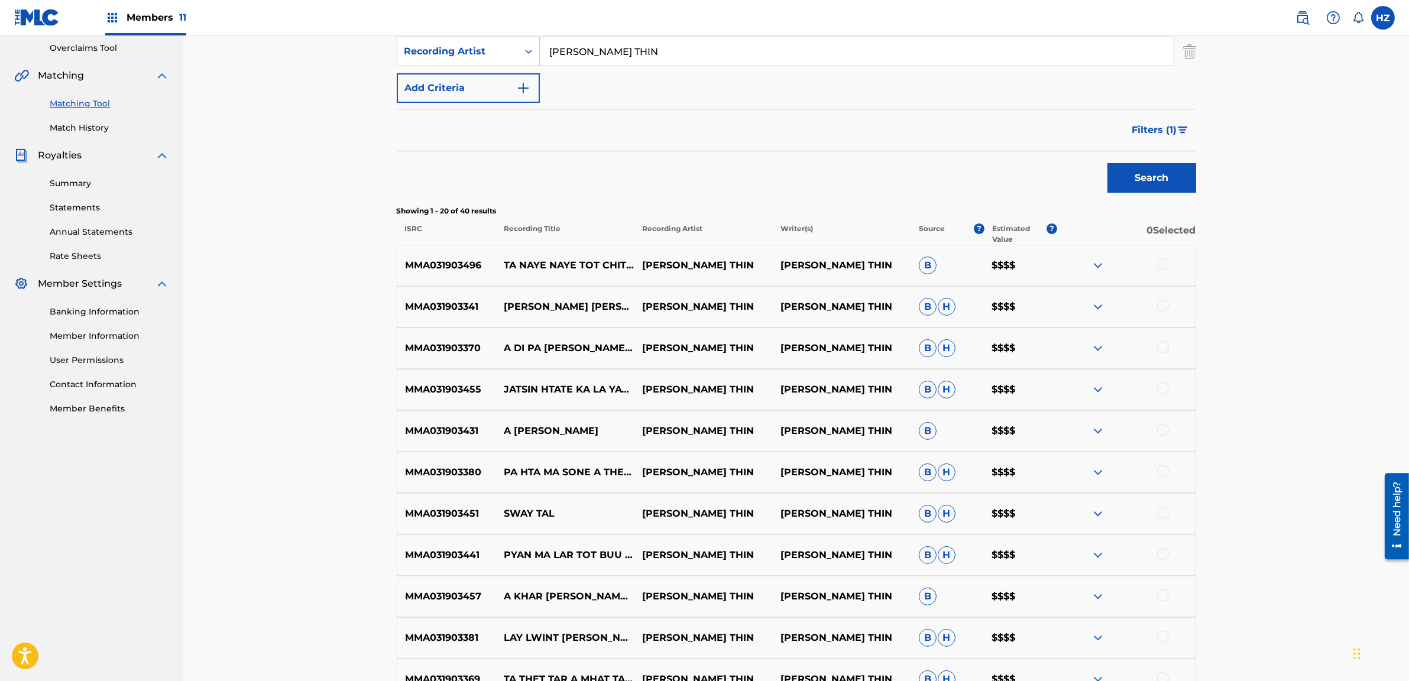
scroll to position [242, 0]
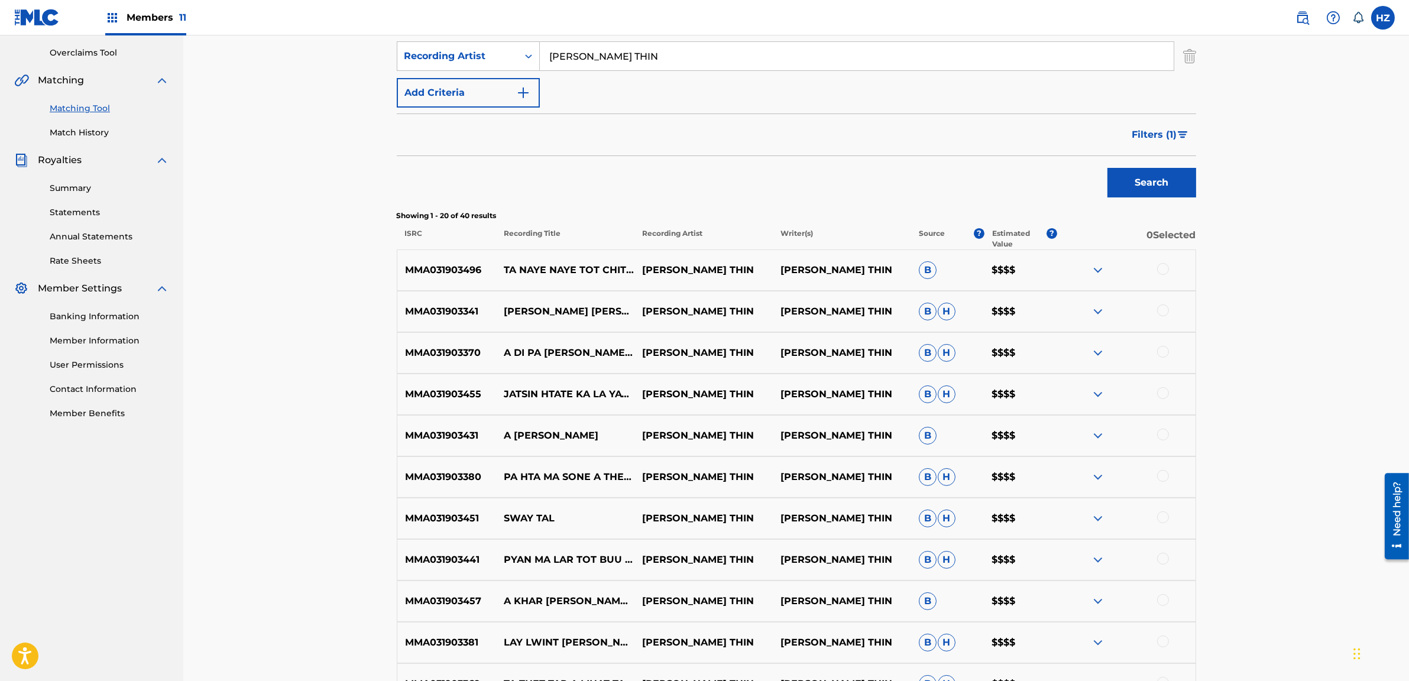
click at [1097, 268] on img at bounding box center [1098, 270] width 14 height 14
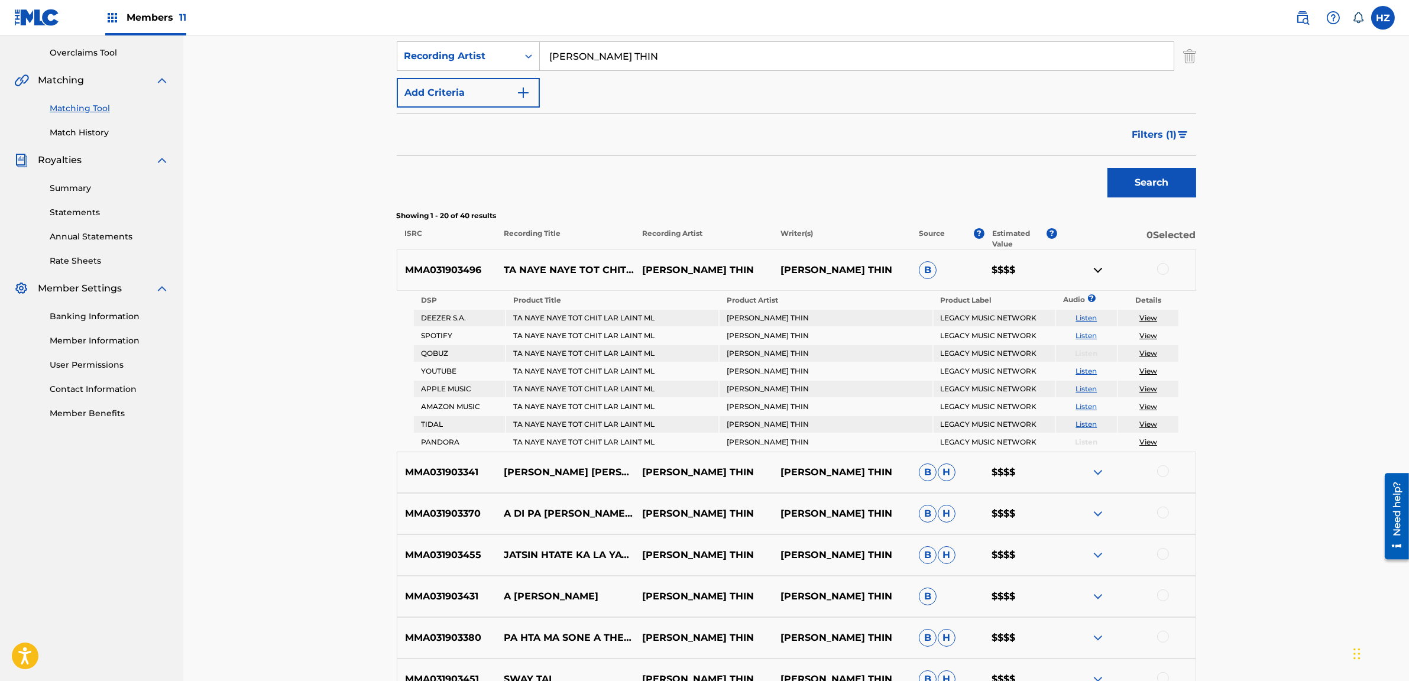
click at [1148, 314] on link "View" at bounding box center [1148, 317] width 18 height 9
click at [1094, 465] on img at bounding box center [1098, 472] width 14 height 14
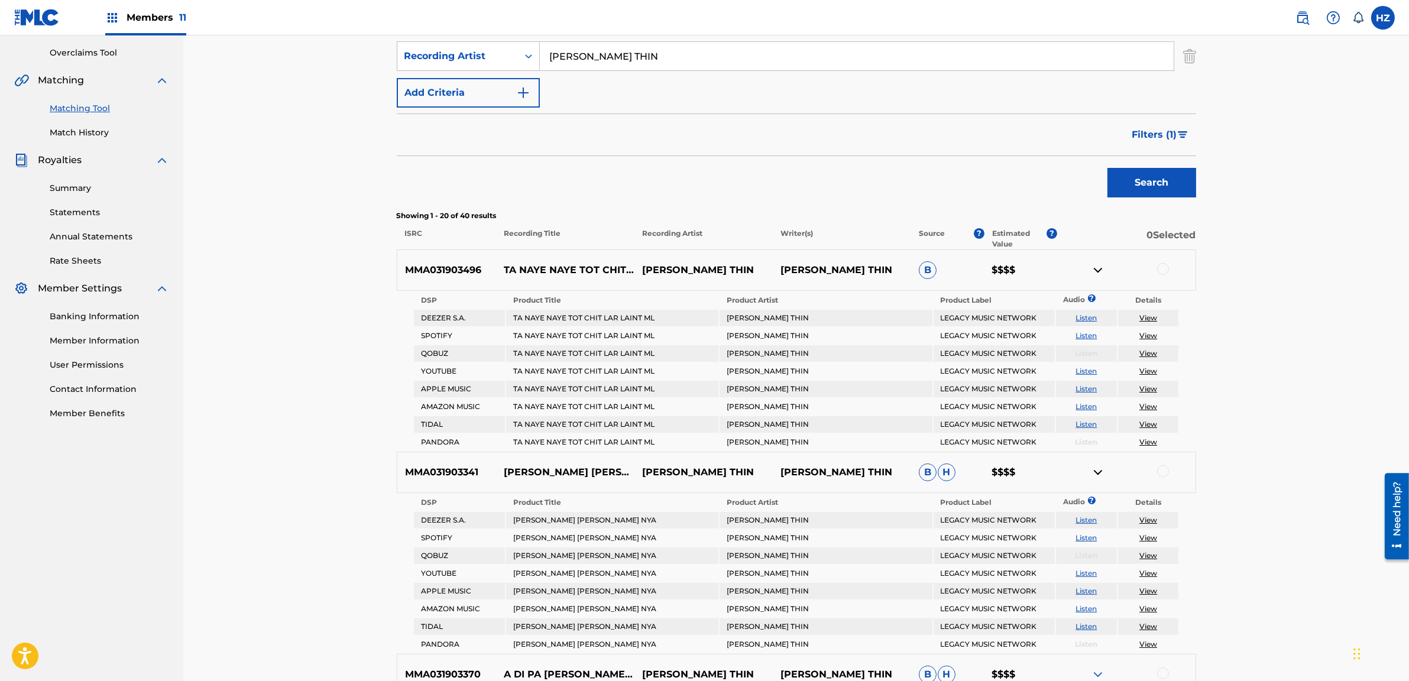
click at [1152, 518] on link "View" at bounding box center [1148, 519] width 18 height 9
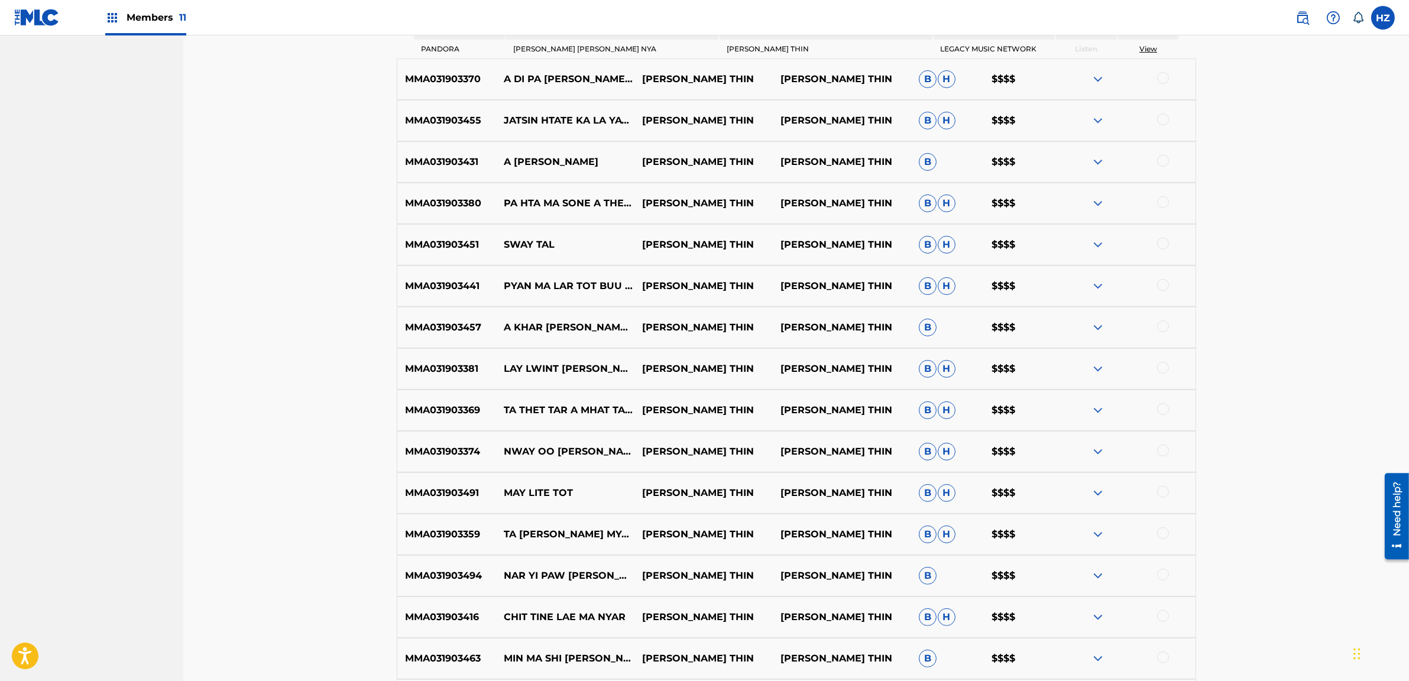
scroll to position [637, 0]
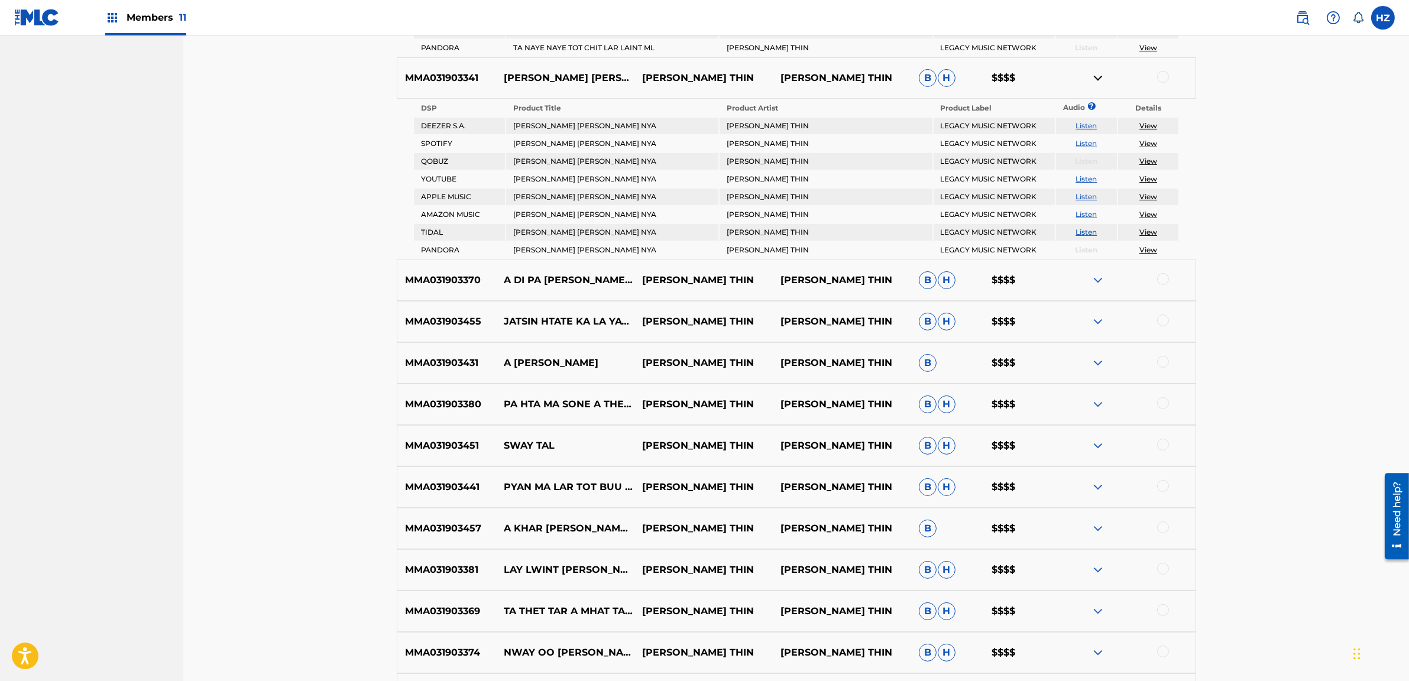
click at [1094, 273] on img at bounding box center [1098, 280] width 14 height 14
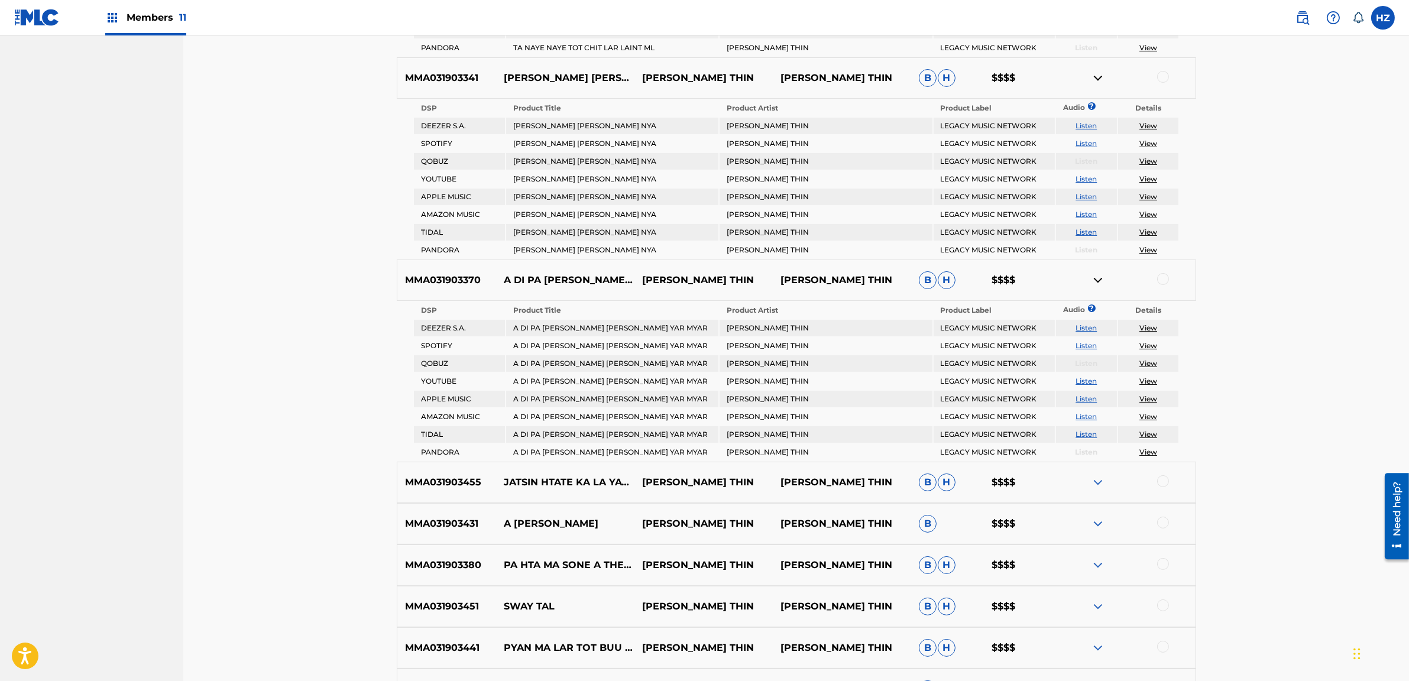
click at [1146, 342] on link "View" at bounding box center [1148, 345] width 18 height 9
click at [1097, 476] on img at bounding box center [1098, 482] width 14 height 14
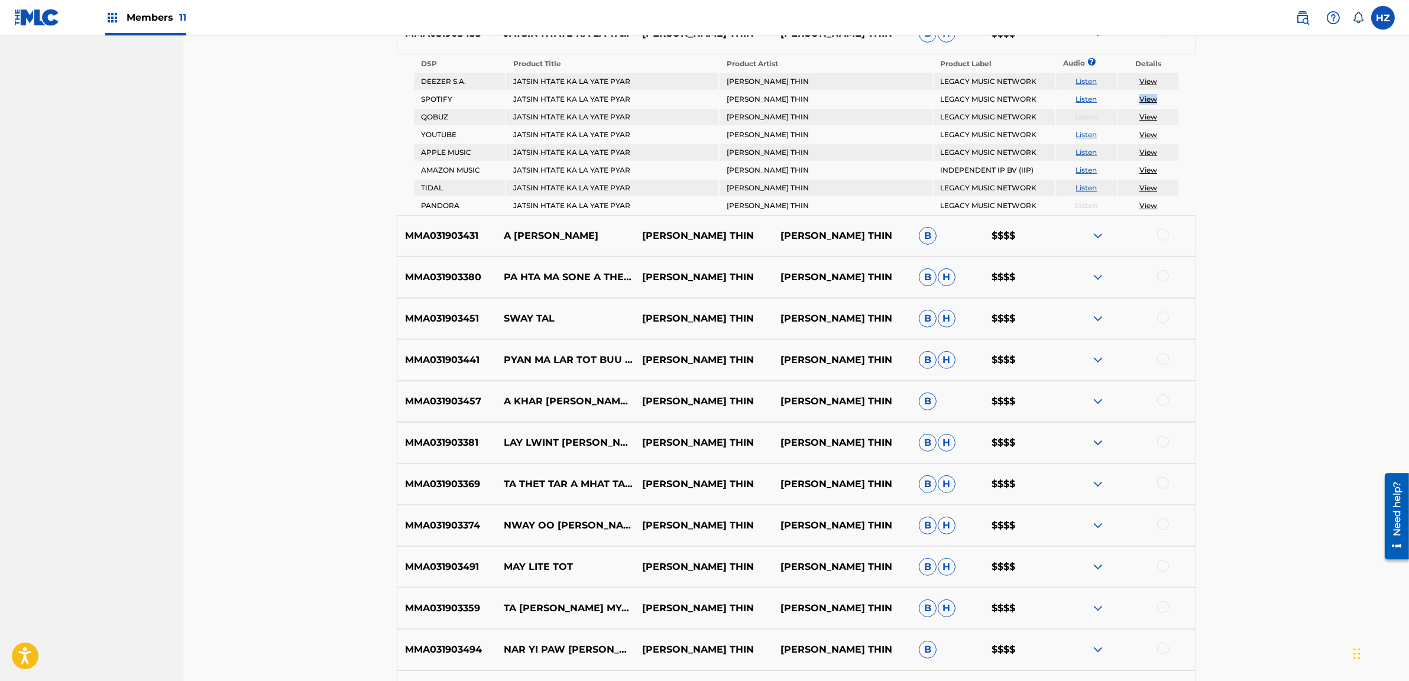
scroll to position [1091, 0]
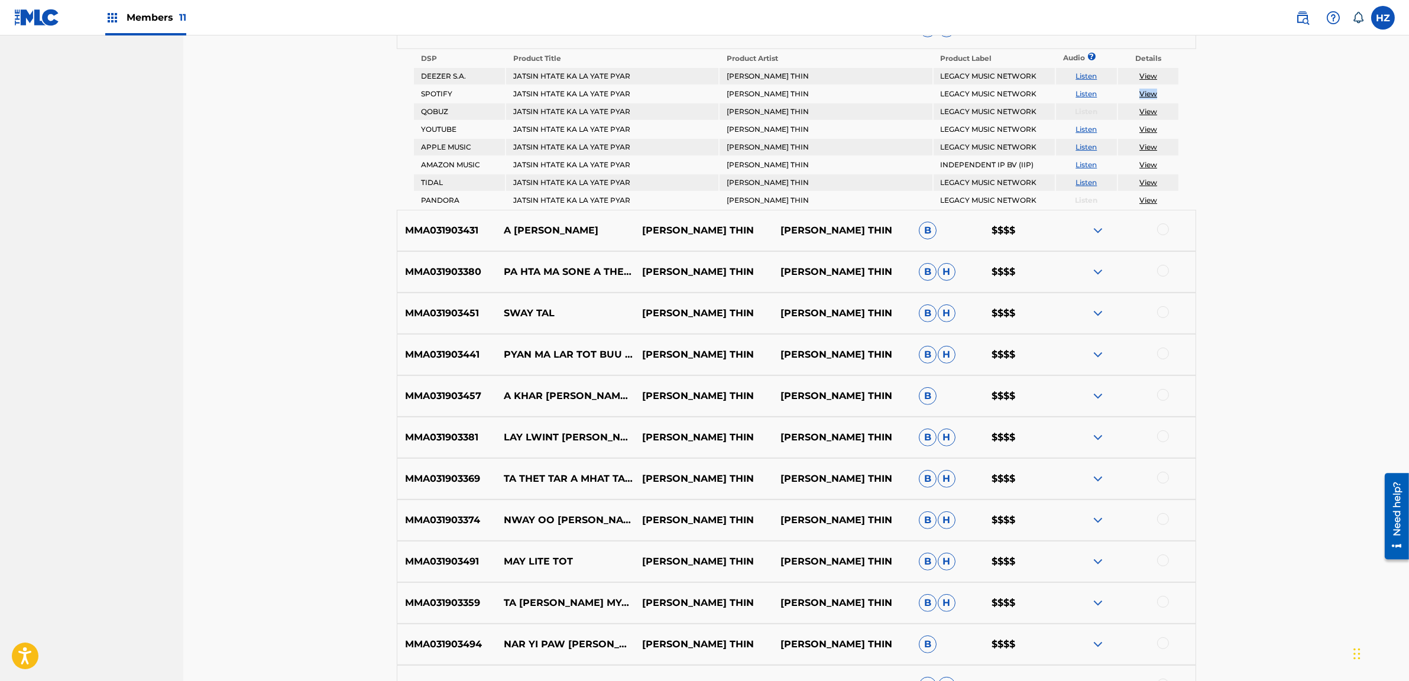
click at [1096, 224] on img at bounding box center [1098, 230] width 14 height 14
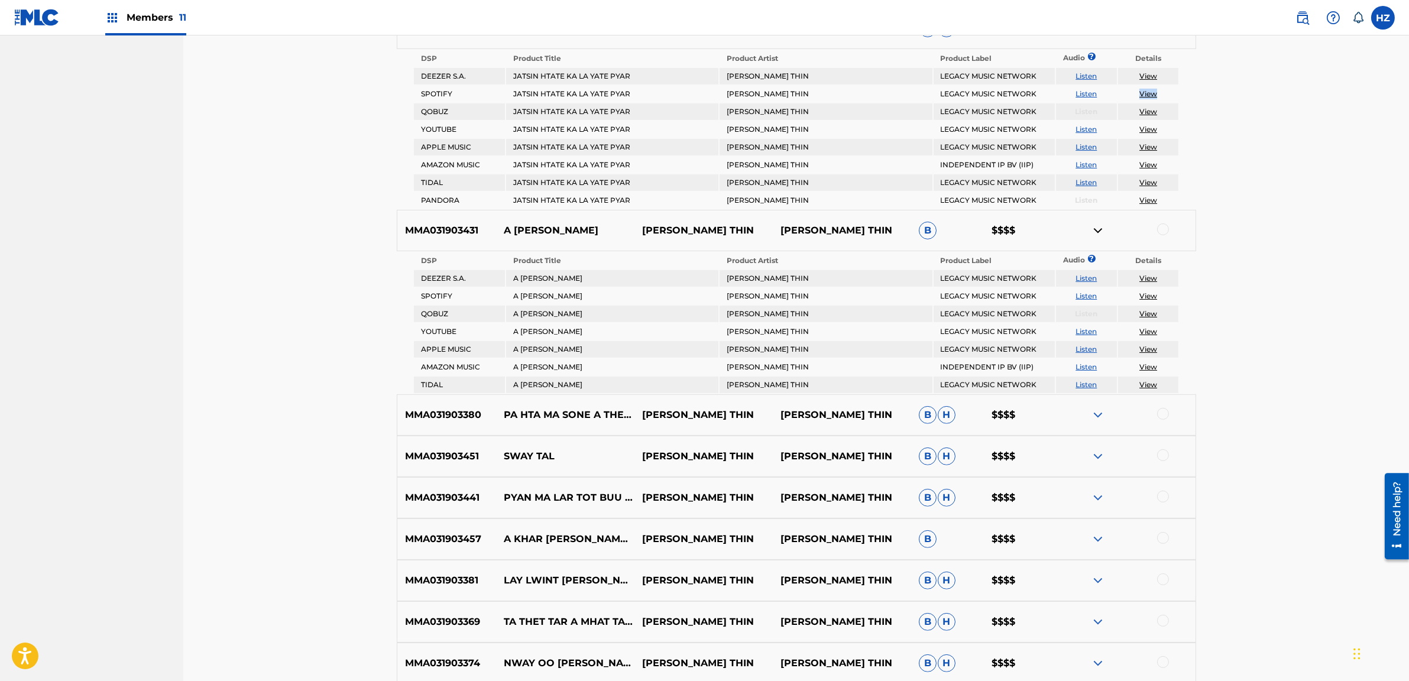
scroll to position [1089, 0]
click at [1144, 293] on link "View" at bounding box center [1148, 297] width 18 height 9
click at [1095, 417] on img at bounding box center [1098, 417] width 14 height 14
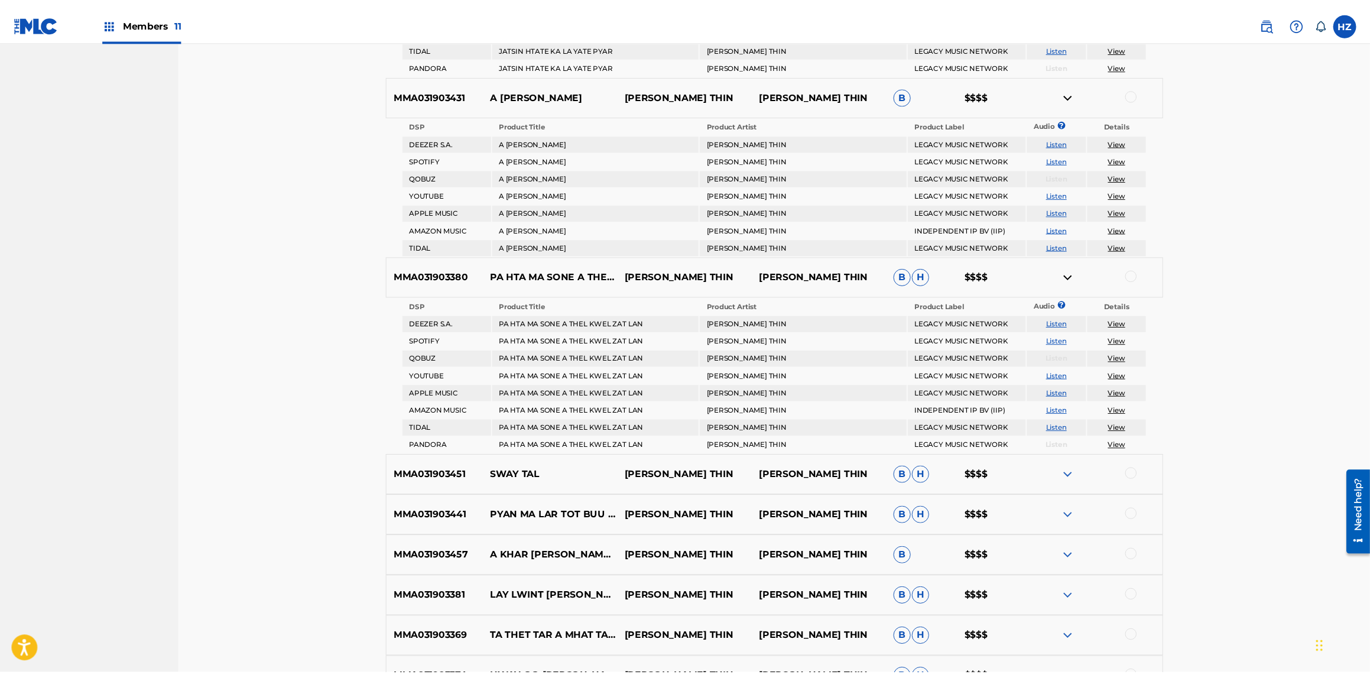
scroll to position [1239, 0]
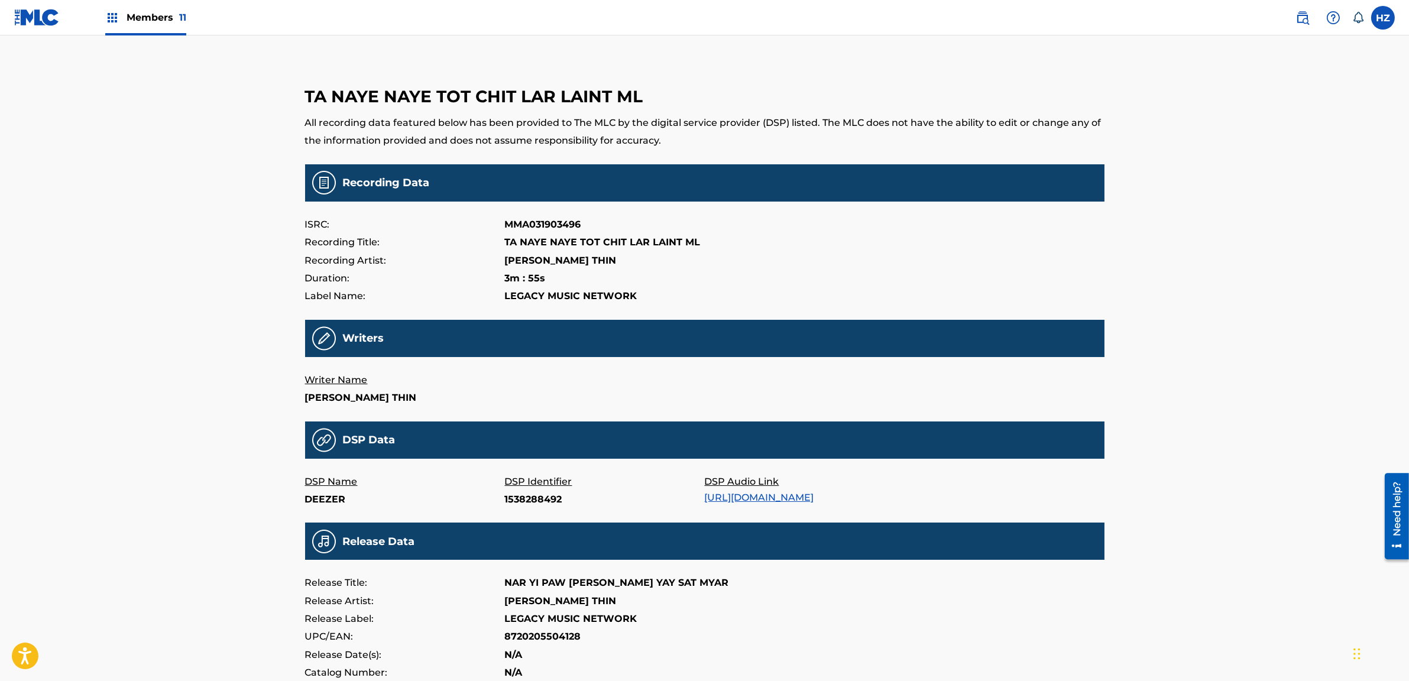
click at [1302, 71] on div "Members 11 HZ HZ HTAIN MINN ZAW fokkerwanted2004@gmail.com Notification Prefere…" at bounding box center [704, 416] width 1409 height 833
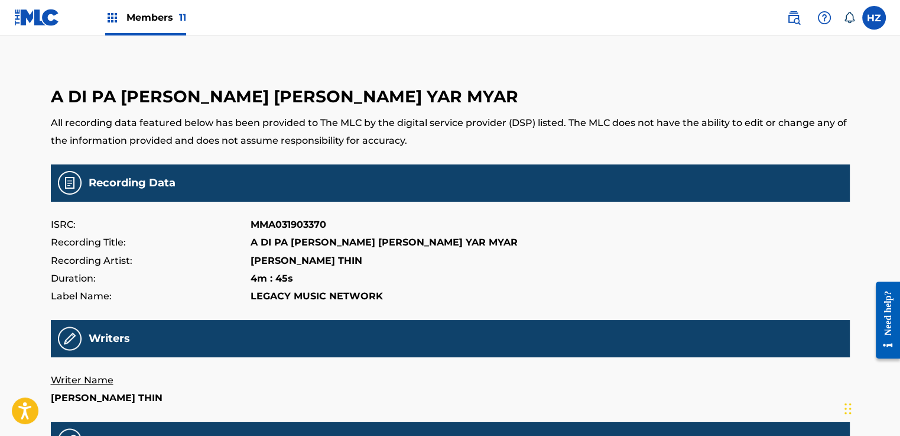
click at [875, 126] on div "Members 11 HZ HZ HTAIN MINN ZAW [EMAIL_ADDRESS][DOMAIN_NAME] Notification Prefe…" at bounding box center [450, 416] width 900 height 833
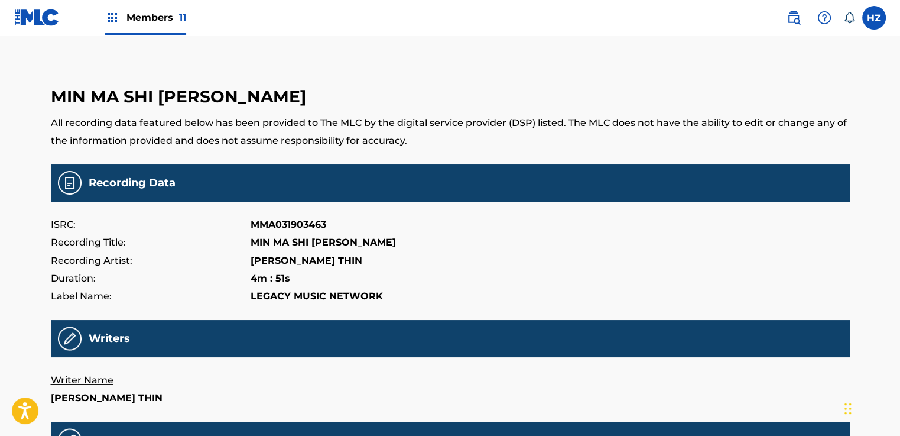
scroll to position [9, 0]
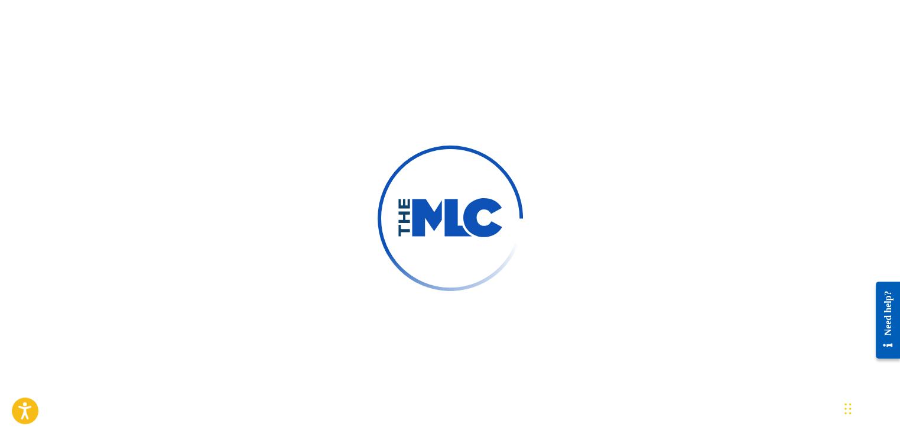
click at [377, 106] on div at bounding box center [450, 218] width 900 height 436
click at [484, 34] on div at bounding box center [450, 218] width 900 height 436
drag, startPoint x: 130, startPoint y: 38, endPoint x: 114, endPoint y: 35, distance: 16.2
click at [130, 38] on div at bounding box center [450, 218] width 900 height 436
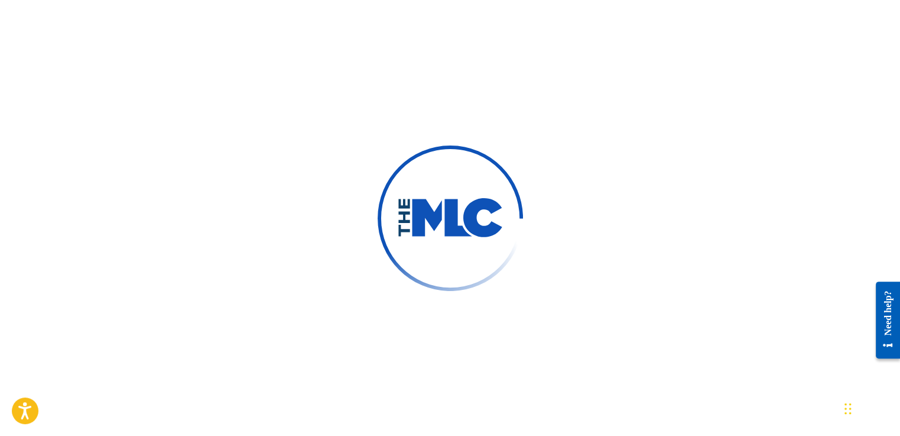
scroll to position [10, 0]
drag, startPoint x: 434, startPoint y: 79, endPoint x: 390, endPoint y: 64, distance: 47.5
click at [432, 79] on div at bounding box center [450, 218] width 900 height 436
click at [367, 88] on div at bounding box center [450, 218] width 900 height 436
drag, startPoint x: 367, startPoint y: 38, endPoint x: 338, endPoint y: 38, distance: 29.6
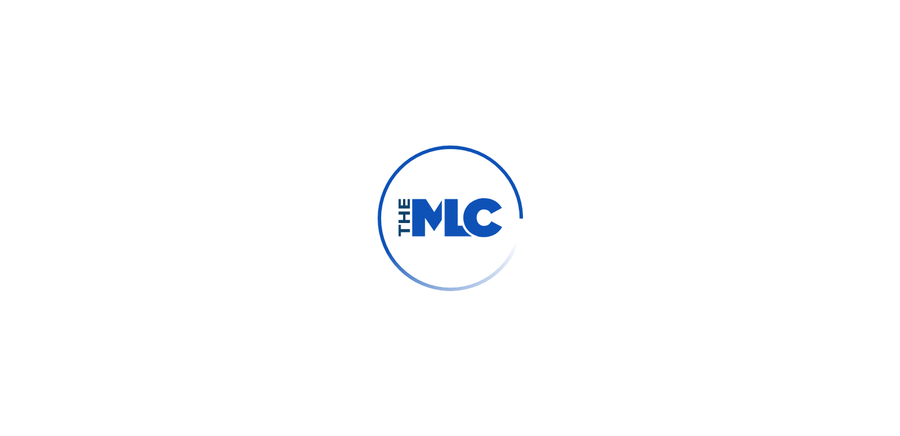
click at [366, 38] on div at bounding box center [450, 218] width 900 height 436
